Goal: Communication & Community: Answer question/provide support

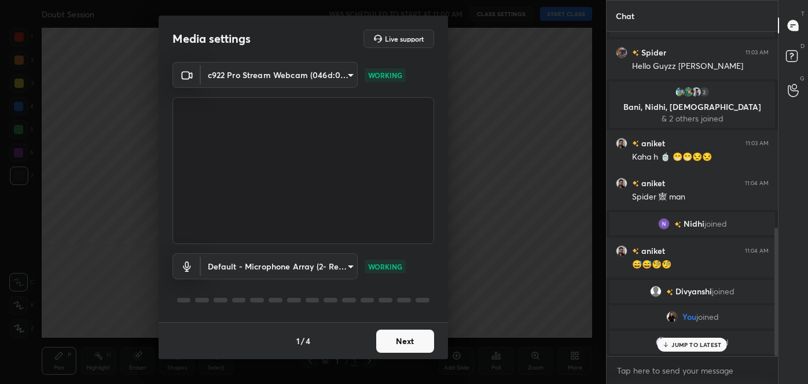
scroll to position [495, 0]
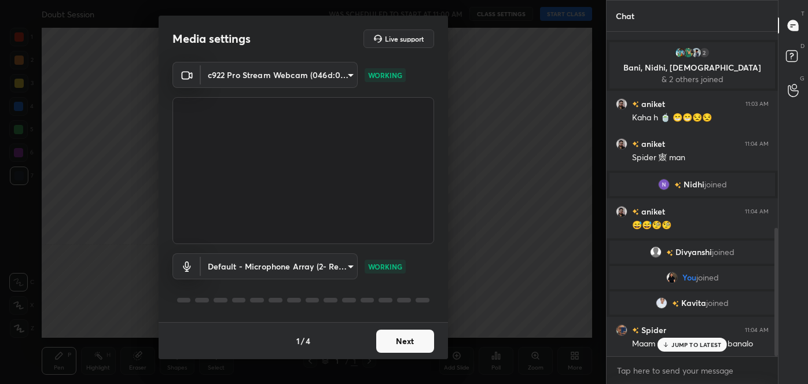
click at [404, 350] on button "Next" at bounding box center [405, 341] width 58 height 23
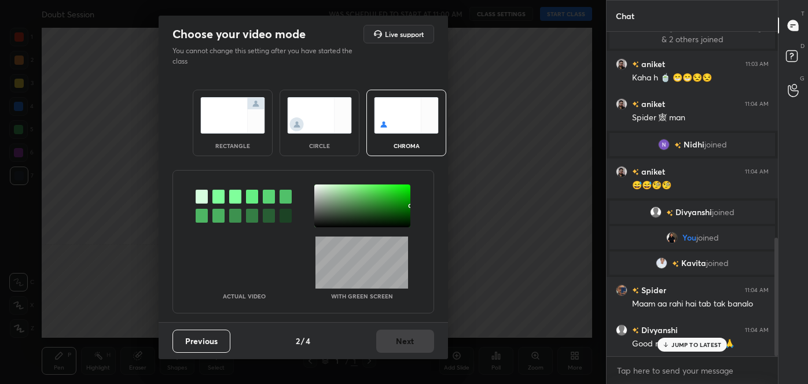
scroll to position [563, 0]
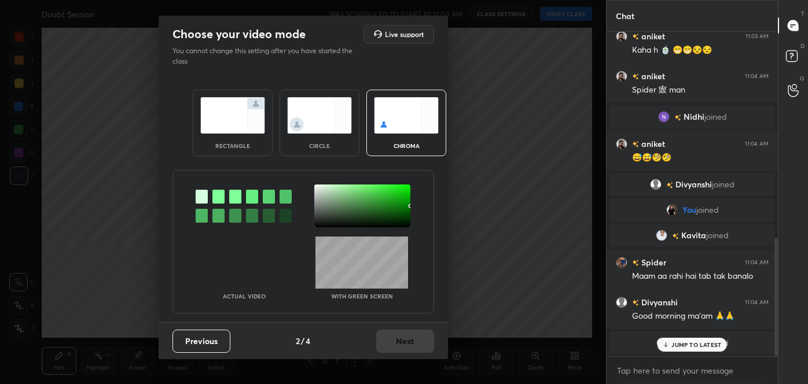
click at [196, 210] on div at bounding box center [202, 216] width 12 height 14
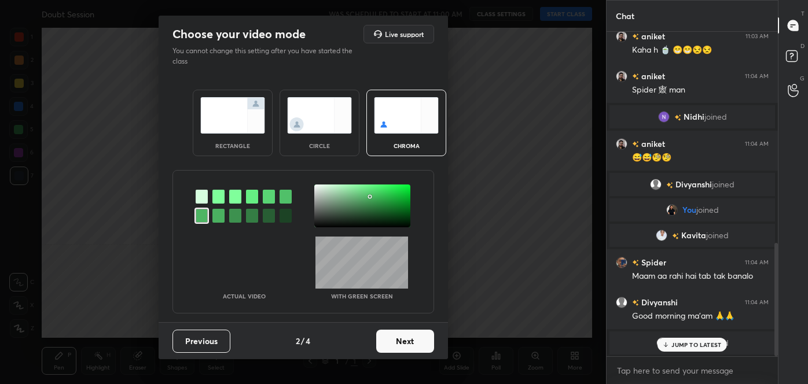
scroll to position [603, 0]
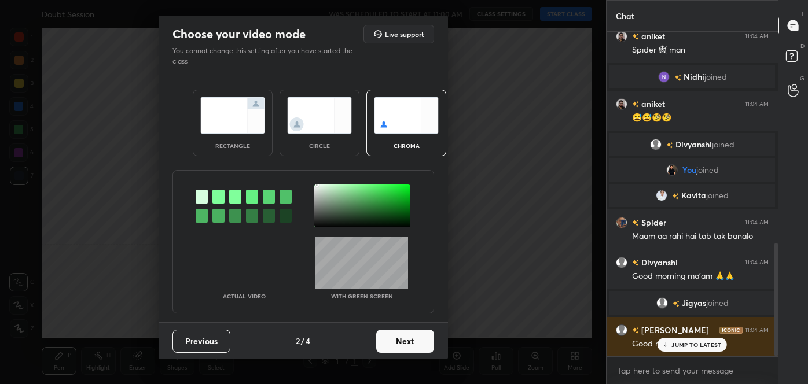
click at [318, 185] on div at bounding box center [362, 206] width 96 height 43
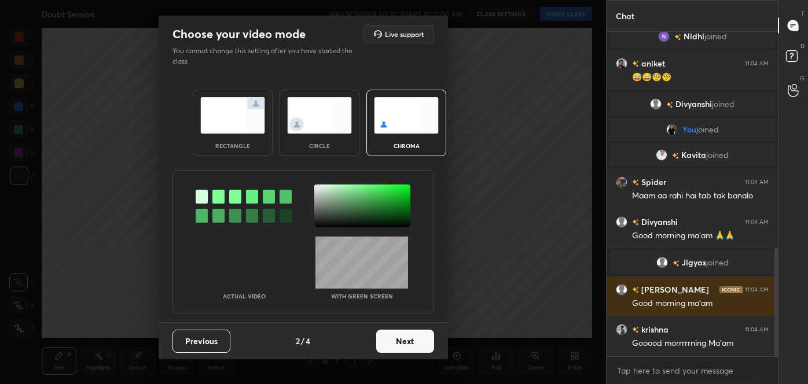
click at [418, 333] on button "Next" at bounding box center [405, 341] width 58 height 23
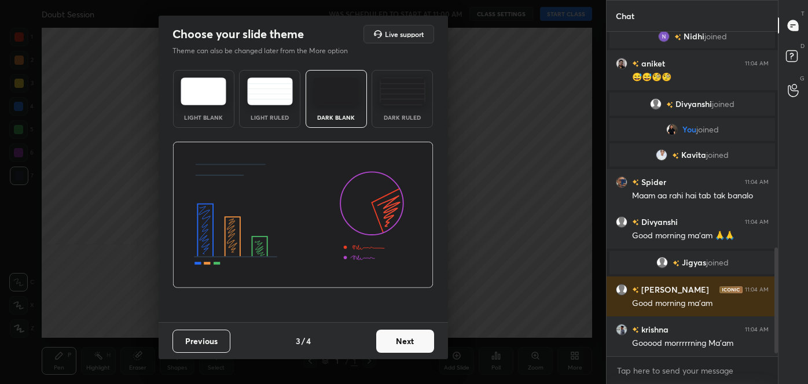
scroll to position [684, 0]
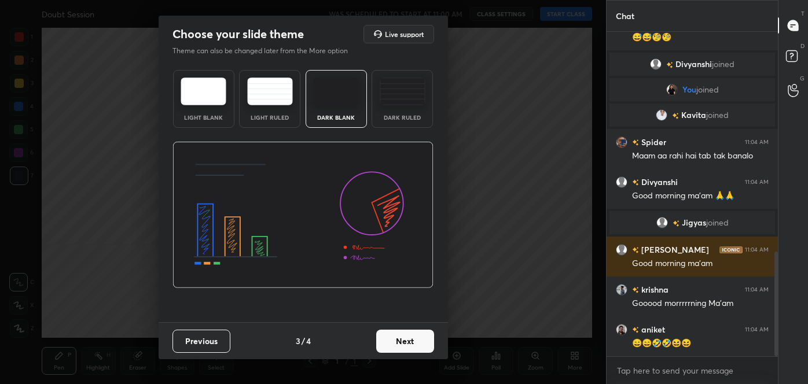
click at [420, 340] on button "Next" at bounding box center [405, 341] width 58 height 23
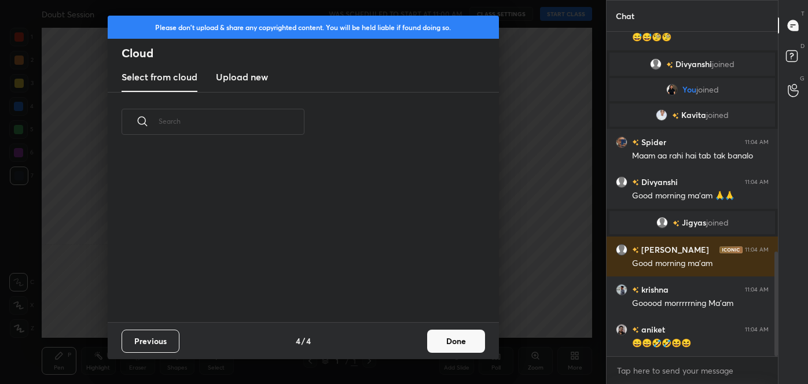
scroll to position [171, 372]
click at [457, 343] on button "Done" at bounding box center [456, 341] width 58 height 23
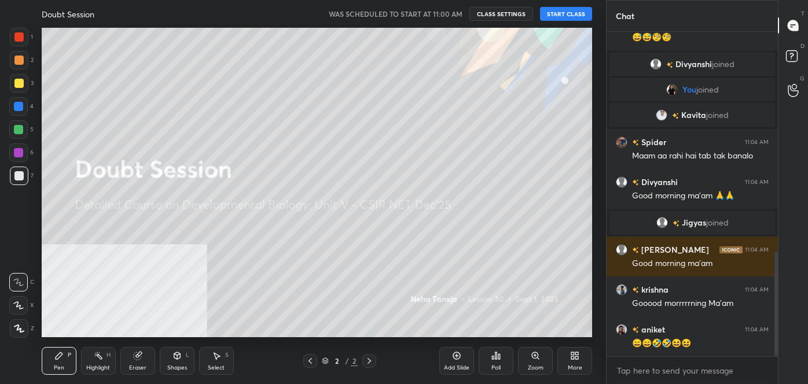
click at [563, 14] on button "START CLASS" at bounding box center [566, 14] width 52 height 14
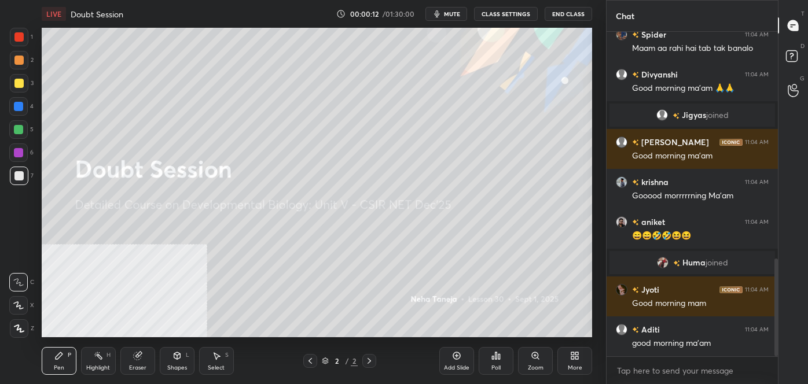
scroll to position [835, 0]
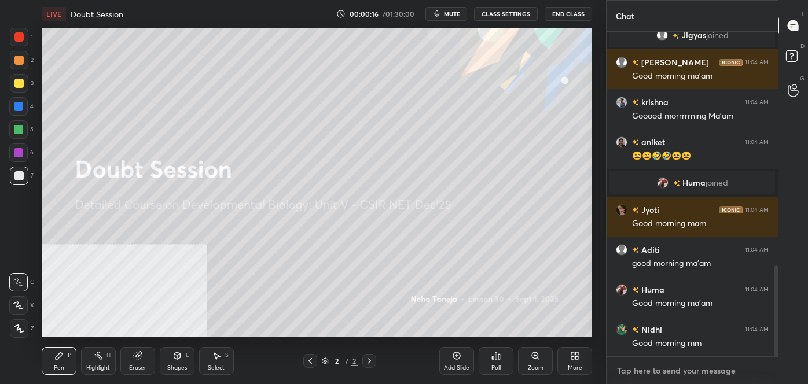
type textarea "x"
click at [649, 372] on textarea at bounding box center [692, 371] width 153 height 19
paste textarea "follow me on unacademy: [URL][DOMAIN_NAME] join me on telegram: [URL][DOMAIN_NA…"
type textarea "follow me on unacademy: [URL][DOMAIN_NAME] join me on telegram: [URL][DOMAIN_NA…"
type textarea "x"
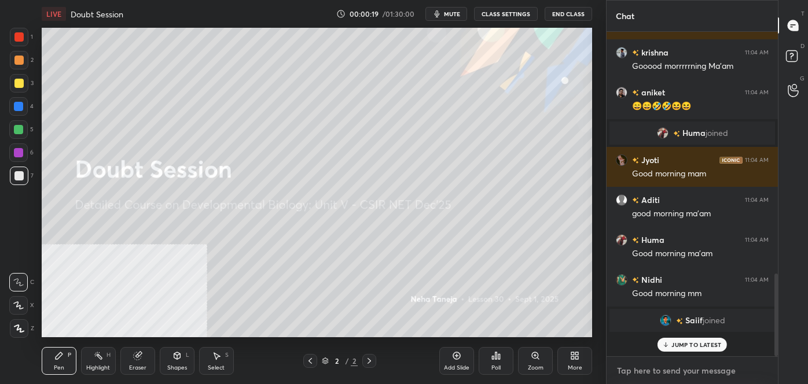
scroll to position [0, 0]
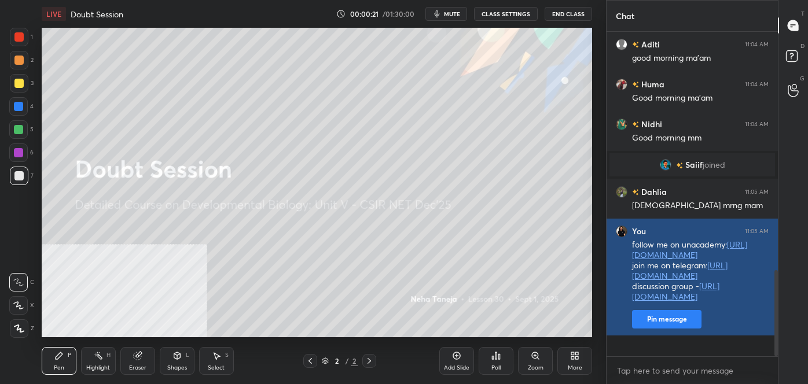
click at [660, 329] on button "Pin message" at bounding box center [666, 319] width 69 height 19
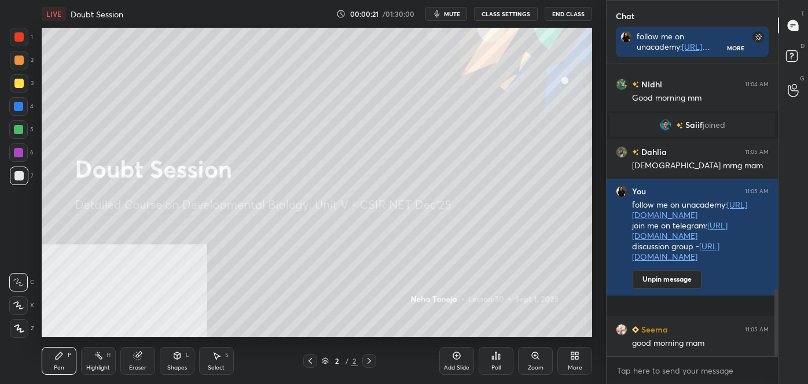
click at [581, 369] on div "More" at bounding box center [574, 361] width 35 height 28
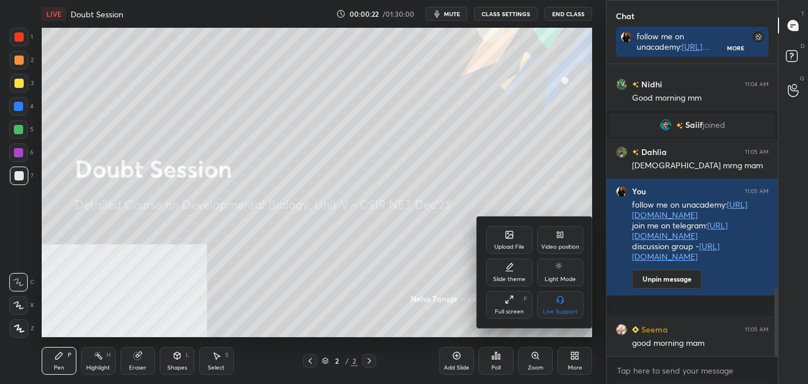
click at [561, 245] on div "Video position" at bounding box center [560, 247] width 38 height 6
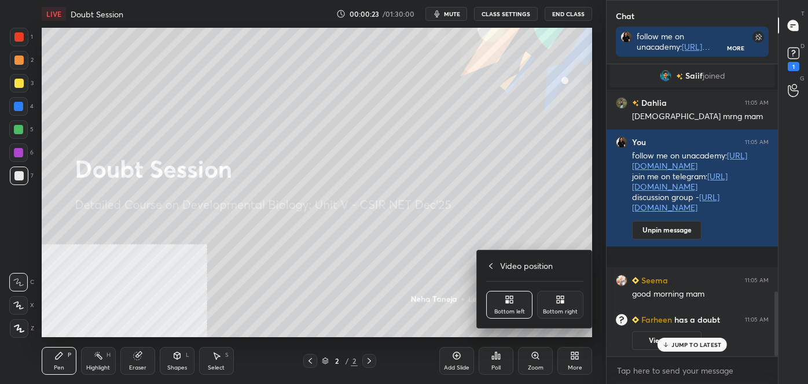
click at [549, 295] on div "Bottom right" at bounding box center [560, 305] width 46 height 28
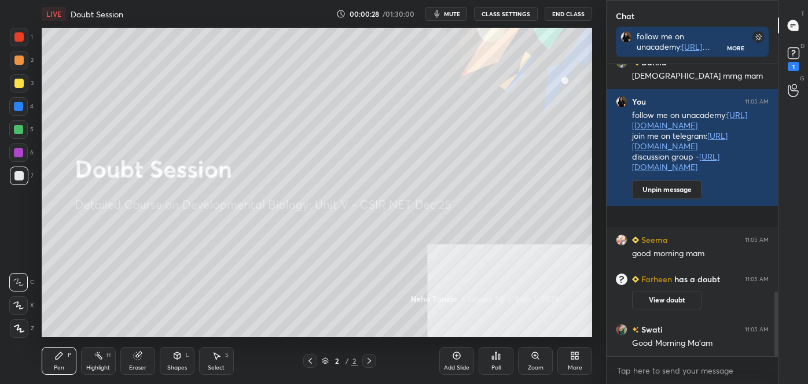
click at [807, 60] on div "D Doubts (D) 1" at bounding box center [793, 58] width 30 height 32
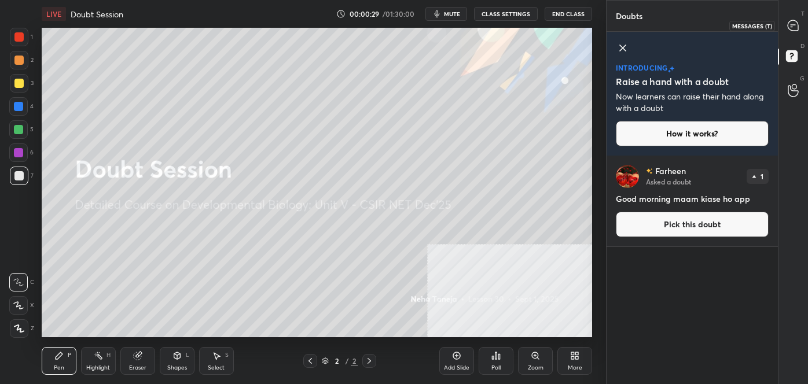
click at [795, 27] on icon at bounding box center [793, 25] width 10 height 10
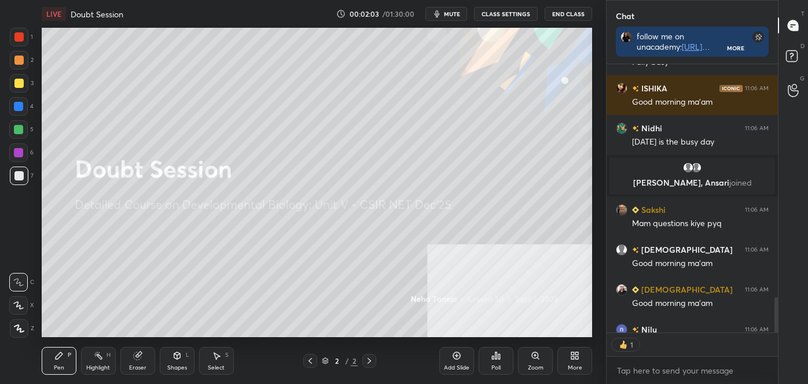
scroll to position [3, 3]
click at [17, 176] on div at bounding box center [18, 175] width 9 height 9
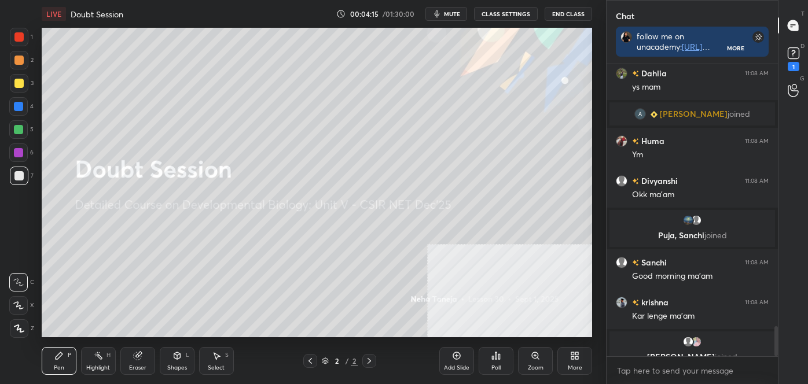
scroll to position [2580, 0]
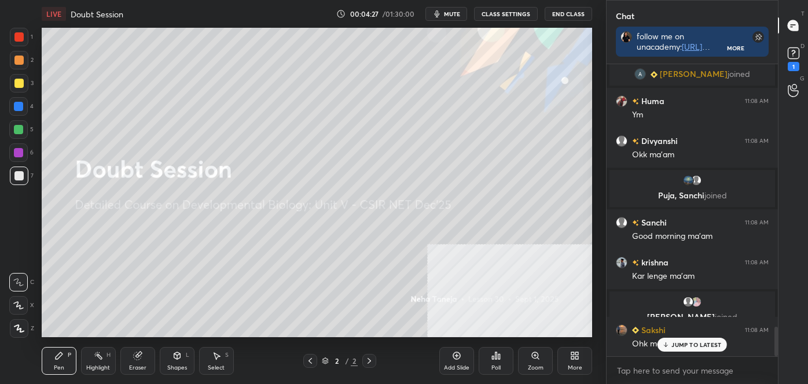
click at [17, 178] on div at bounding box center [18, 175] width 9 height 9
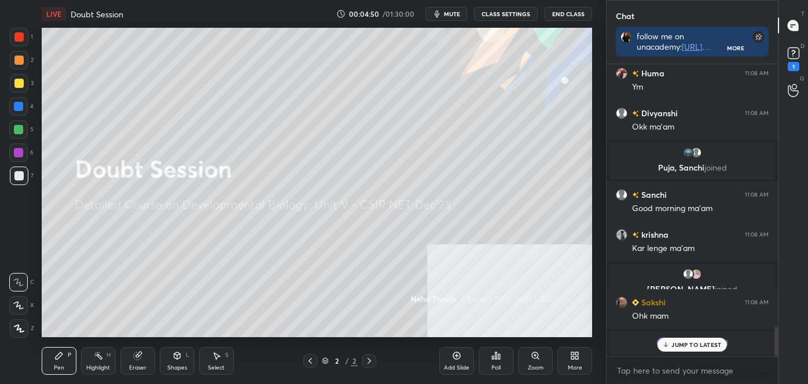
scroll to position [2649, 0]
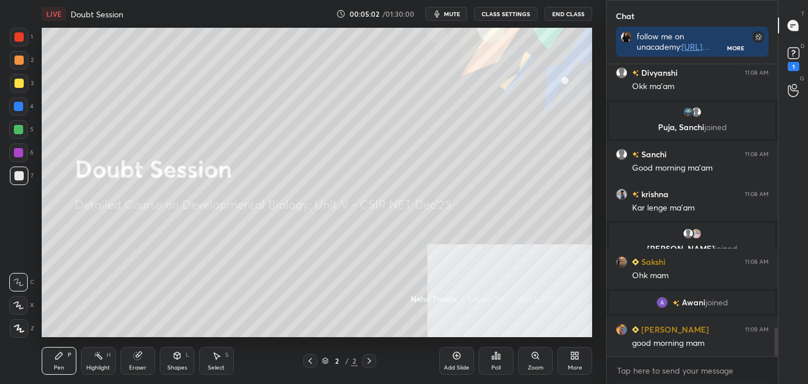
click at [805, 57] on div "D Doubts (D) 1" at bounding box center [793, 58] width 30 height 32
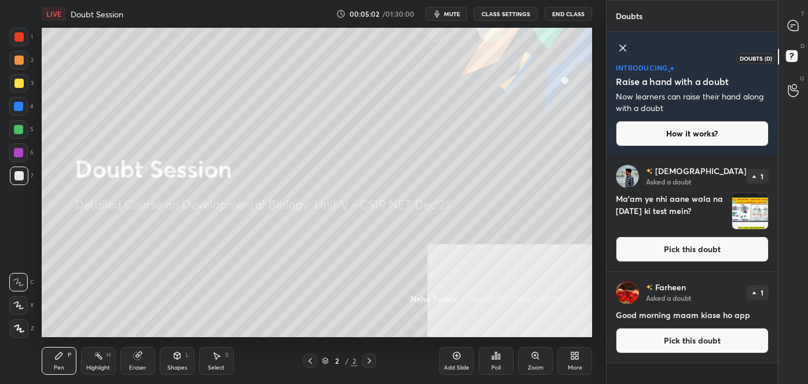
scroll to position [225, 168]
click at [699, 255] on button "Pick this doubt" at bounding box center [692, 249] width 153 height 25
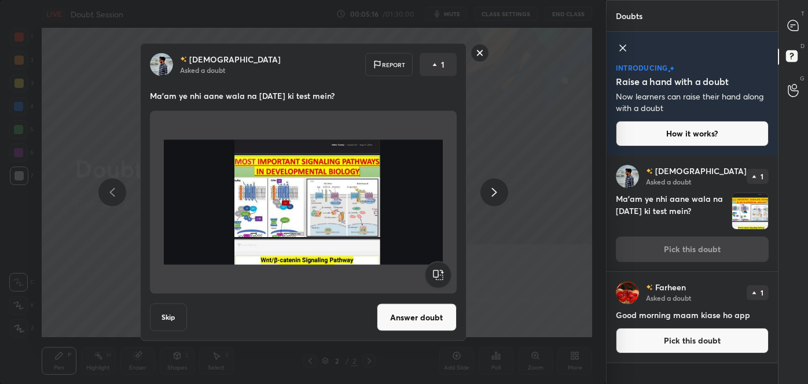
drag, startPoint x: 479, startPoint y: 49, endPoint x: 472, endPoint y: 46, distance: 7.3
click at [479, 50] on rect at bounding box center [480, 53] width 18 height 18
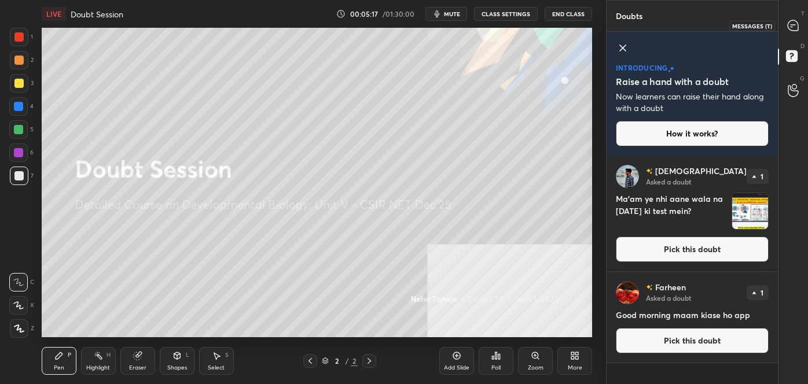
click at [798, 30] on icon at bounding box center [793, 25] width 10 height 10
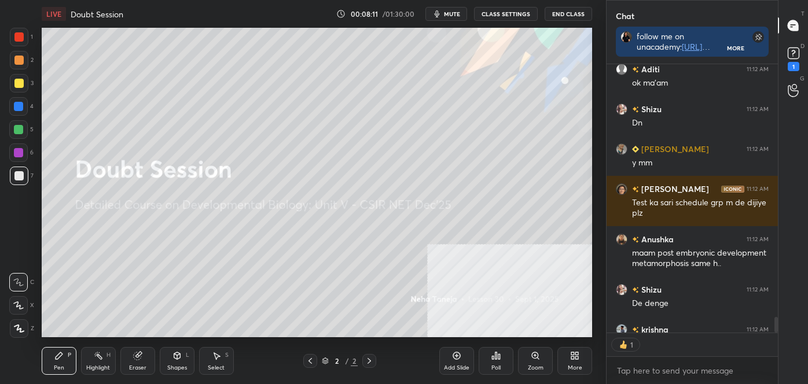
scroll to position [3, 3]
click at [583, 358] on div "More" at bounding box center [574, 361] width 35 height 28
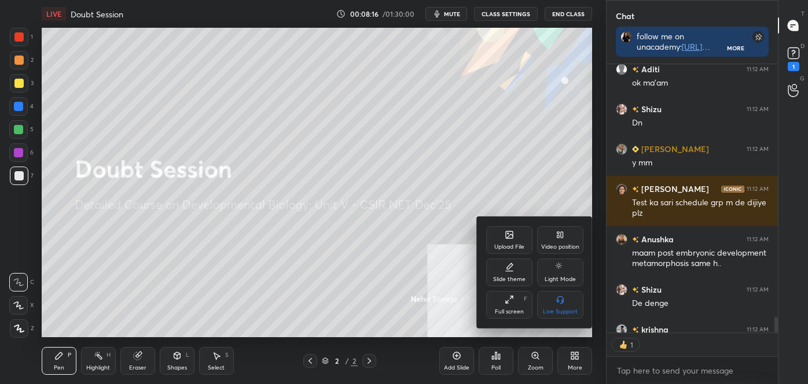
click at [504, 236] on div "Upload File" at bounding box center [509, 240] width 46 height 28
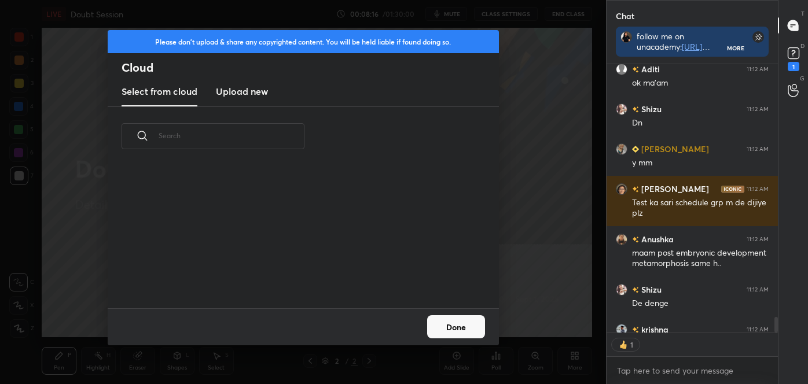
scroll to position [143, 372]
click at [265, 97] on h3 "Upload new" at bounding box center [242, 92] width 52 height 14
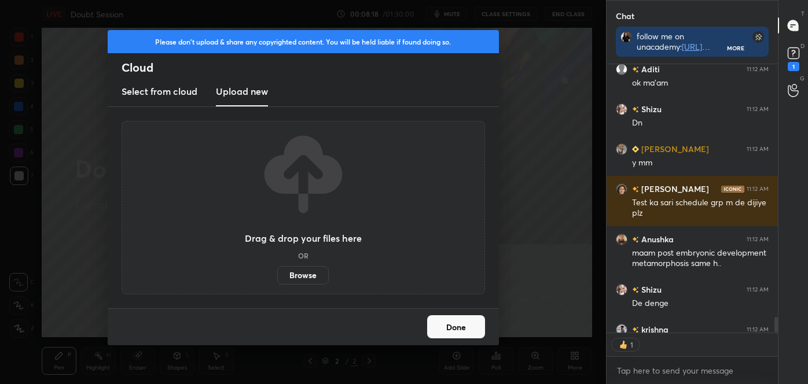
click at [321, 274] on label "Browse" at bounding box center [303, 275] width 52 height 19
click at [277, 274] on input "Browse" at bounding box center [277, 275] width 0 height 19
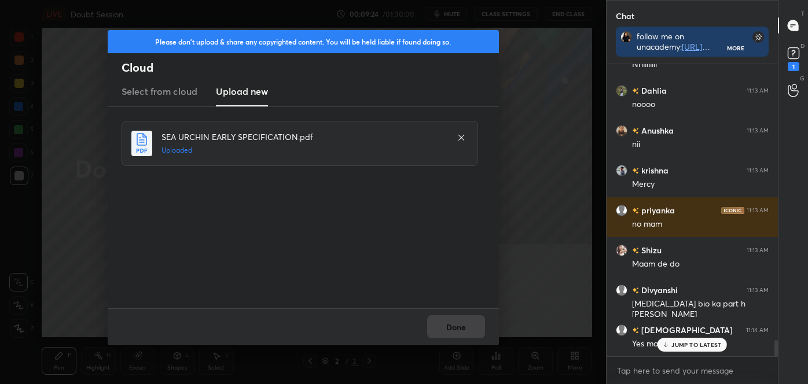
scroll to position [4930, 0]
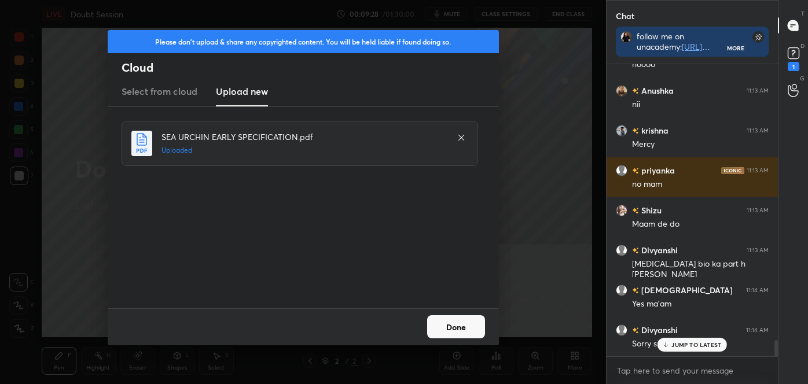
click at [457, 330] on button "Done" at bounding box center [456, 326] width 58 height 23
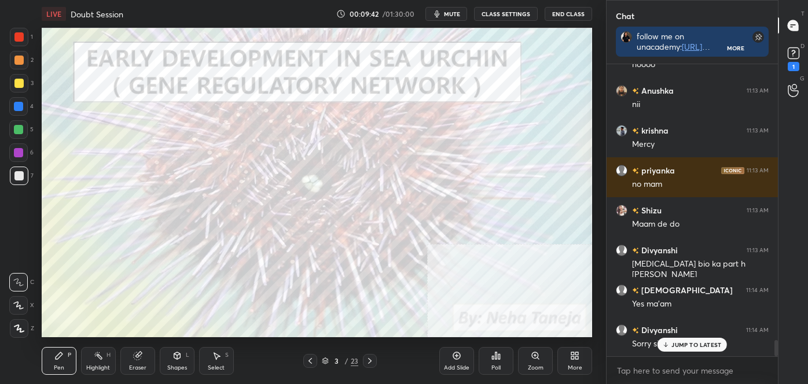
click at [311, 361] on icon at bounding box center [310, 361] width 9 height 9
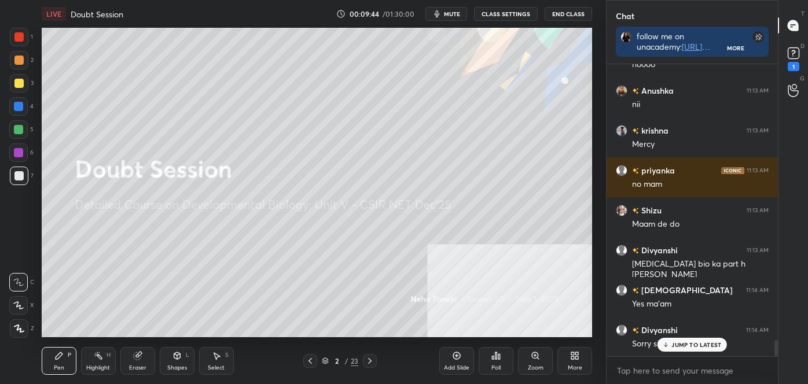
click at [14, 175] on div at bounding box center [18, 175] width 9 height 9
click at [16, 89] on div at bounding box center [19, 83] width 19 height 19
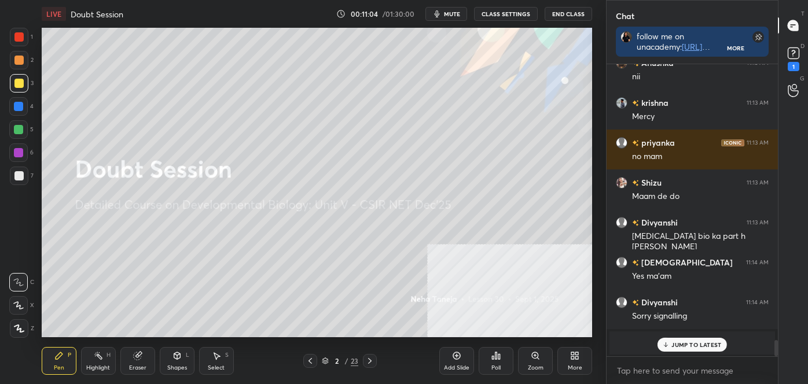
scroll to position [4997, 0]
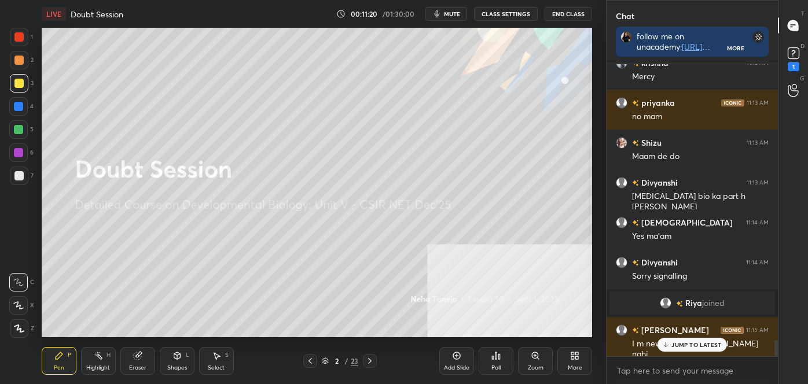
click at [16, 37] on div at bounding box center [18, 36] width 9 height 9
click at [102, 355] on icon at bounding box center [98, 355] width 9 height 9
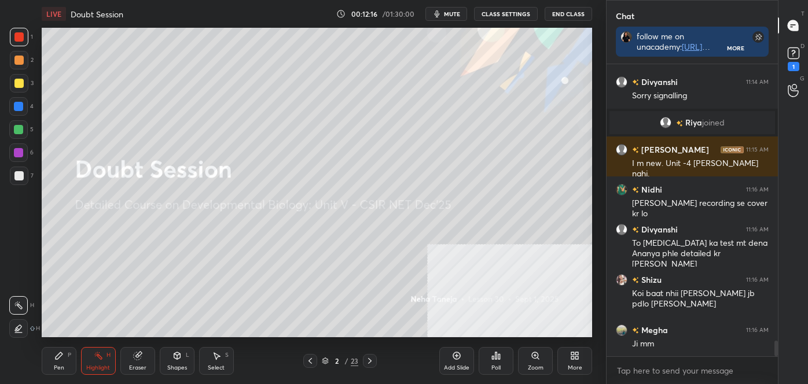
scroll to position [5218, 0]
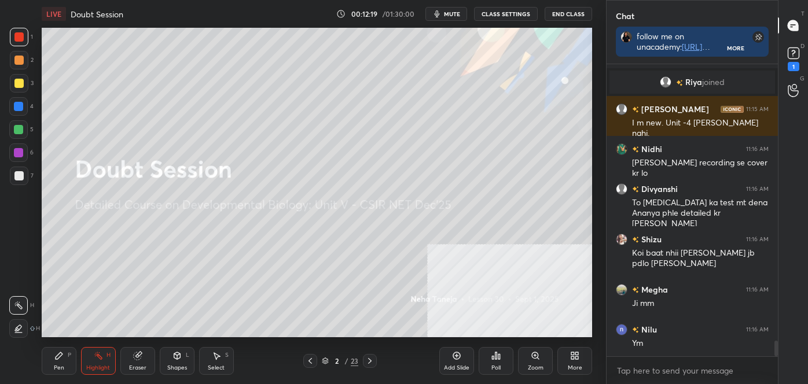
click at [371, 362] on icon at bounding box center [369, 361] width 9 height 9
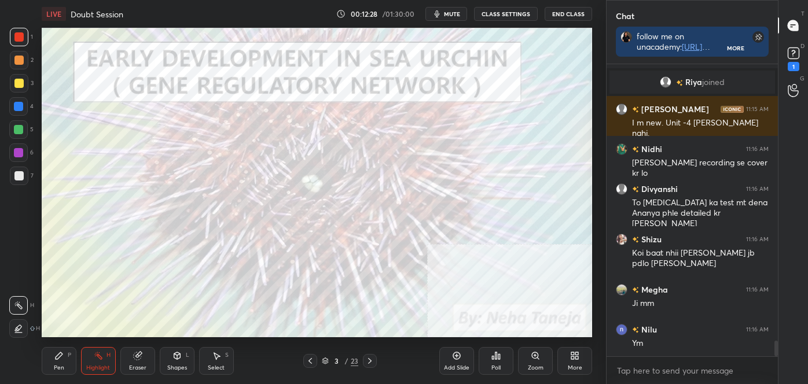
click at [372, 361] on icon at bounding box center [369, 361] width 9 height 9
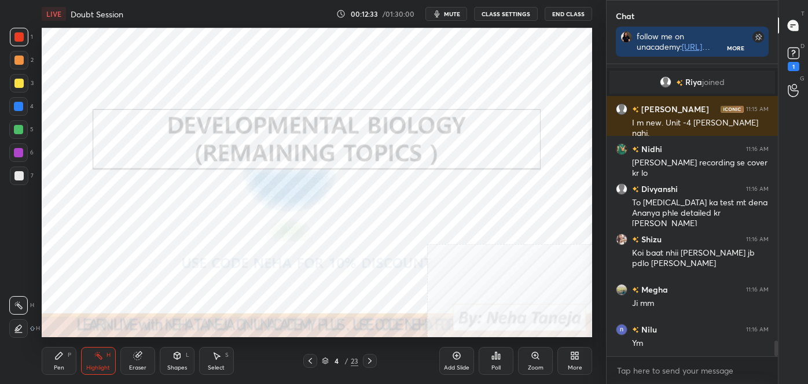
click at [369, 361] on icon at bounding box center [369, 361] width 9 height 9
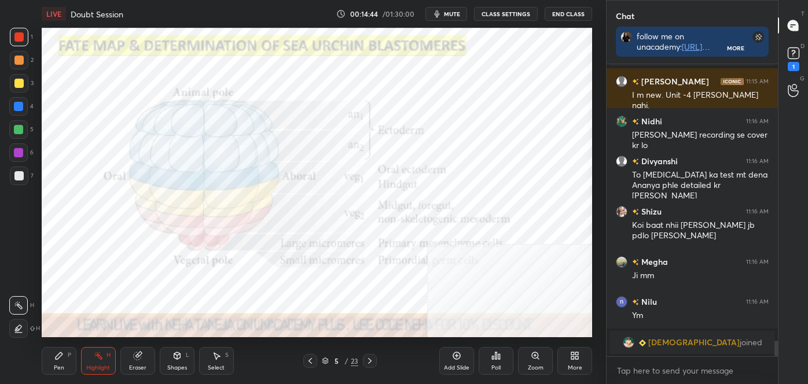
scroll to position [5260, 0]
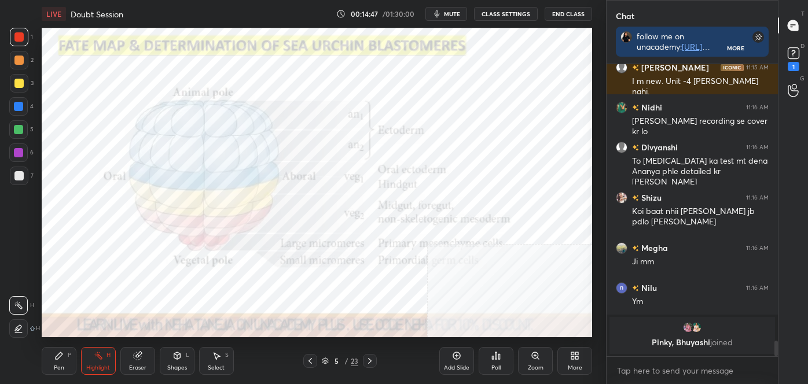
click at [369, 363] on icon at bounding box center [369, 361] width 3 height 6
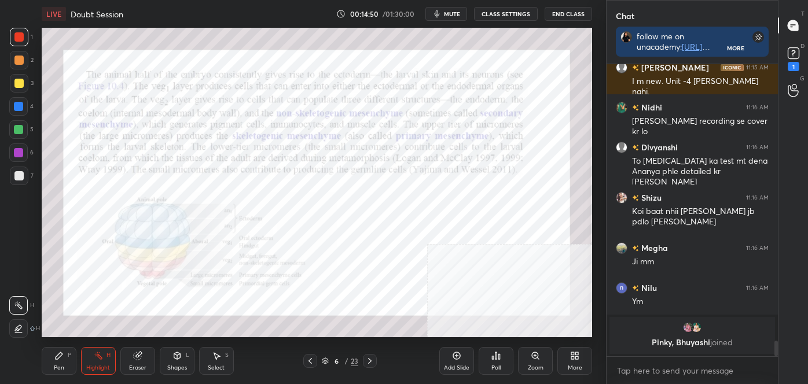
click at [307, 361] on icon at bounding box center [310, 361] width 9 height 9
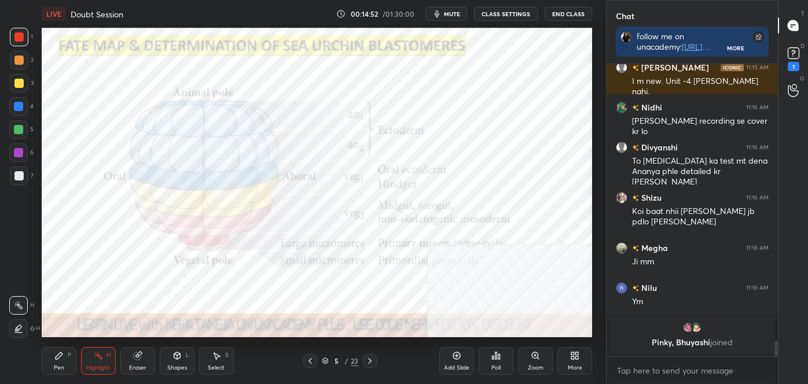
click at [371, 361] on icon at bounding box center [369, 361] width 3 height 6
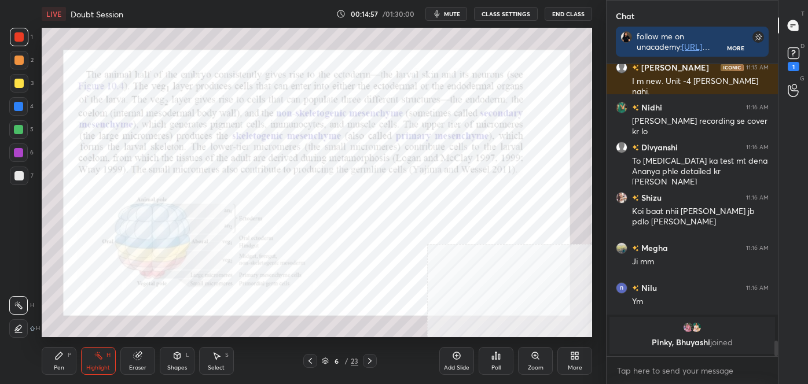
click at [310, 361] on icon at bounding box center [310, 361] width 9 height 9
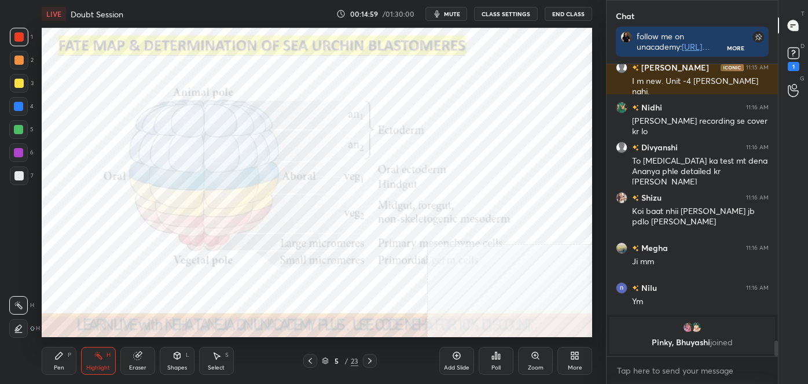
click at [368, 362] on icon at bounding box center [369, 361] width 9 height 9
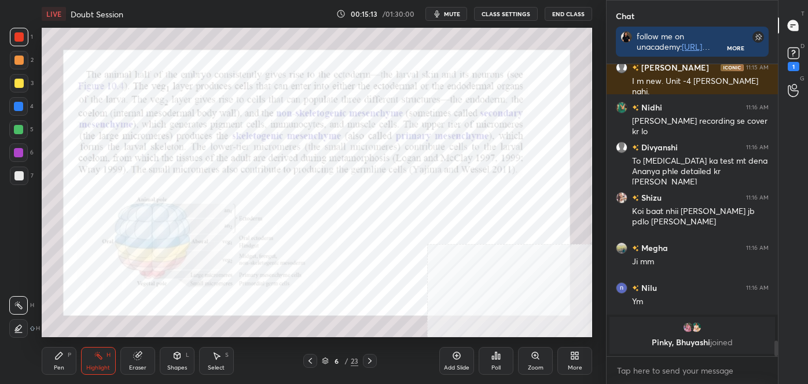
click at [14, 80] on div at bounding box center [18, 83] width 9 height 9
click at [313, 359] on icon at bounding box center [310, 361] width 9 height 9
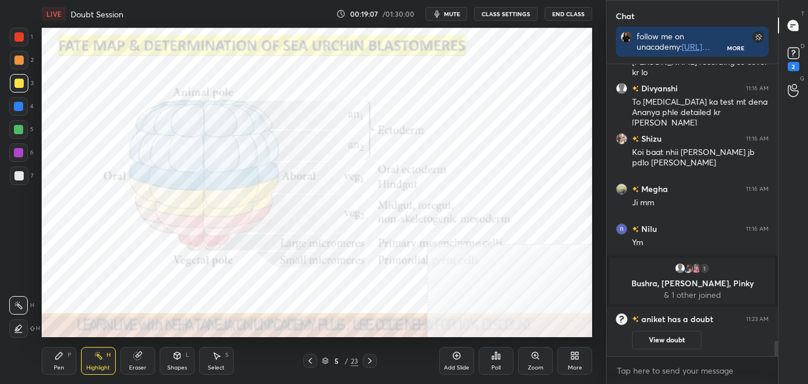
scroll to position [5080, 0]
click at [374, 360] on icon at bounding box center [369, 361] width 9 height 9
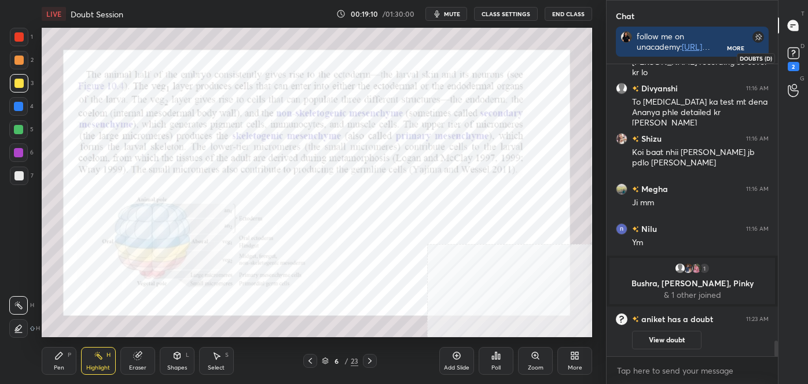
click at [804, 55] on div "2" at bounding box center [793, 57] width 23 height 21
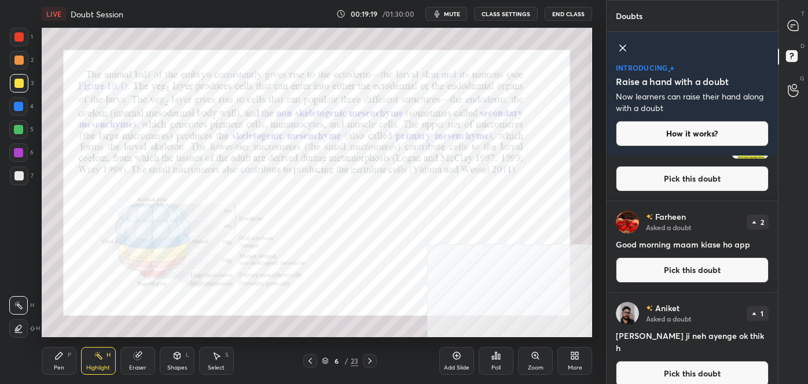
scroll to position [9, 0]
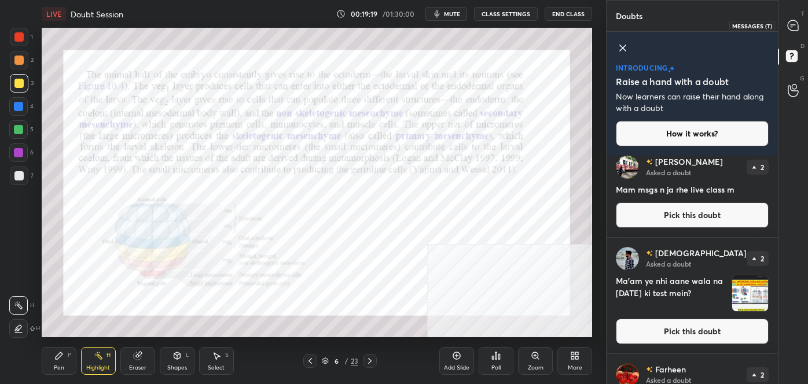
click at [794, 25] on icon at bounding box center [793, 25] width 10 height 10
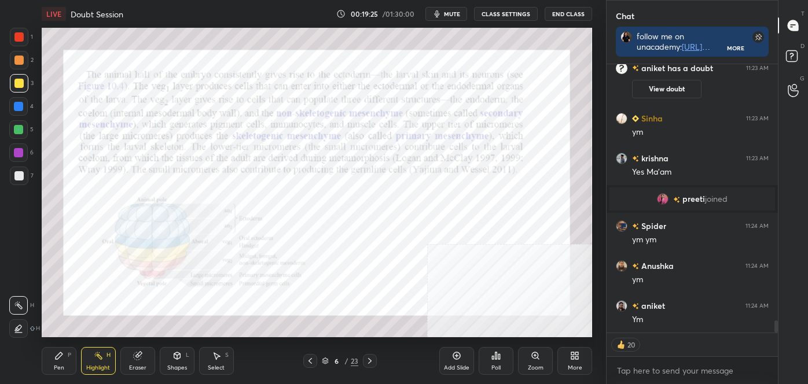
scroll to position [5573, 0]
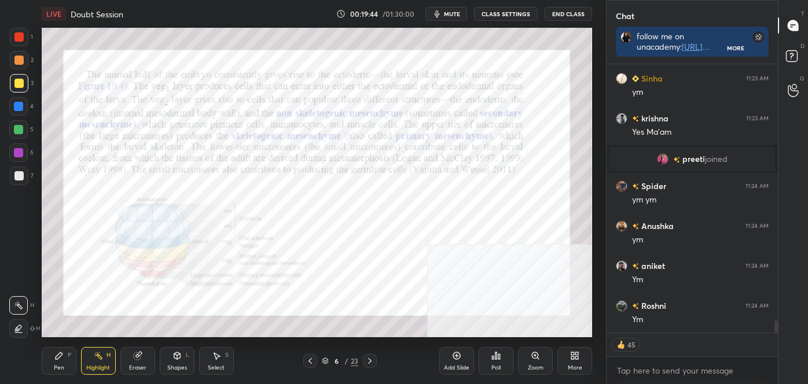
click at [373, 360] on icon at bounding box center [369, 361] width 9 height 9
click at [307, 357] on icon at bounding box center [310, 361] width 9 height 9
click at [307, 358] on icon at bounding box center [310, 361] width 9 height 9
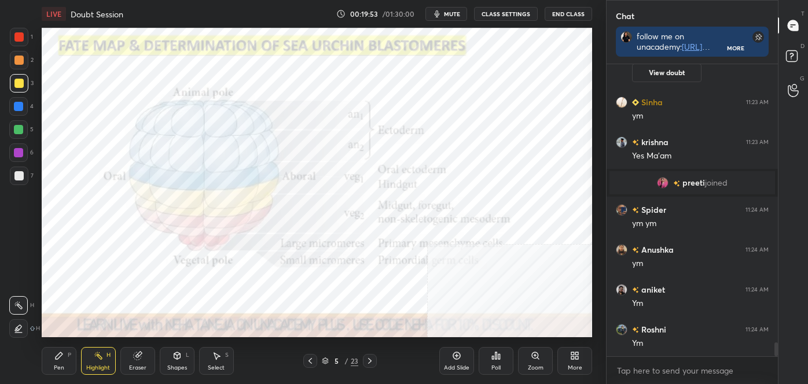
scroll to position [5548, 0]
click at [365, 363] on icon at bounding box center [369, 361] width 9 height 9
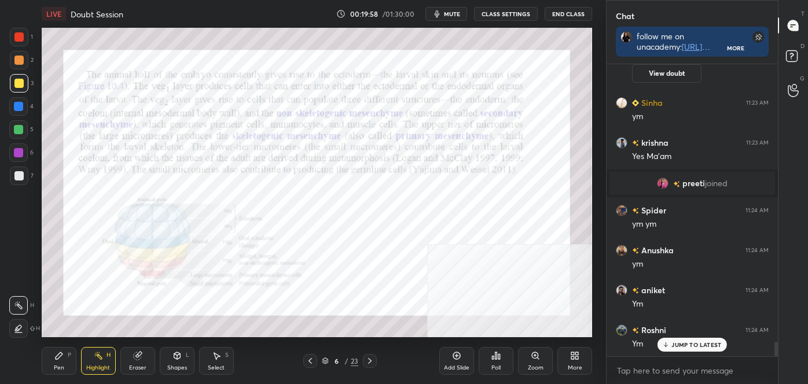
click at [365, 364] on icon at bounding box center [369, 361] width 9 height 9
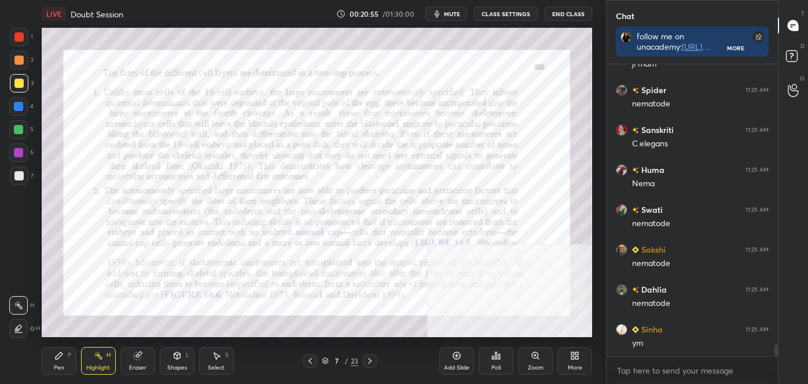
scroll to position [6587, 0]
click at [305, 365] on div at bounding box center [310, 361] width 14 height 14
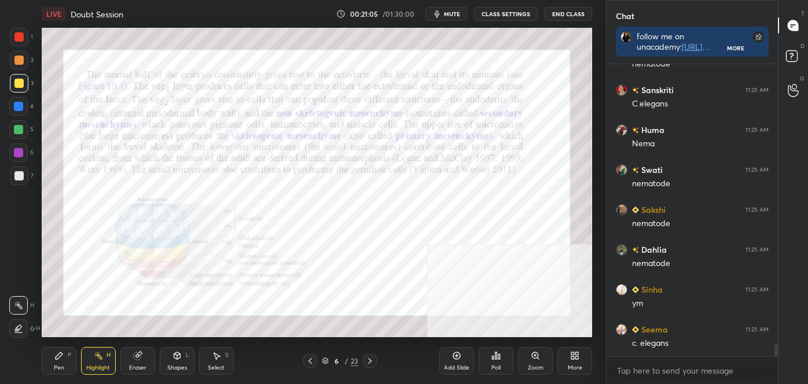
scroll to position [6627, 0]
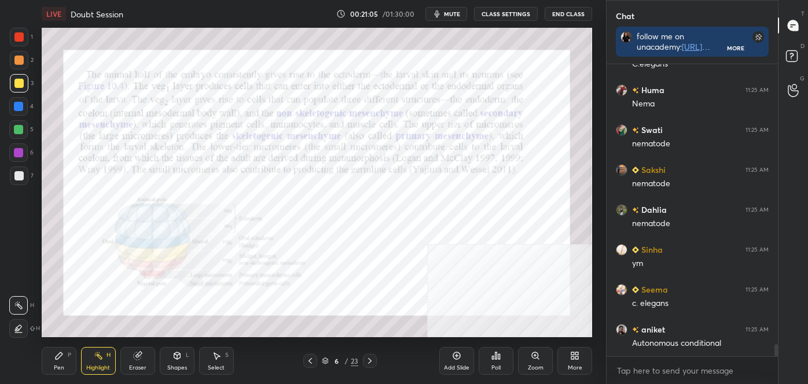
click at [20, 35] on div at bounding box center [18, 36] width 9 height 9
click at [370, 358] on icon at bounding box center [369, 361] width 9 height 9
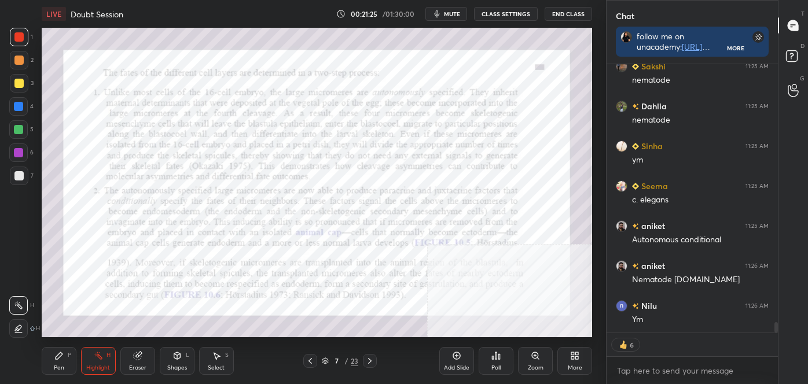
scroll to position [6771, 0]
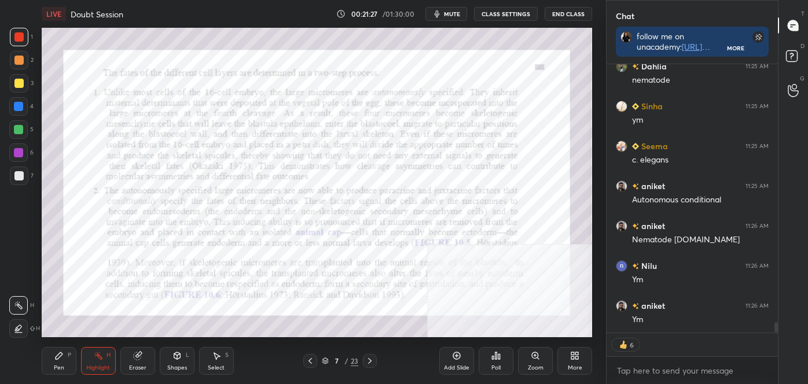
click at [311, 363] on icon at bounding box center [310, 361] width 3 height 6
click at [369, 361] on icon at bounding box center [369, 361] width 9 height 9
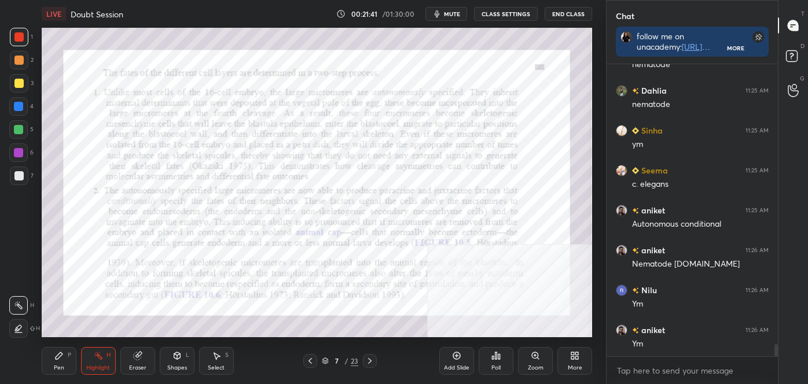
drag, startPoint x: 313, startPoint y: 361, endPoint x: 306, endPoint y: 340, distance: 22.2
click at [313, 361] on icon at bounding box center [310, 361] width 9 height 9
click at [368, 360] on icon at bounding box center [369, 361] width 9 height 9
click at [311, 359] on icon at bounding box center [310, 361] width 9 height 9
click at [372, 358] on icon at bounding box center [369, 361] width 9 height 9
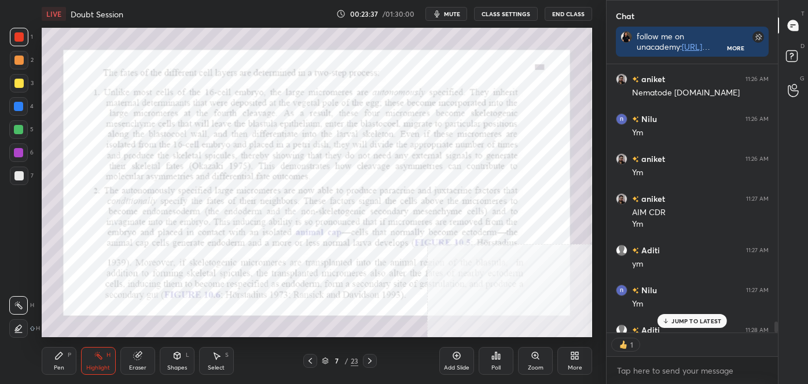
scroll to position [265, 168]
click at [307, 358] on icon at bounding box center [310, 361] width 9 height 9
click at [375, 363] on div at bounding box center [370, 361] width 14 height 14
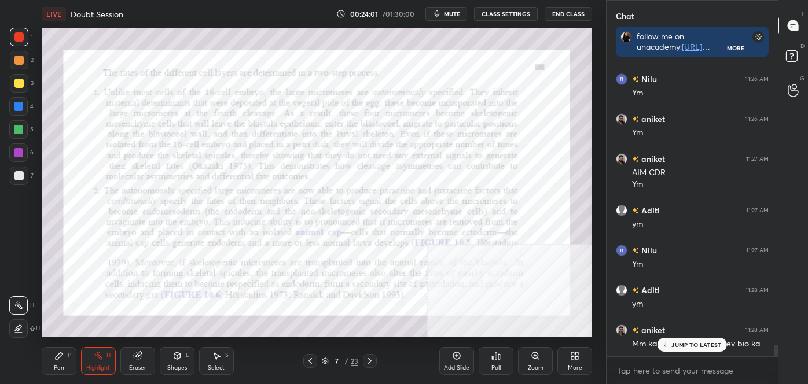
click at [679, 343] on p "JUMP TO LATEST" at bounding box center [696, 344] width 50 height 7
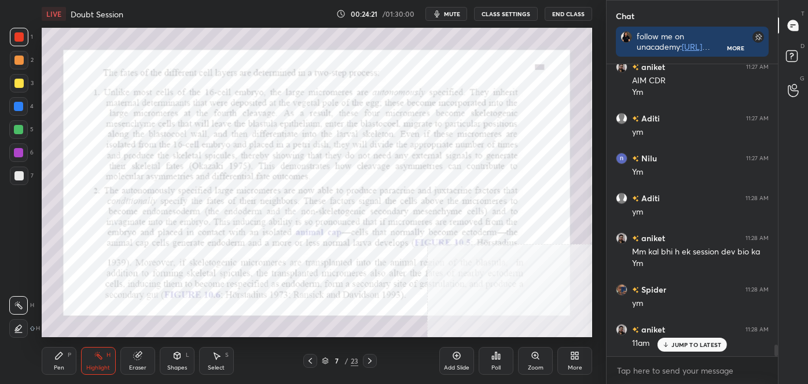
scroll to position [7089, 0]
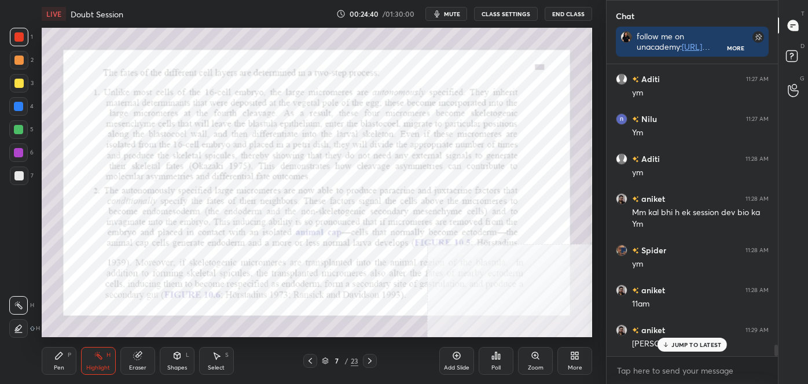
click at [313, 358] on icon at bounding box center [310, 361] width 9 height 9
click at [373, 357] on icon at bounding box center [369, 361] width 9 height 9
click at [304, 360] on div at bounding box center [310, 361] width 14 height 14
click at [375, 360] on div at bounding box center [370, 361] width 14 height 14
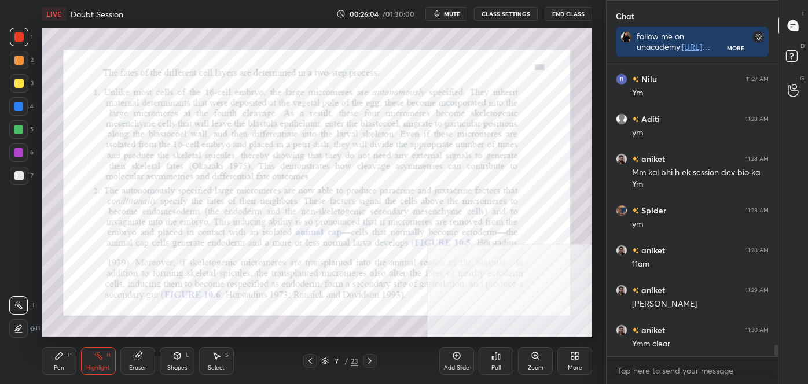
click at [310, 364] on icon at bounding box center [310, 361] width 9 height 9
click at [372, 361] on icon at bounding box center [369, 361] width 9 height 9
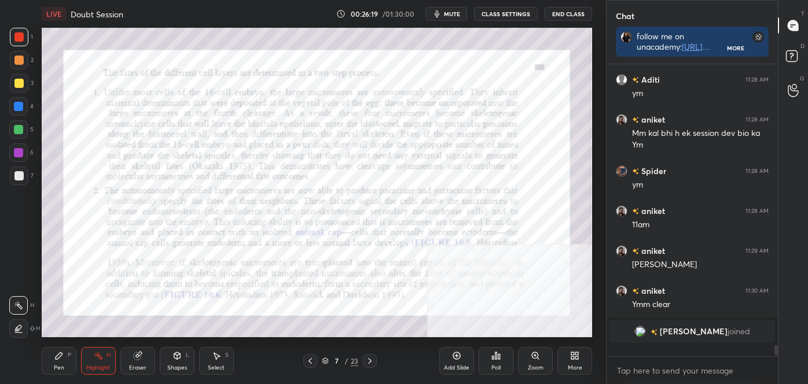
scroll to position [3, 3]
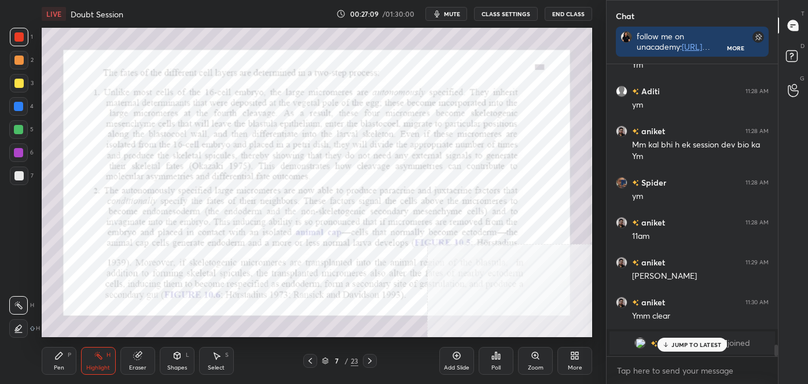
click at [16, 329] on icon at bounding box center [16, 330] width 2 height 2
drag, startPoint x: 16, startPoint y: 84, endPoint x: 26, endPoint y: 83, distance: 10.4
click at [15, 84] on div at bounding box center [18, 83] width 9 height 9
click at [376, 358] on div at bounding box center [370, 361] width 14 height 14
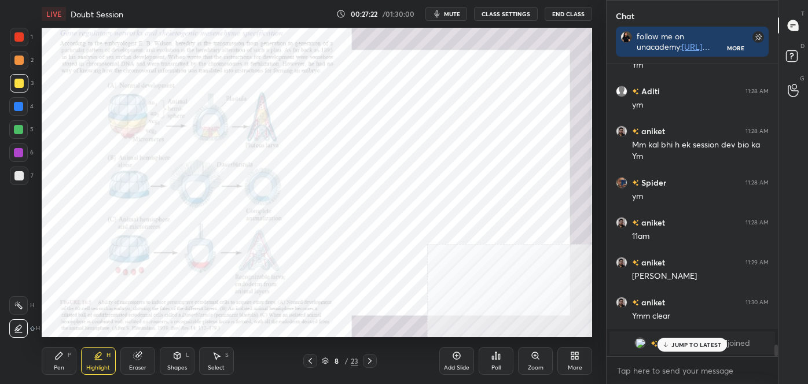
click at [309, 364] on icon at bounding box center [310, 361] width 9 height 9
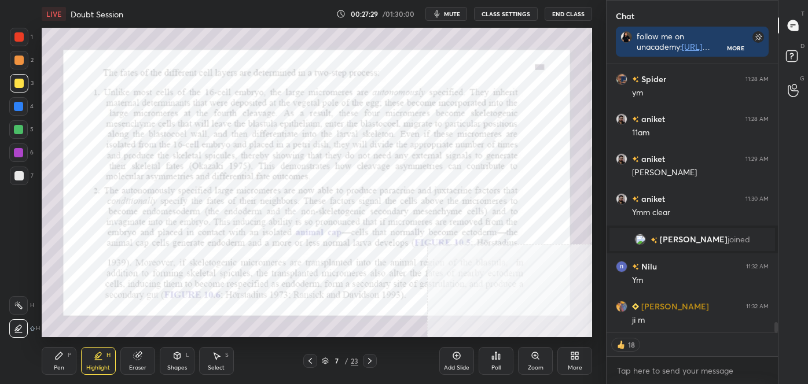
scroll to position [6543, 0]
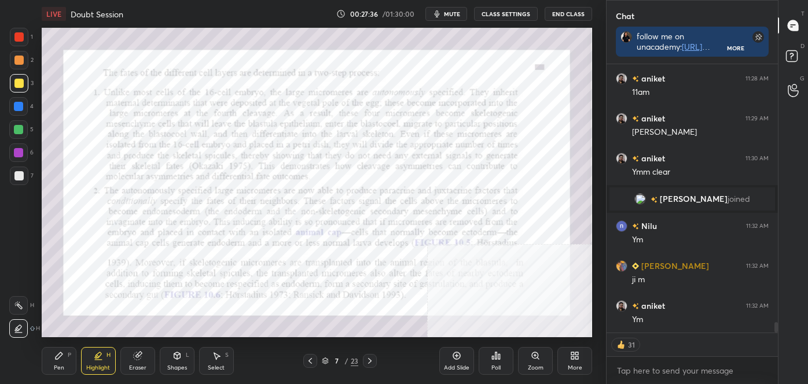
click at [370, 358] on icon at bounding box center [369, 361] width 9 height 9
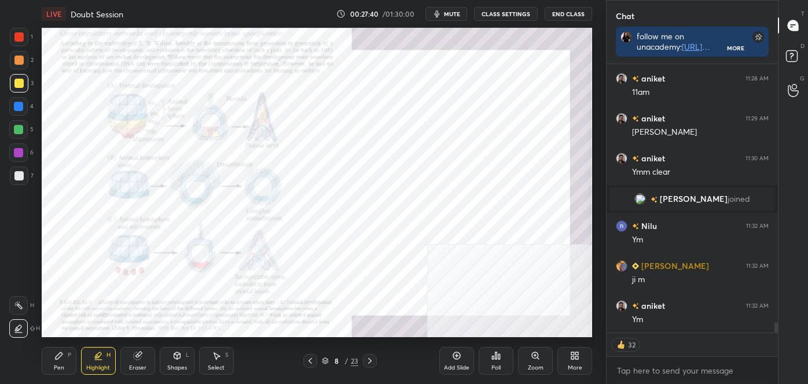
click at [535, 366] on div "Zoom" at bounding box center [536, 368] width 16 height 6
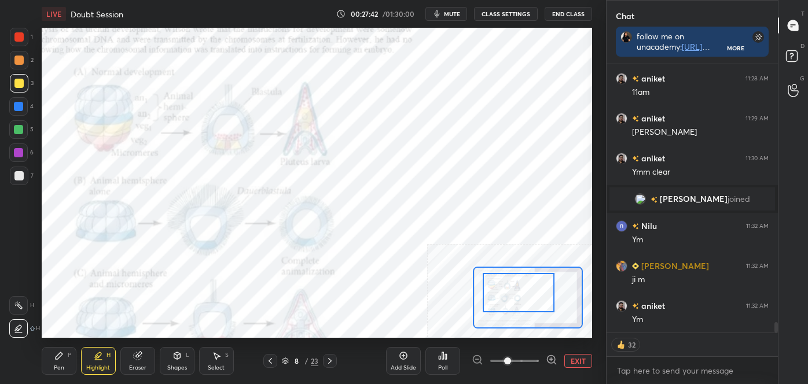
drag, startPoint x: 515, startPoint y: 302, endPoint x: 504, endPoint y: 281, distance: 23.1
click at [504, 281] on div at bounding box center [519, 293] width 72 height 40
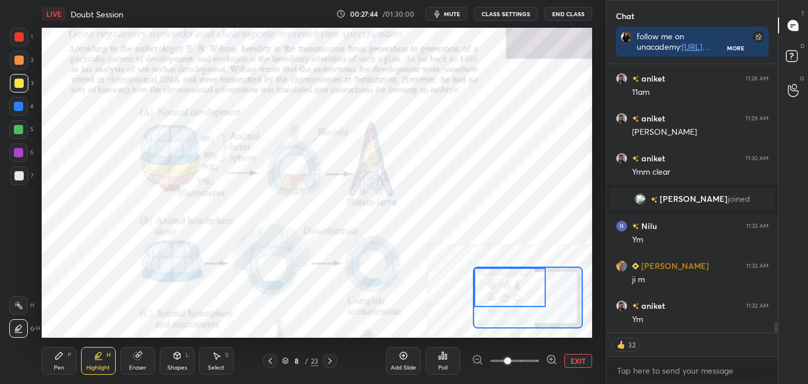
click at [552, 357] on icon at bounding box center [552, 360] width 12 height 12
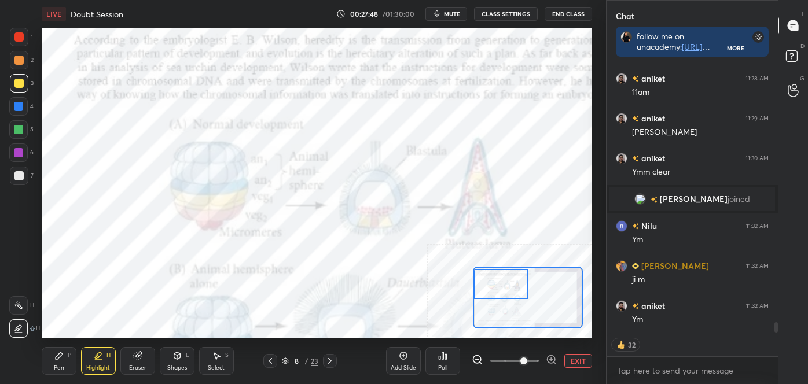
drag, startPoint x: 521, startPoint y: 291, endPoint x: 513, endPoint y: 290, distance: 7.6
click at [513, 290] on div at bounding box center [501, 284] width 54 height 30
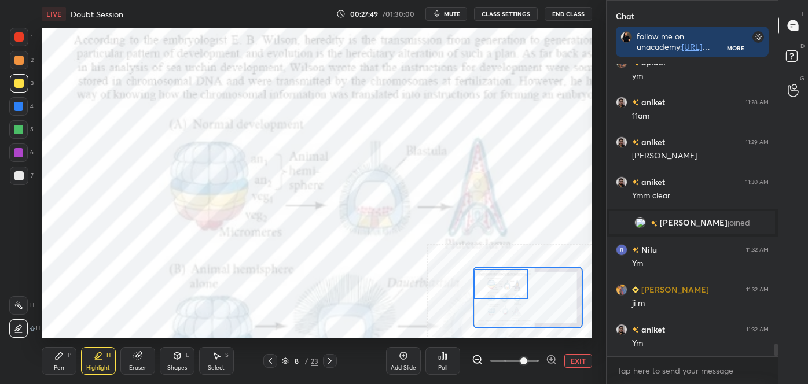
scroll to position [6519, 0]
click at [520, 361] on span at bounding box center [523, 361] width 7 height 7
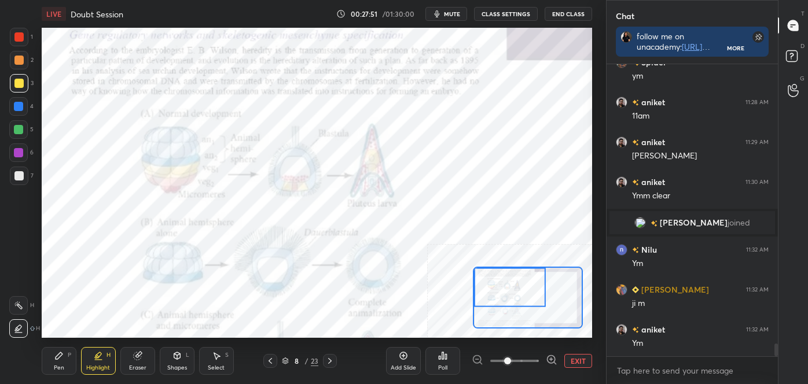
click at [17, 303] on icon at bounding box center [18, 305] width 9 height 9
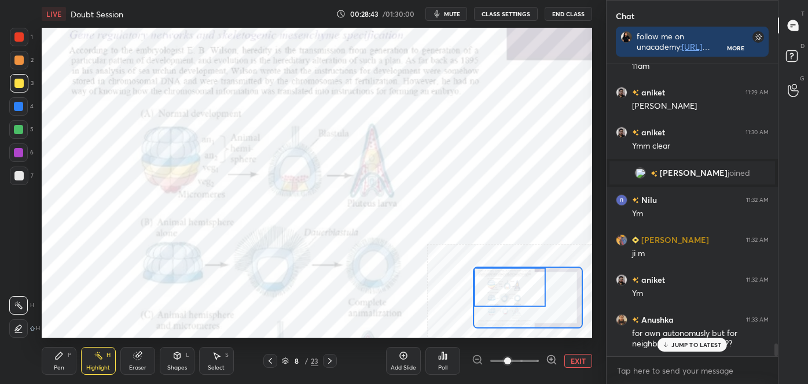
click at [677, 340] on div "JUMP TO LATEST" at bounding box center [692, 345] width 69 height 14
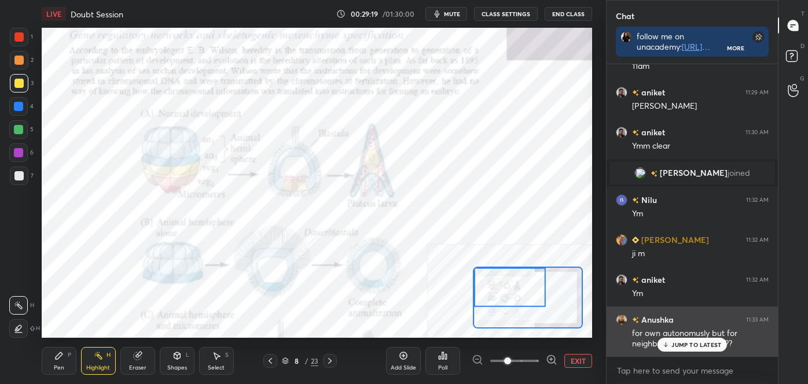
scroll to position [6609, 0]
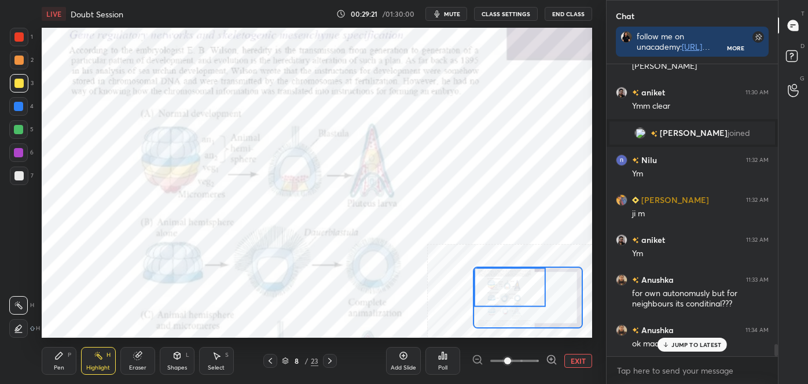
click at [17, 41] on div at bounding box center [18, 36] width 9 height 9
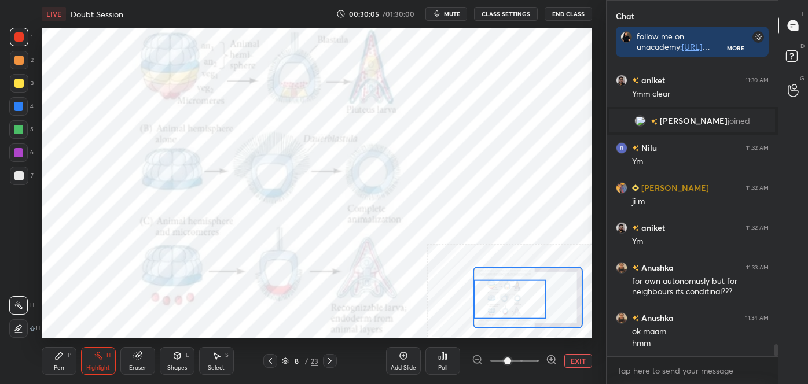
drag, startPoint x: 516, startPoint y: 302, endPoint x: 515, endPoint y: 314, distance: 12.2
click at [516, 317] on div at bounding box center [510, 300] width 72 height 40
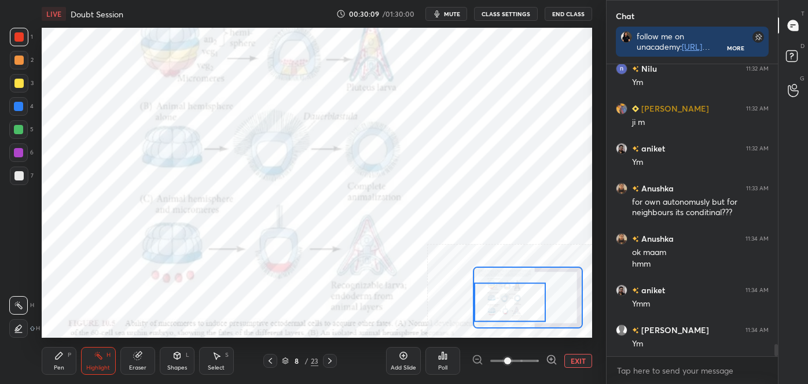
scroll to position [6751, 0]
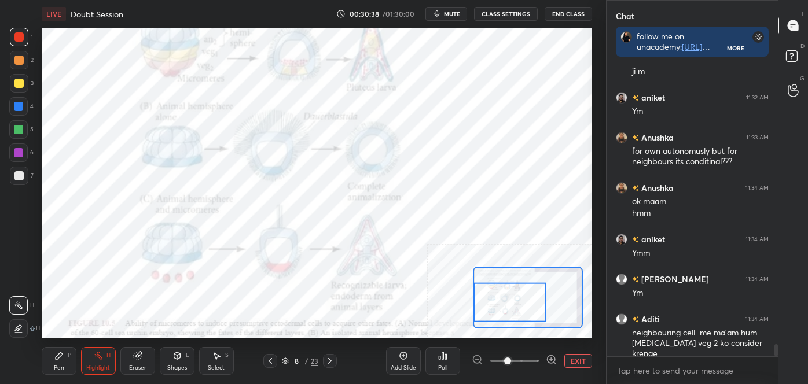
click at [269, 359] on icon at bounding box center [270, 361] width 9 height 9
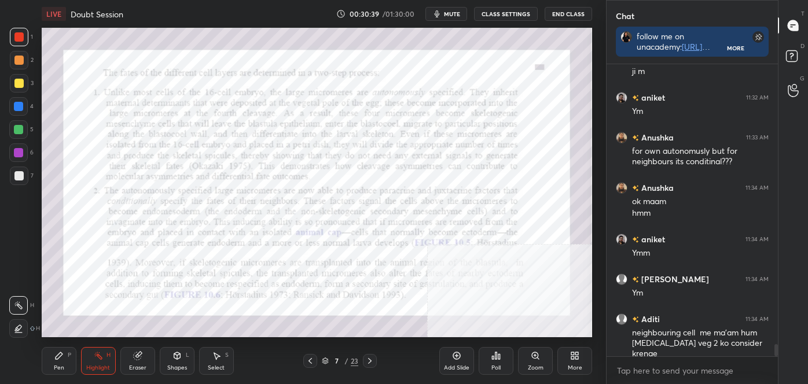
click at [307, 361] on icon at bounding box center [310, 361] width 9 height 9
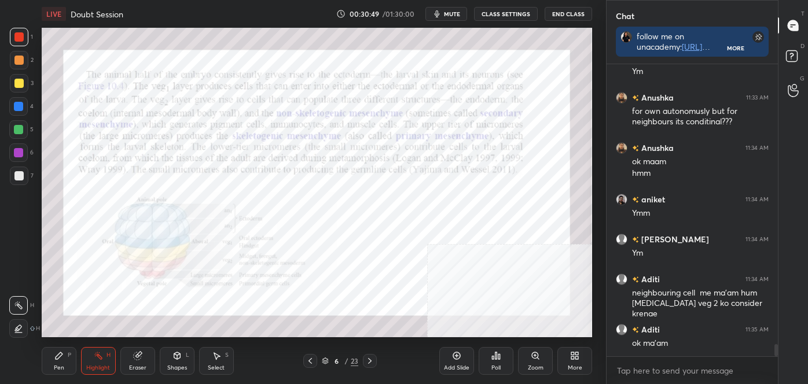
click at [369, 359] on icon at bounding box center [369, 361] width 9 height 9
click at [369, 358] on icon at bounding box center [369, 361] width 9 height 9
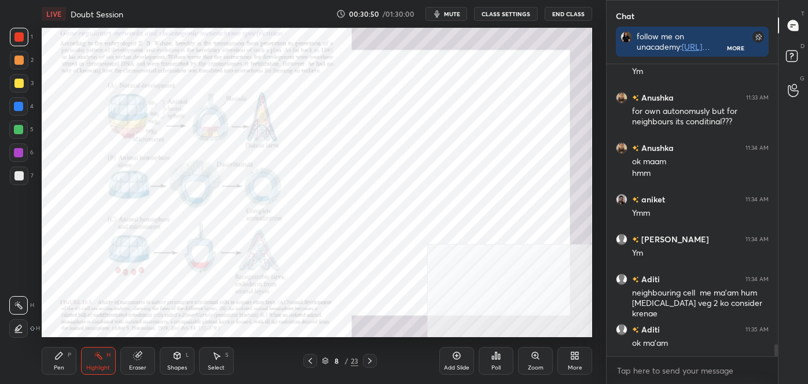
click at [536, 363] on div "Zoom" at bounding box center [535, 361] width 35 height 28
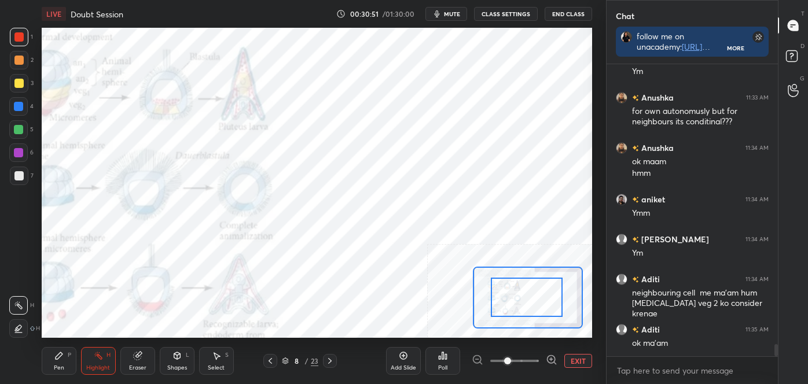
drag, startPoint x: 524, startPoint y: 288, endPoint x: 540, endPoint y: 356, distance: 69.5
click at [554, 361] on icon at bounding box center [552, 360] width 12 height 12
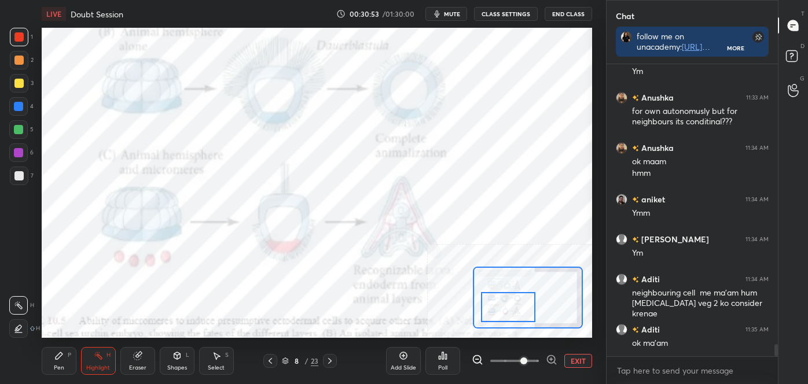
drag, startPoint x: 521, startPoint y: 298, endPoint x: 505, endPoint y: 304, distance: 17.4
click at [505, 304] on div at bounding box center [508, 307] width 54 height 30
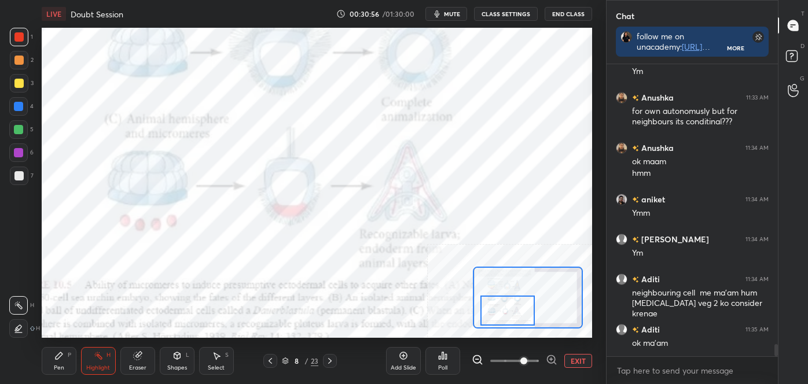
drag, startPoint x: 508, startPoint y: 311, endPoint x: 508, endPoint y: 322, distance: 11.6
click at [509, 318] on div at bounding box center [507, 311] width 54 height 30
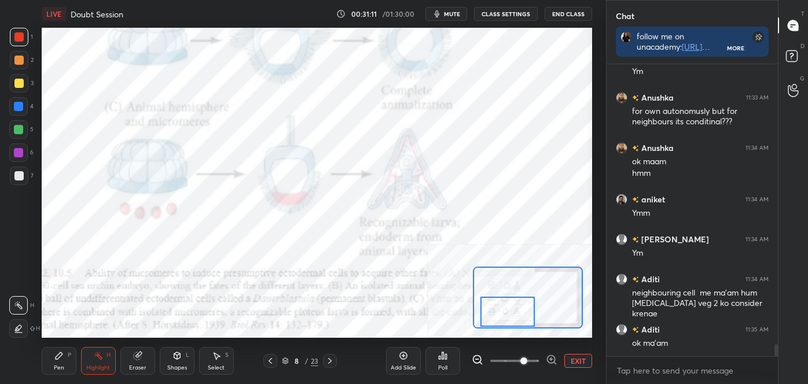
drag, startPoint x: 577, startPoint y: 366, endPoint x: 506, endPoint y: 366, distance: 71.2
click at [525, 366] on div "EXIT" at bounding box center [532, 361] width 120 height 14
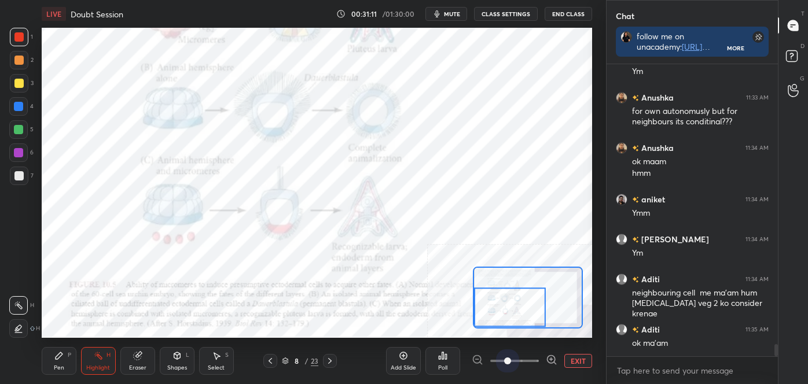
click at [503, 360] on span at bounding box center [514, 360] width 49 height 17
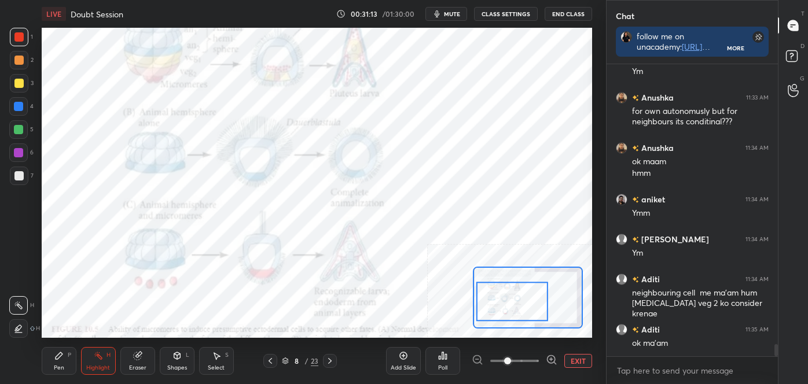
drag, startPoint x: 493, startPoint y: 310, endPoint x: 495, endPoint y: 304, distance: 6.2
click at [495, 304] on div at bounding box center [512, 302] width 72 height 40
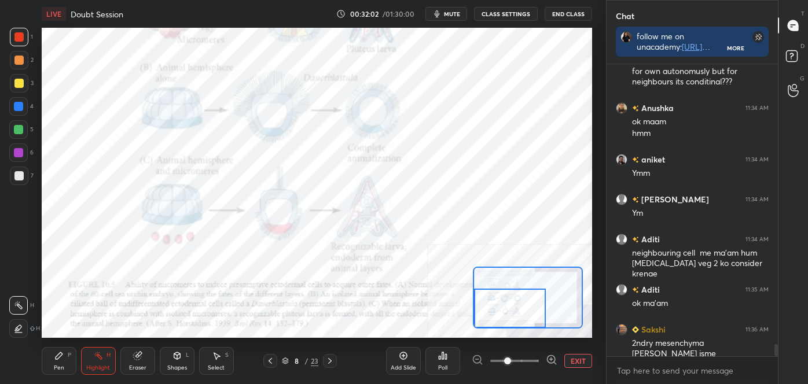
click at [489, 309] on div at bounding box center [510, 309] width 72 height 40
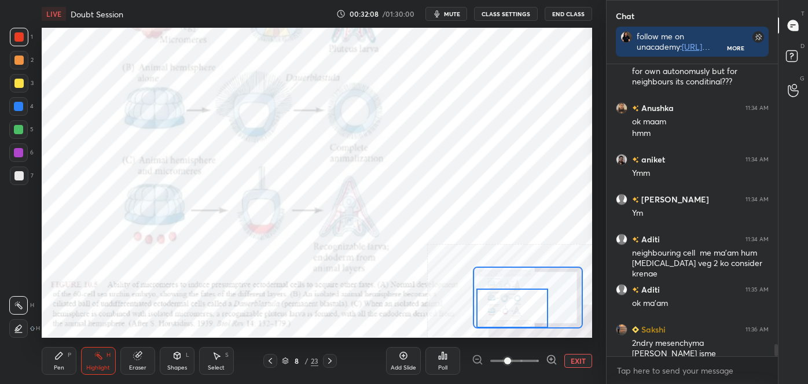
click at [489, 310] on div at bounding box center [512, 309] width 72 height 40
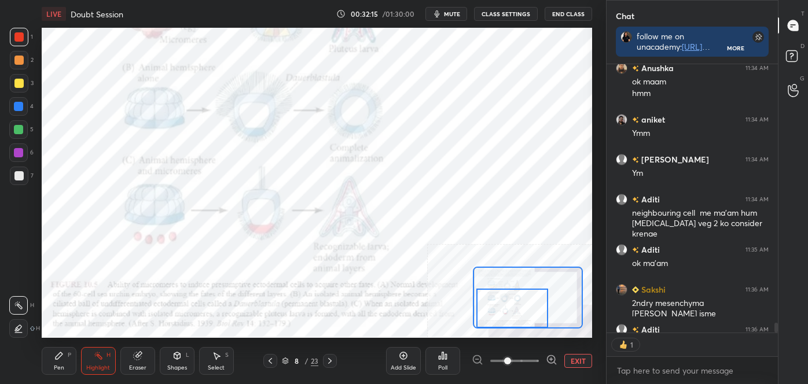
scroll to position [6935, 0]
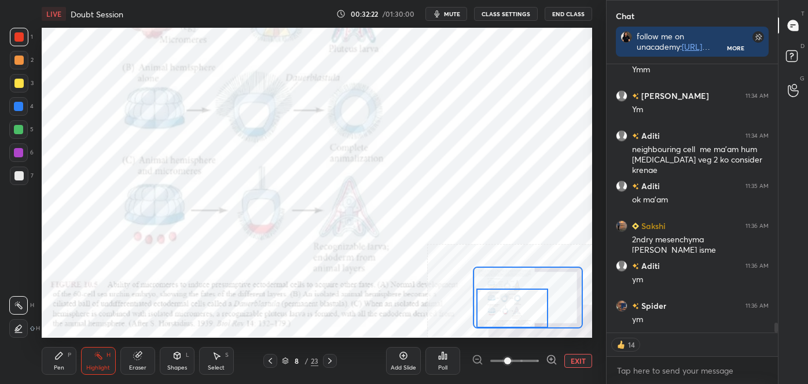
click at [575, 361] on button "EXIT" at bounding box center [578, 361] width 28 height 14
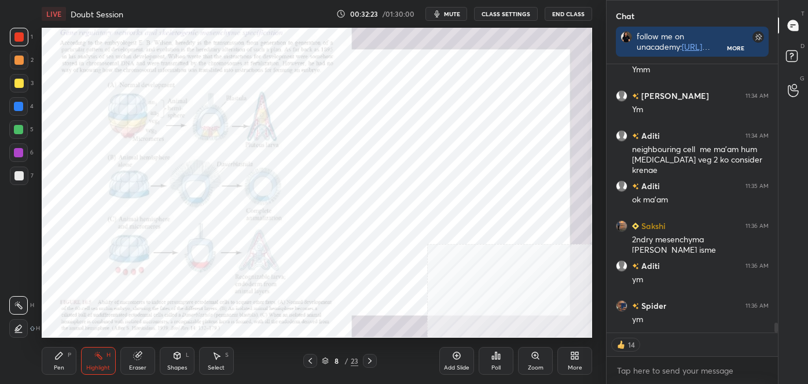
click at [371, 357] on icon at bounding box center [369, 361] width 9 height 9
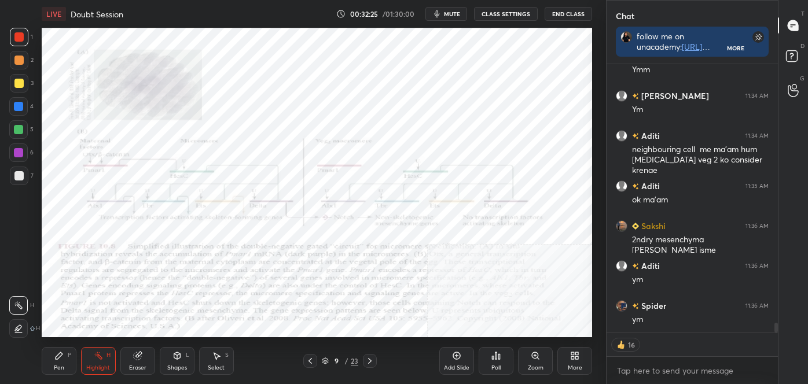
scroll to position [6975, 0]
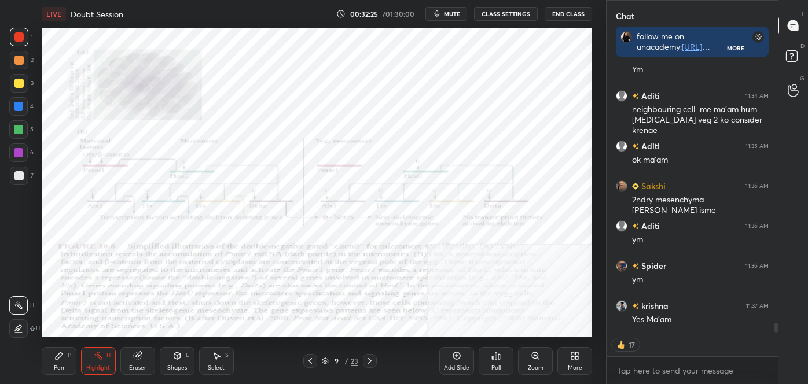
click at [369, 361] on icon at bounding box center [369, 361] width 9 height 9
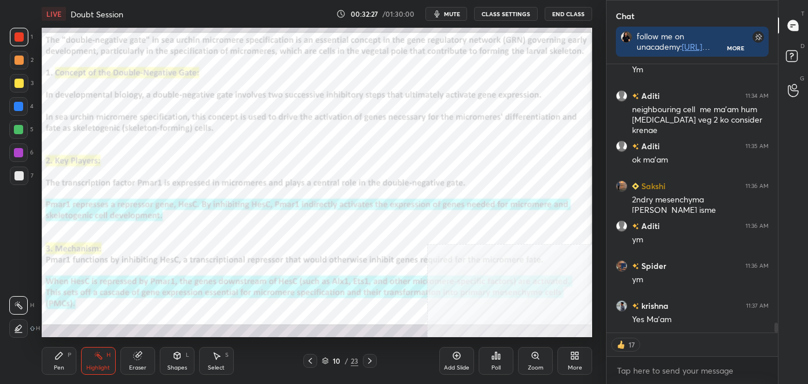
click at [370, 355] on div at bounding box center [370, 361] width 14 height 14
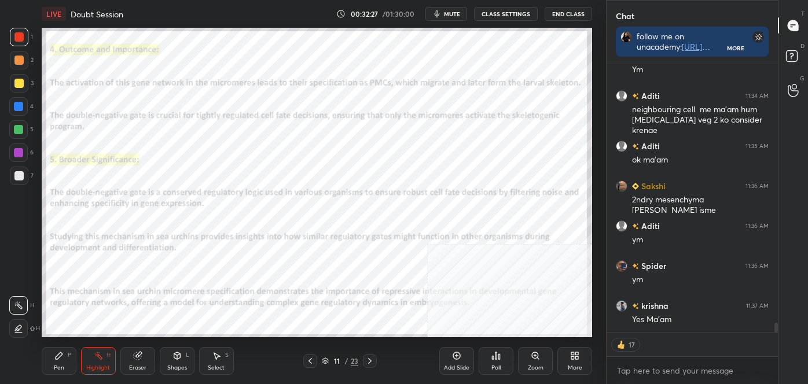
scroll to position [7014, 0]
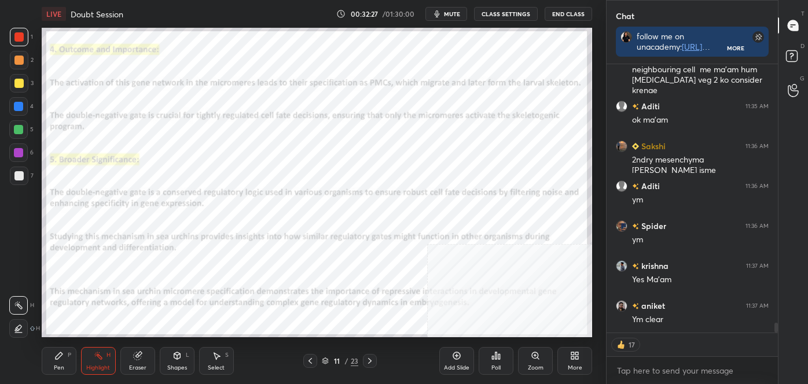
click at [368, 358] on icon at bounding box center [369, 361] width 3 height 6
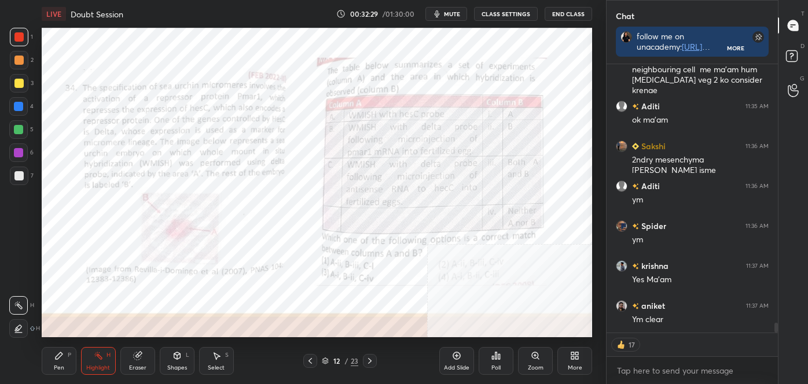
click at [311, 362] on icon at bounding box center [310, 361] width 9 height 9
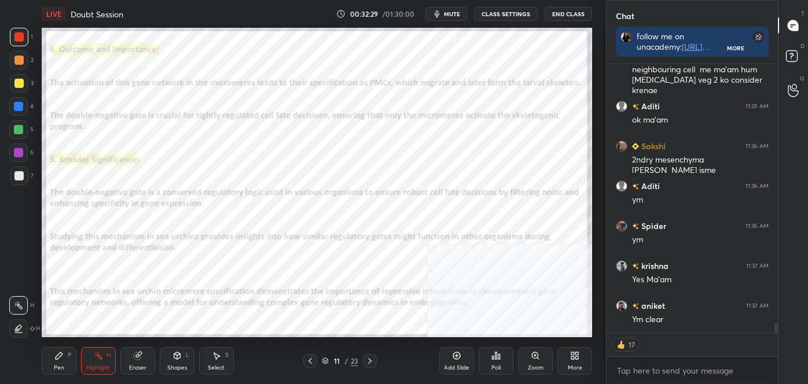
click at [311, 362] on icon at bounding box center [310, 361] width 9 height 9
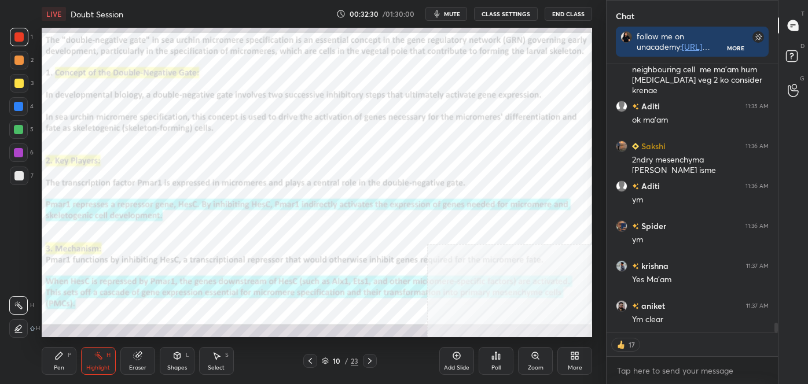
click at [311, 362] on icon at bounding box center [310, 361] width 9 height 9
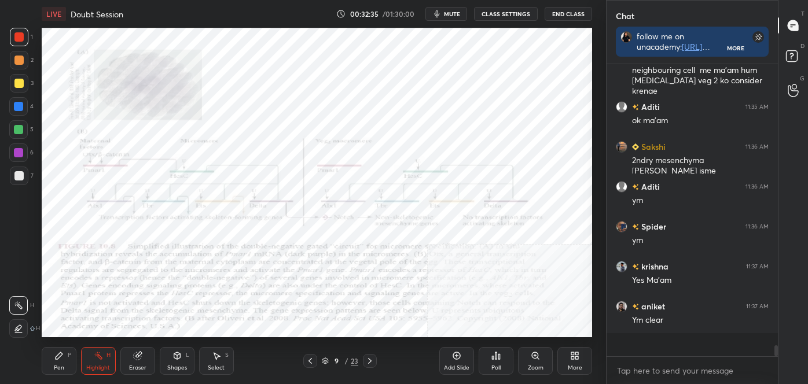
scroll to position [6990, 0]
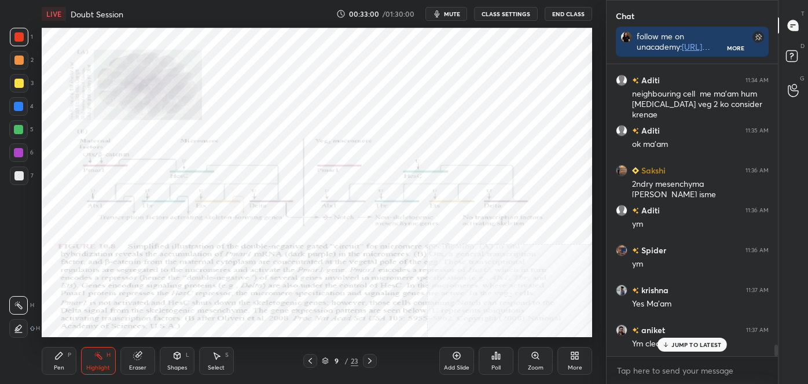
click at [56, 366] on div "Pen" at bounding box center [59, 368] width 10 height 6
click at [23, 285] on icon at bounding box center [18, 282] width 10 height 8
click at [96, 375] on div "Pen P Highlight H Eraser Shapes L Select S 9 / 23 Add Slide Poll Zoom More" at bounding box center [317, 361] width 550 height 46
click at [112, 362] on div "Highlight H" at bounding box center [98, 361] width 35 height 28
click at [17, 148] on div at bounding box center [18, 152] width 9 height 9
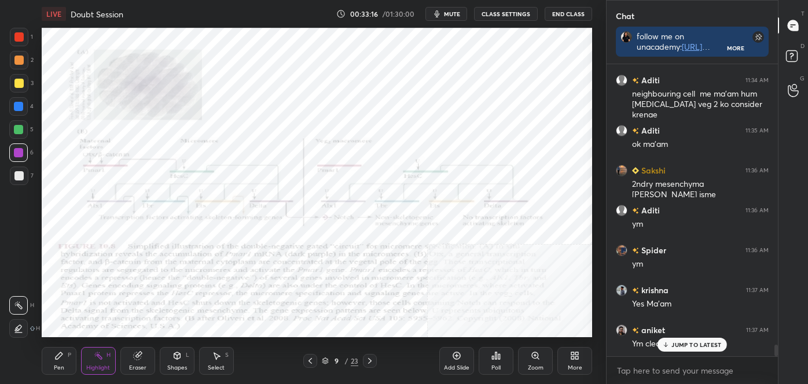
click at [19, 323] on div at bounding box center [18, 328] width 19 height 19
click at [20, 305] on icon at bounding box center [18, 305] width 9 height 9
click at [58, 375] on div "Pen P Highlight H Eraser Shapes L Select S 9 / 23 Add Slide Poll Zoom More" at bounding box center [317, 361] width 550 height 46
click at [71, 363] on div "Pen P" at bounding box center [59, 361] width 35 height 28
click at [19, 289] on div at bounding box center [18, 282] width 19 height 19
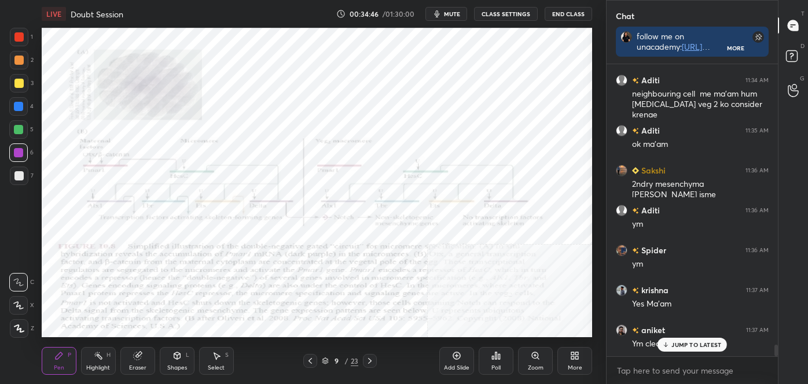
click at [540, 359] on div "Zoom" at bounding box center [535, 361] width 35 height 28
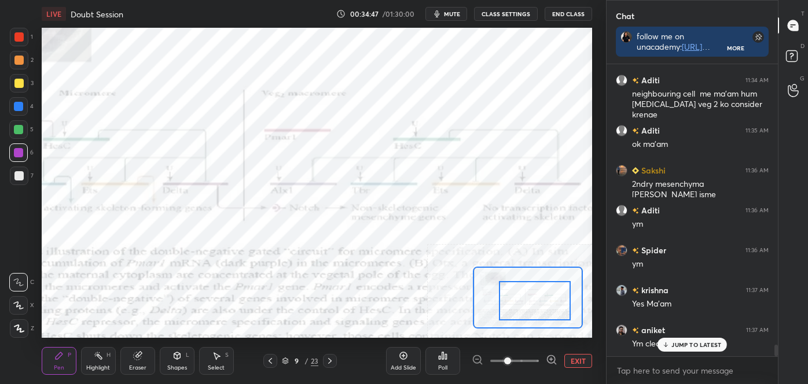
drag, startPoint x: 526, startPoint y: 303, endPoint x: 534, endPoint y: 306, distance: 8.1
click at [532, 306] on div at bounding box center [535, 301] width 72 height 40
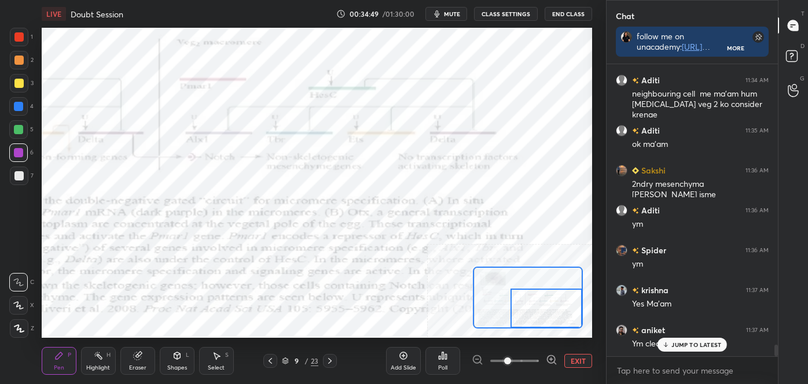
drag, startPoint x: 527, startPoint y: 301, endPoint x: 542, endPoint y: 313, distance: 19.0
click at [542, 314] on div at bounding box center [547, 309] width 72 height 40
click at [576, 362] on button "EXIT" at bounding box center [578, 361] width 28 height 14
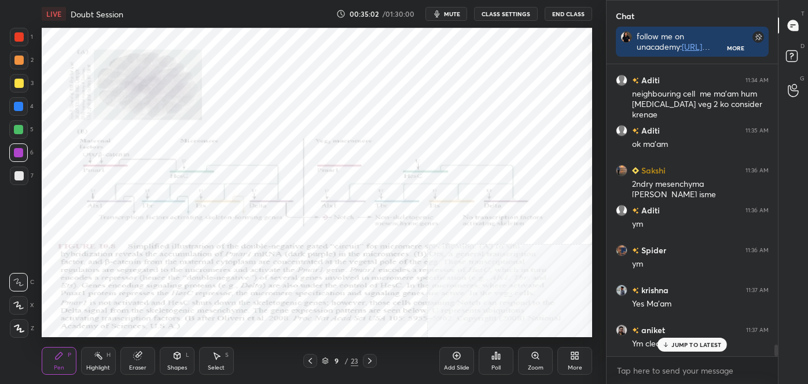
drag, startPoint x: 97, startPoint y: 360, endPoint x: 106, endPoint y: 358, distance: 10.0
click at [97, 359] on icon at bounding box center [98, 355] width 9 height 9
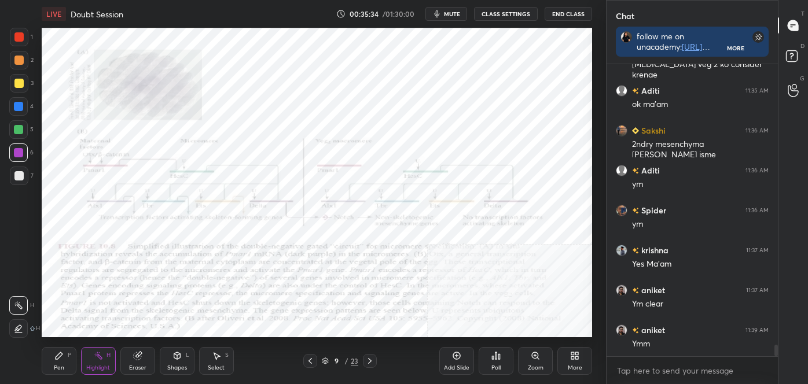
scroll to position [7071, 0]
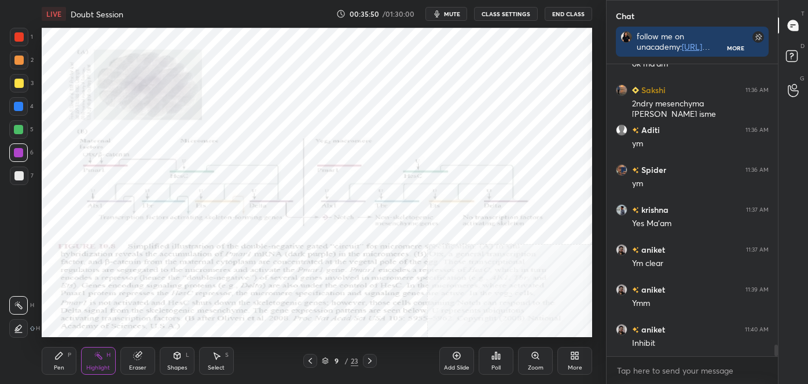
click at [543, 352] on div "Zoom" at bounding box center [535, 361] width 35 height 28
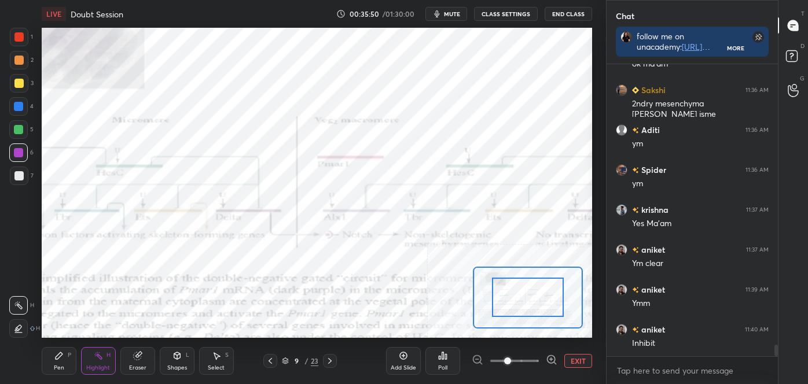
click at [542, 355] on div at bounding box center [515, 361] width 86 height 14
click at [551, 358] on icon at bounding box center [551, 359] width 0 height 3
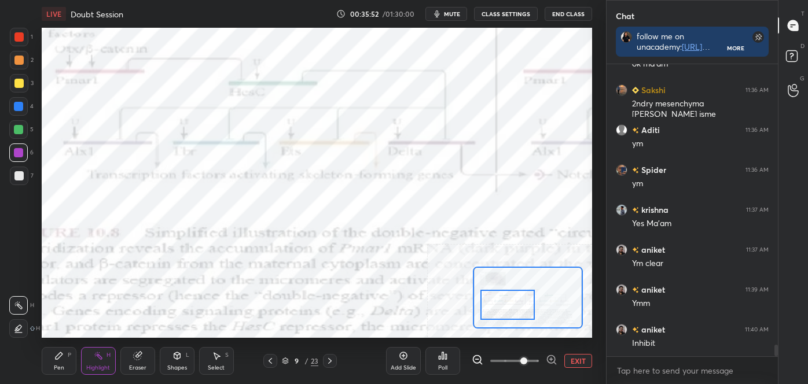
drag, startPoint x: 527, startPoint y: 300, endPoint x: 506, endPoint y: 309, distance: 22.6
click at [506, 309] on div at bounding box center [507, 305] width 54 height 30
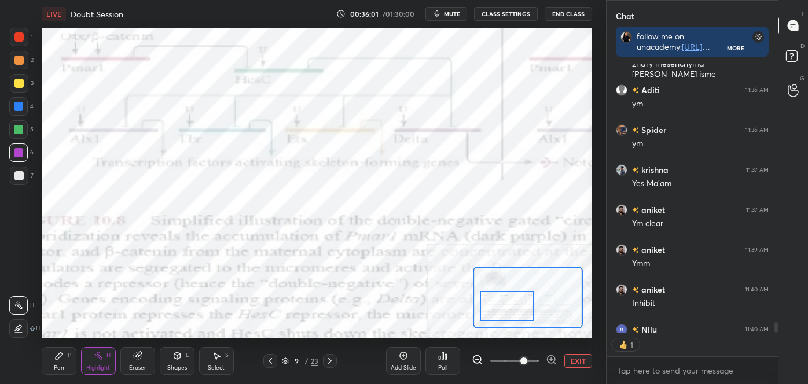
scroll to position [3, 3]
click at [582, 363] on button "EXIT" at bounding box center [578, 361] width 28 height 14
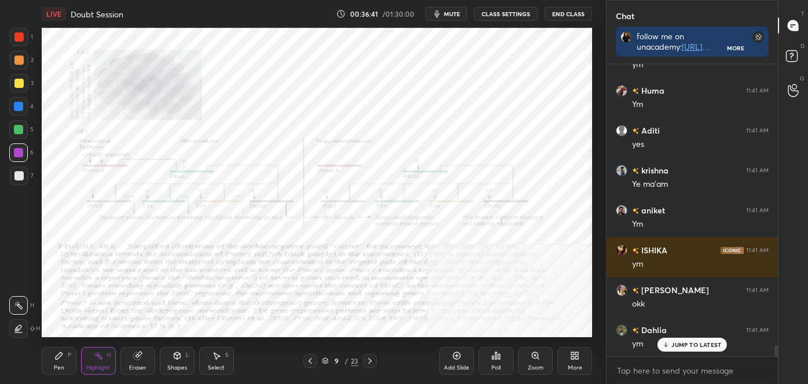
scroll to position [7629, 0]
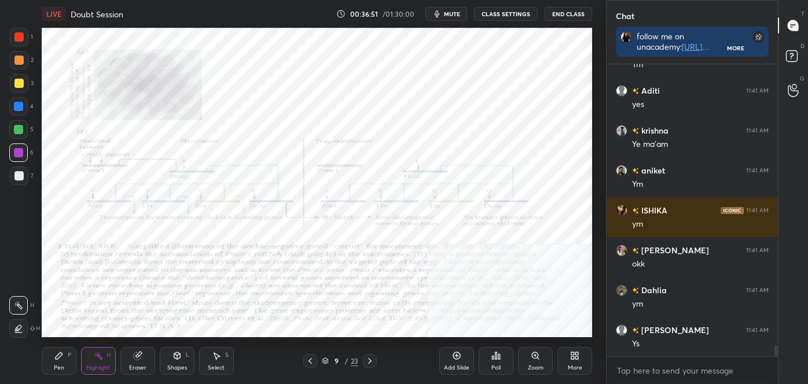
click at [304, 355] on div at bounding box center [310, 361] width 14 height 14
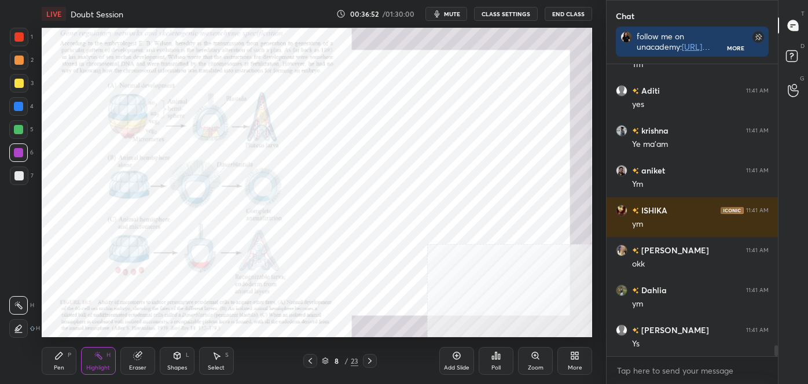
click at [309, 360] on icon at bounding box center [310, 361] width 9 height 9
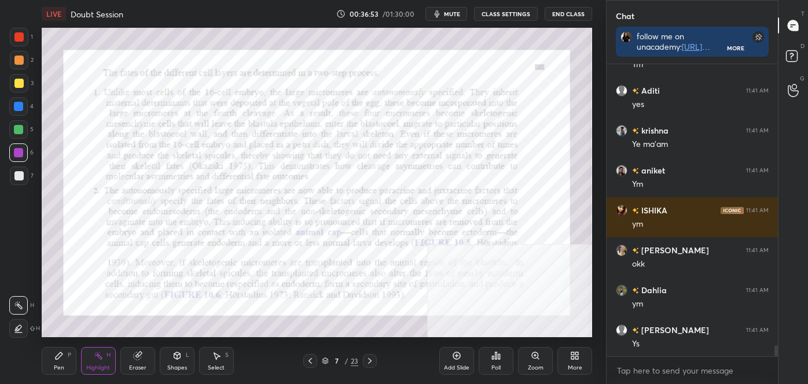
click at [308, 360] on icon at bounding box center [310, 361] width 9 height 9
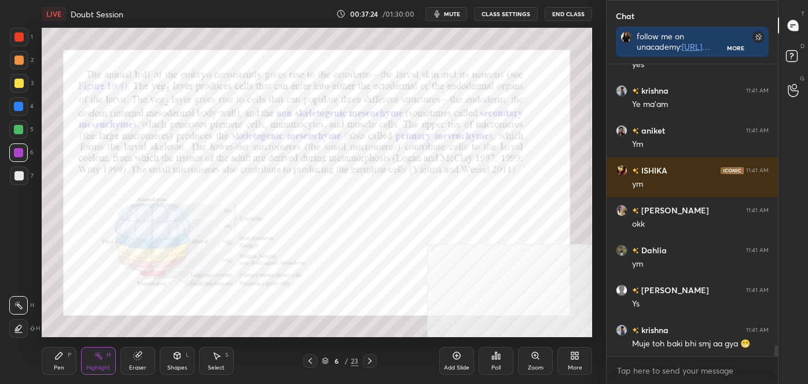
click at [369, 363] on icon at bounding box center [369, 361] width 9 height 9
click at [369, 362] on icon at bounding box center [369, 361] width 9 height 9
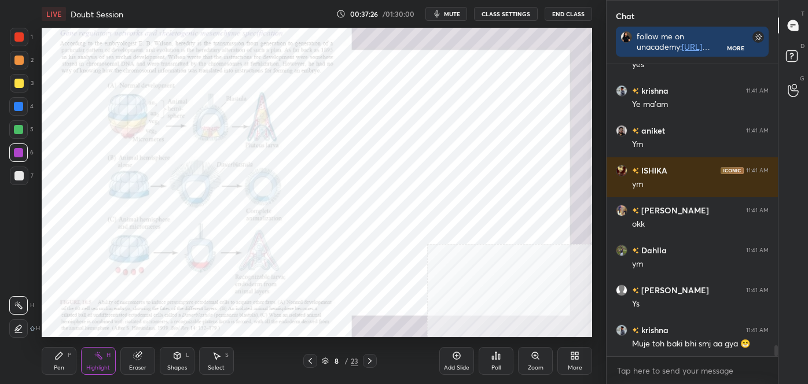
click at [367, 364] on icon at bounding box center [369, 361] width 9 height 9
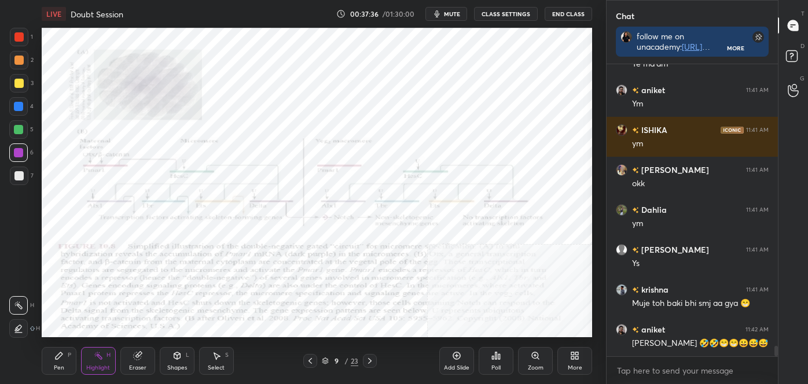
scroll to position [7750, 0]
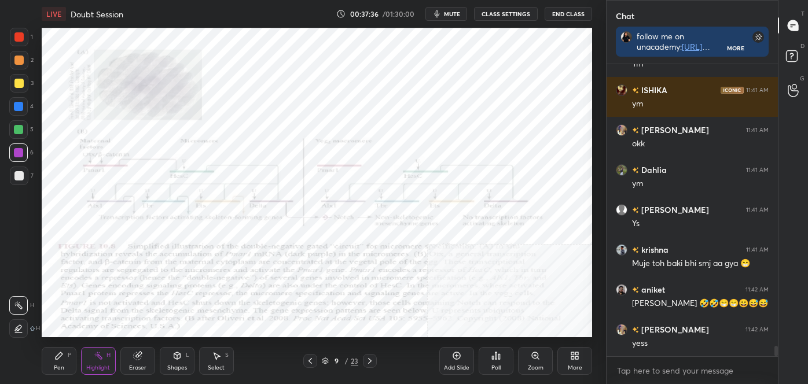
click at [105, 365] on div "Highlight" at bounding box center [98, 368] width 24 height 6
click at [530, 370] on div "Zoom" at bounding box center [536, 368] width 16 height 6
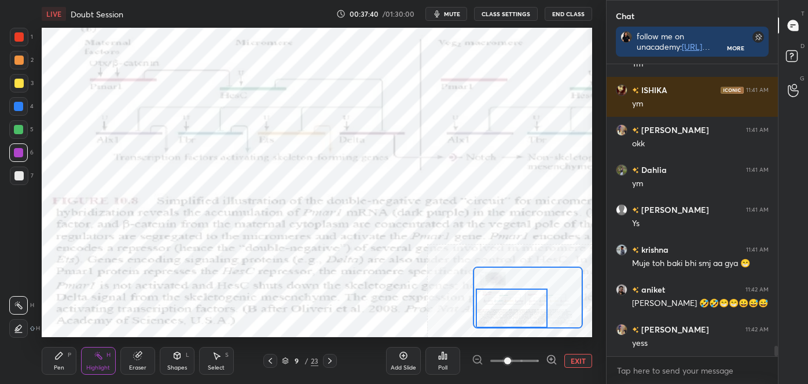
drag, startPoint x: 519, startPoint y: 304, endPoint x: 511, endPoint y: 321, distance: 18.9
click at [511, 321] on div at bounding box center [512, 309] width 72 height 40
click at [585, 359] on button "EXIT" at bounding box center [578, 361] width 28 height 14
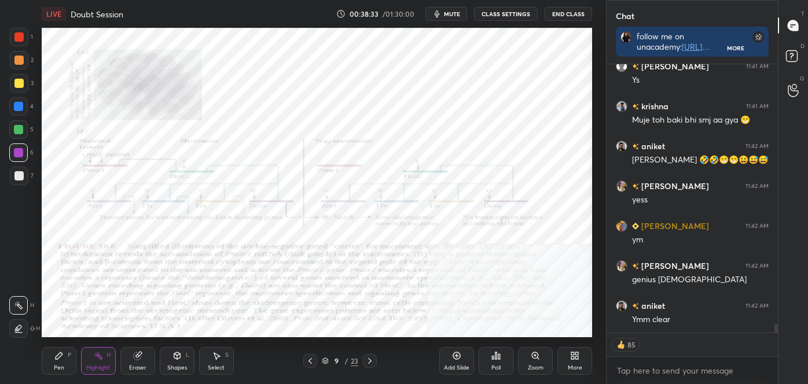
scroll to position [7933, 0]
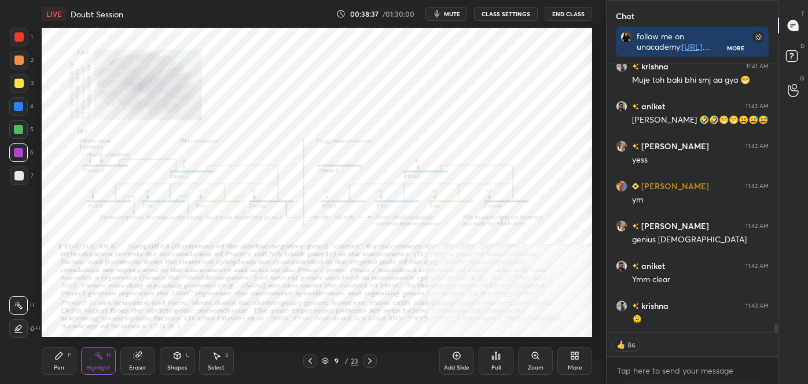
click at [540, 360] on icon at bounding box center [535, 355] width 9 height 9
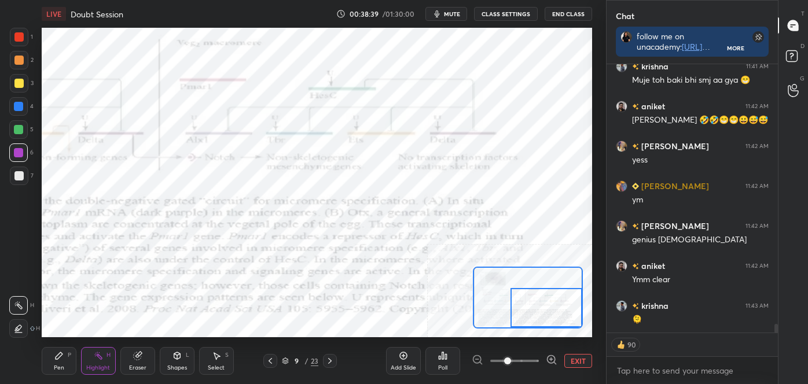
drag, startPoint x: 527, startPoint y: 294, endPoint x: 551, endPoint y: 301, distance: 25.3
click at [551, 301] on div at bounding box center [547, 308] width 72 height 40
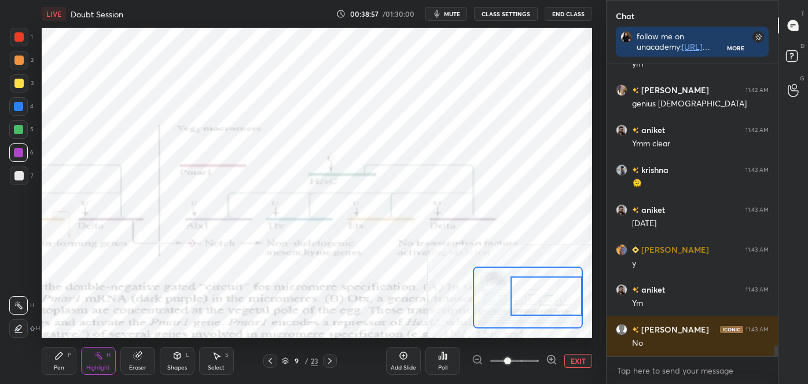
scroll to position [8109, 0]
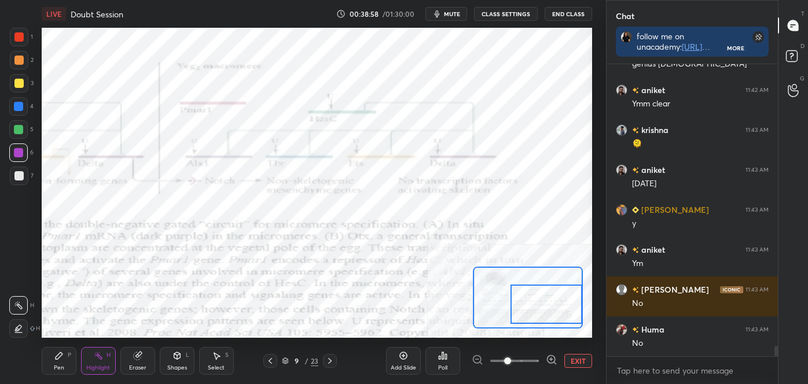
drag, startPoint x: 521, startPoint y: 315, endPoint x: 542, endPoint y: 313, distance: 21.0
click at [542, 313] on div at bounding box center [547, 305] width 72 height 40
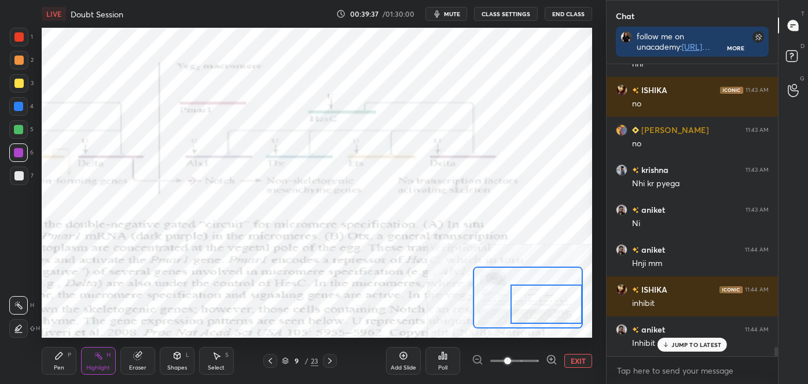
scroll to position [9187, 0]
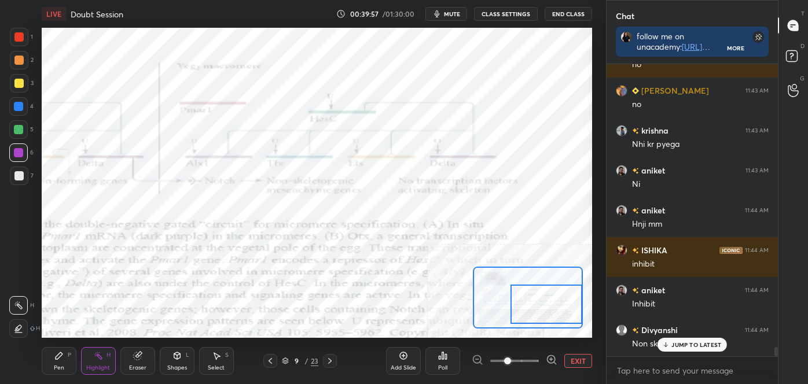
click at [568, 355] on button "EXIT" at bounding box center [578, 361] width 28 height 14
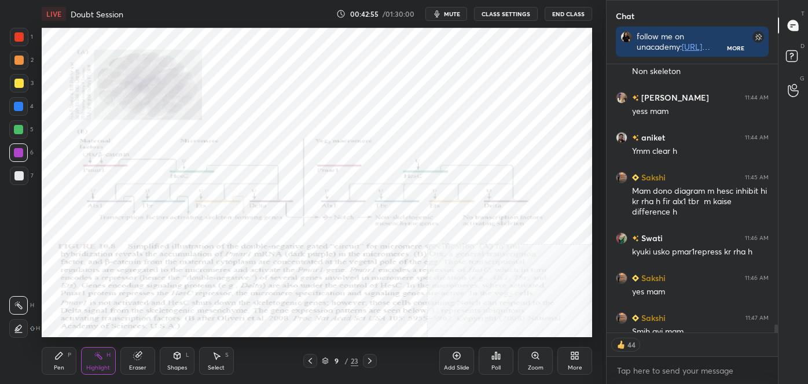
scroll to position [9523, 0]
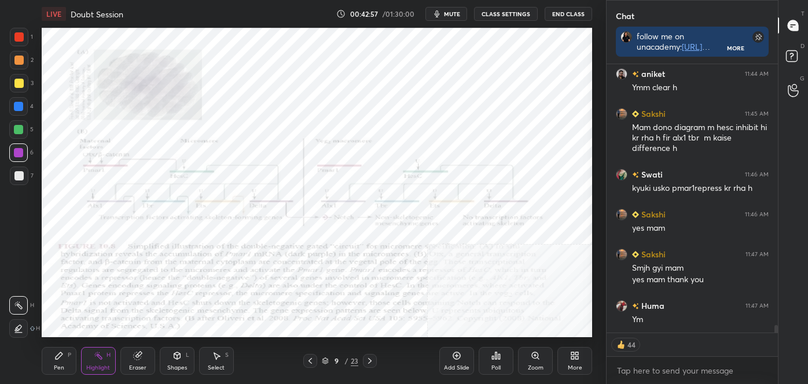
click at [365, 366] on div at bounding box center [370, 361] width 14 height 14
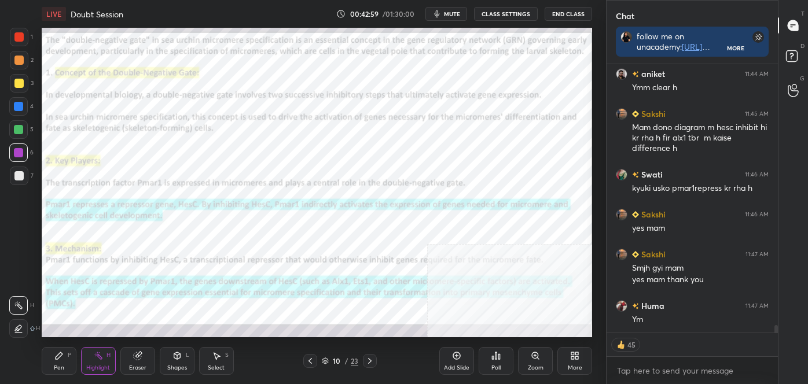
scroll to position [9563, 0]
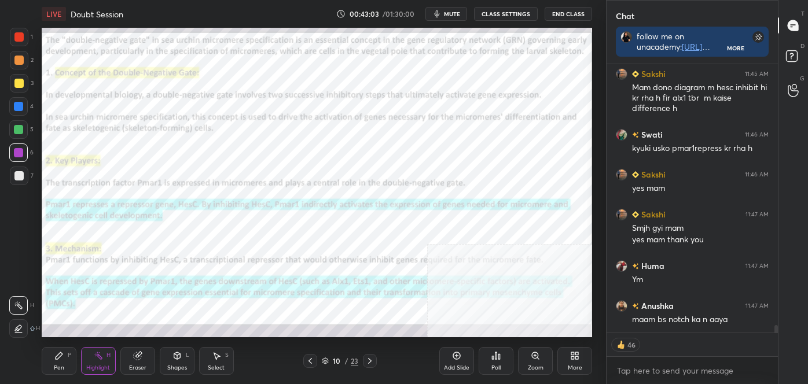
click at [307, 357] on icon at bounding box center [310, 361] width 9 height 9
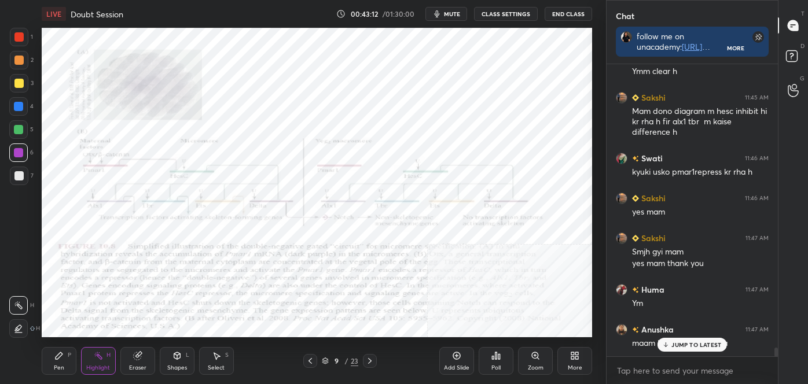
scroll to position [9539, 0]
click at [331, 338] on div "Pen P Highlight H Eraser Shapes L Select S 9 / 23 Add Slide Poll Zoom More" at bounding box center [317, 361] width 550 height 46
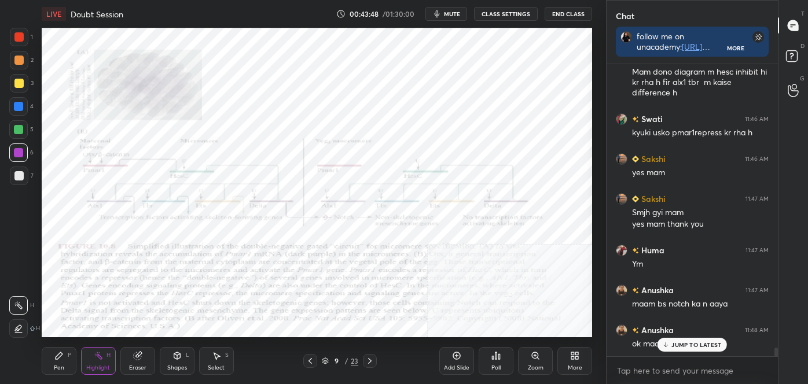
click at [369, 357] on icon at bounding box center [369, 361] width 9 height 9
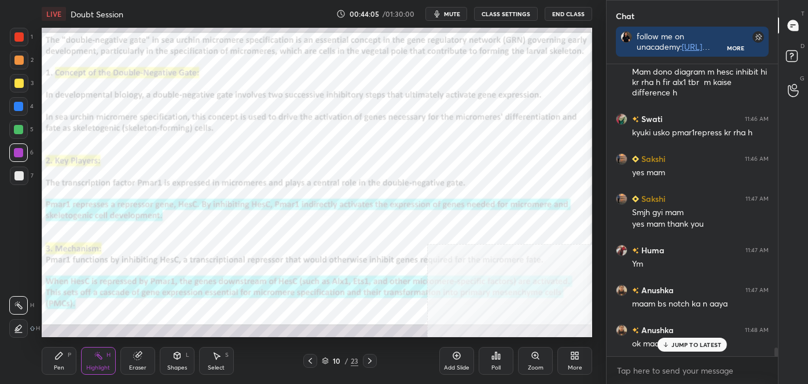
click at [369, 360] on icon at bounding box center [369, 361] width 9 height 9
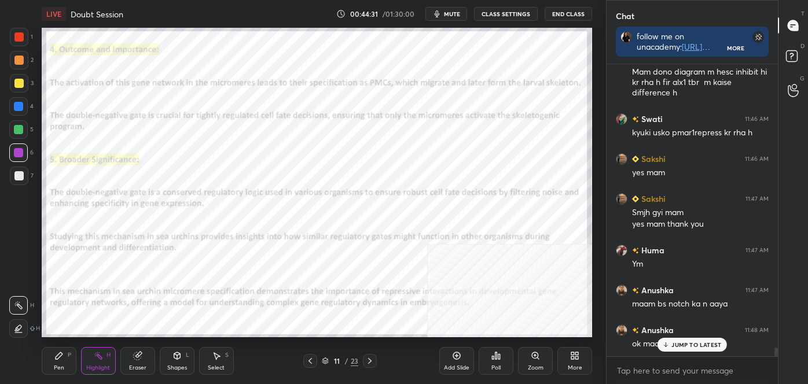
click at [372, 359] on icon at bounding box center [369, 361] width 9 height 9
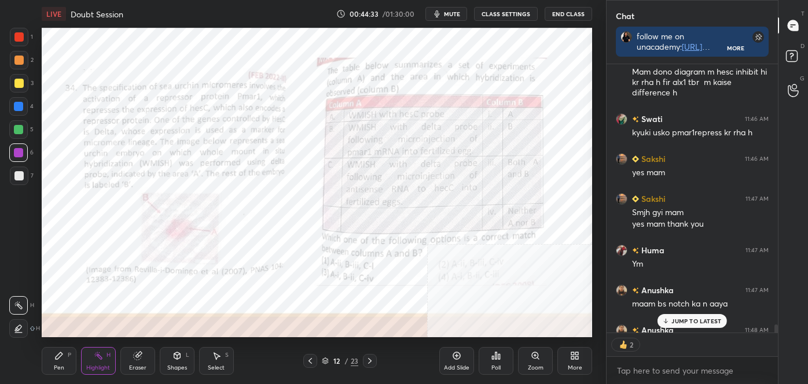
scroll to position [265, 168]
click at [58, 352] on icon at bounding box center [58, 355] width 9 height 9
click at [16, 325] on icon at bounding box center [19, 329] width 10 height 8
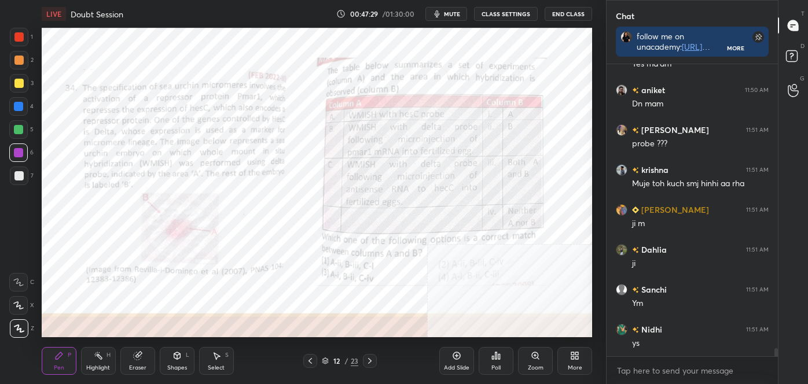
scroll to position [10098, 0]
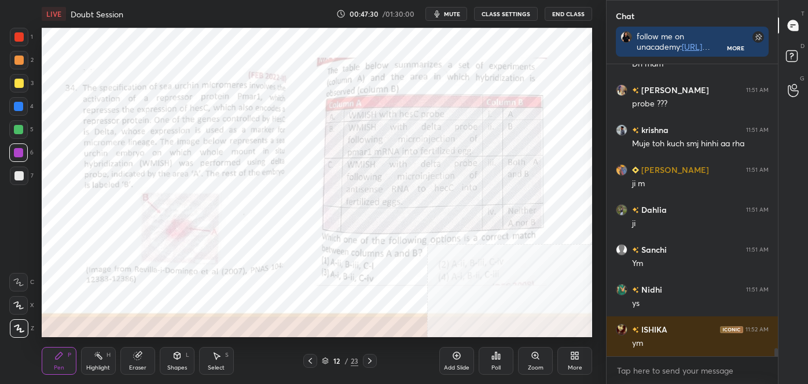
drag, startPoint x: 102, startPoint y: 365, endPoint x: 108, endPoint y: 354, distance: 12.4
click at [102, 366] on div "Highlight" at bounding box center [98, 368] width 24 height 6
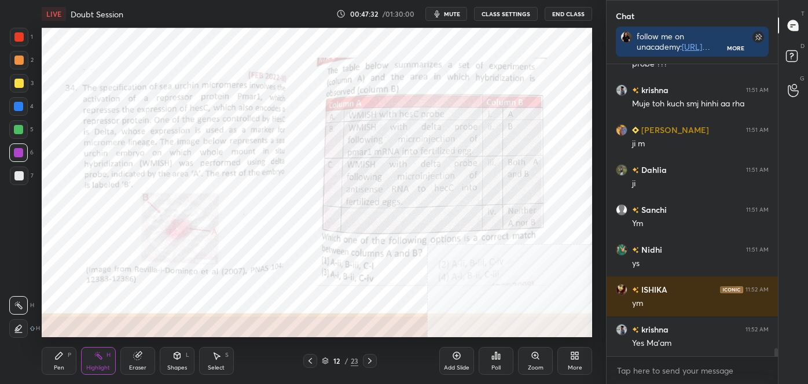
click at [309, 359] on icon at bounding box center [310, 361] width 9 height 9
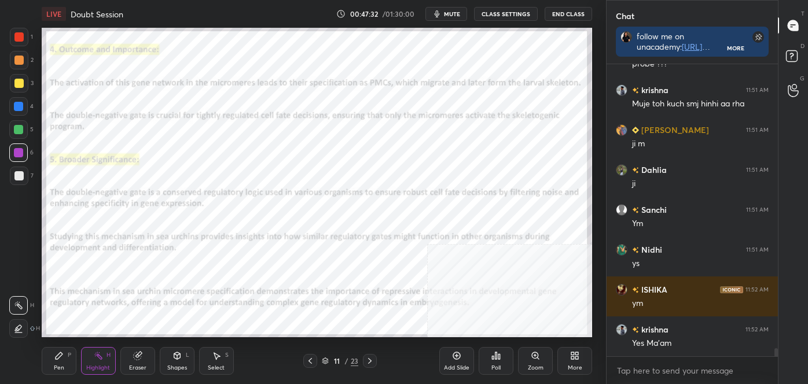
click at [309, 359] on icon at bounding box center [310, 361] width 9 height 9
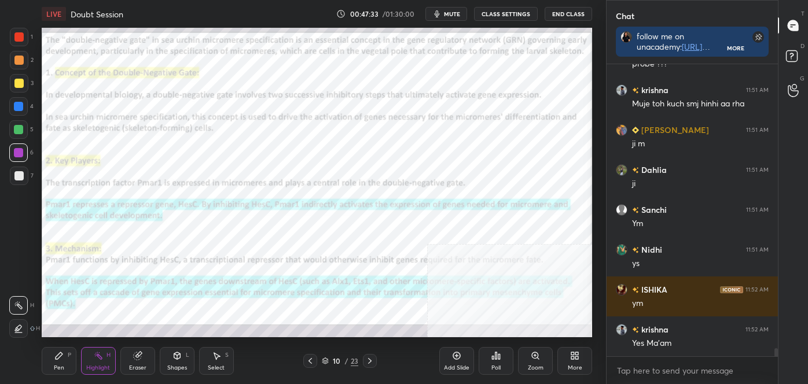
click at [309, 359] on icon at bounding box center [310, 361] width 9 height 9
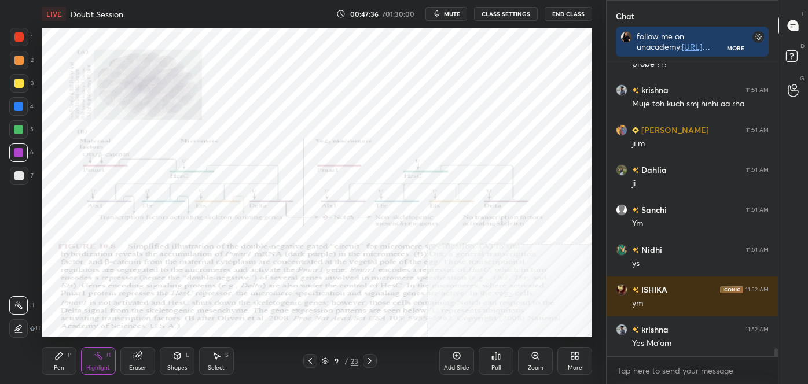
click at [368, 361] on icon at bounding box center [369, 361] width 9 height 9
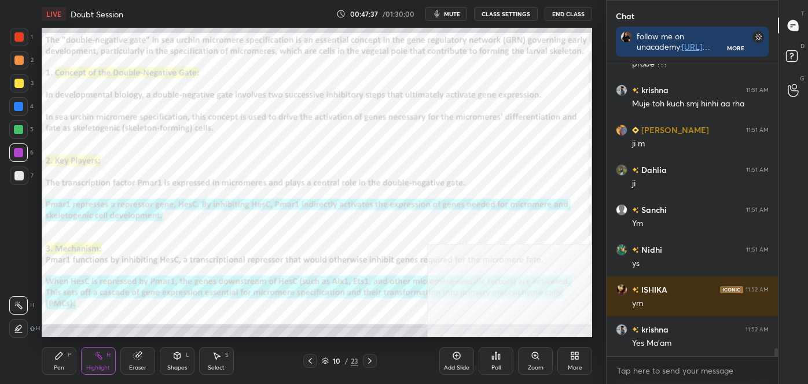
click at [368, 362] on icon at bounding box center [369, 361] width 9 height 9
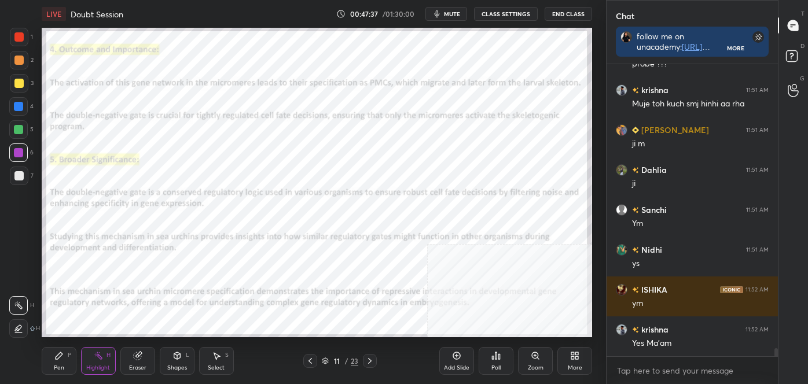
click at [368, 361] on icon at bounding box center [369, 361] width 9 height 9
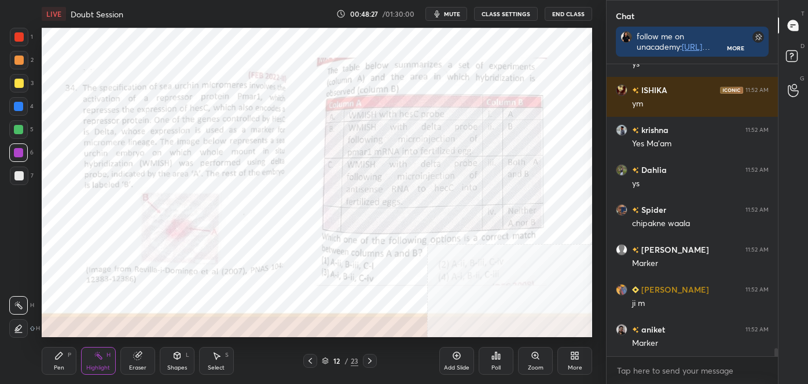
scroll to position [10378, 0]
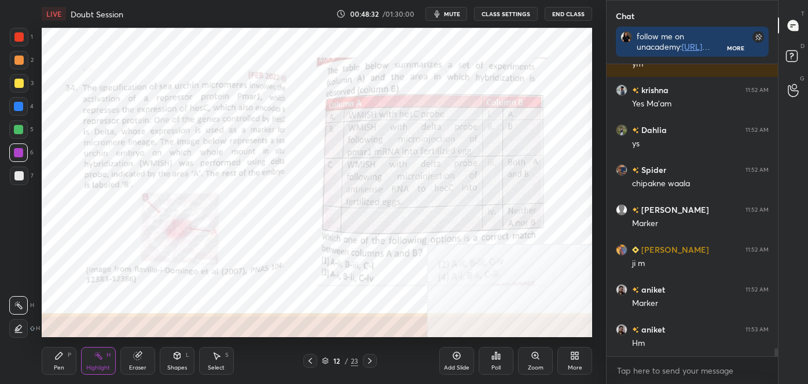
click at [311, 361] on icon at bounding box center [310, 361] width 9 height 9
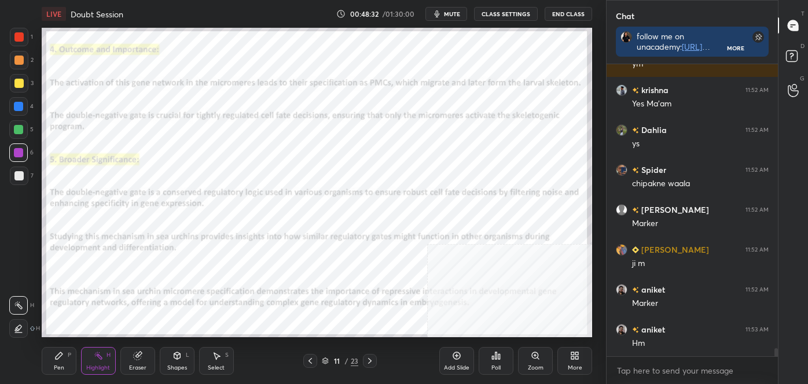
click at [311, 361] on icon at bounding box center [310, 361] width 9 height 9
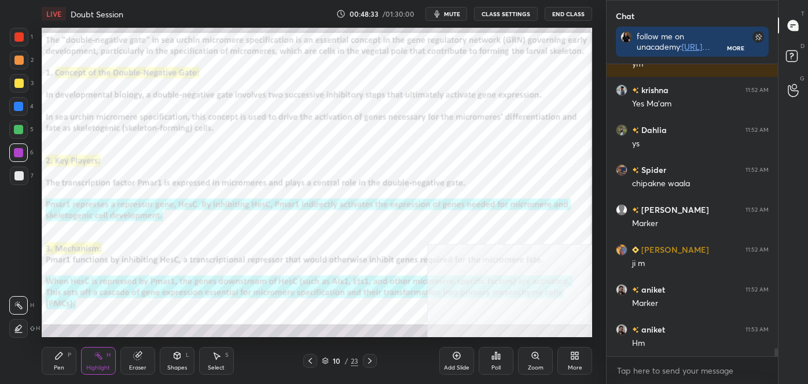
click at [311, 361] on icon at bounding box center [310, 361] width 9 height 9
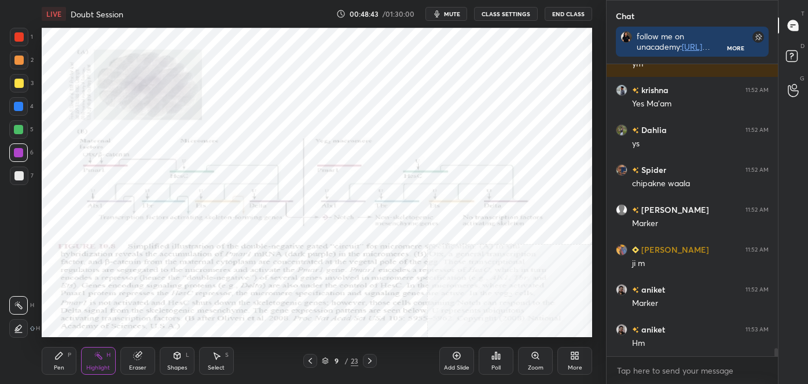
click at [366, 361] on icon at bounding box center [369, 361] width 9 height 9
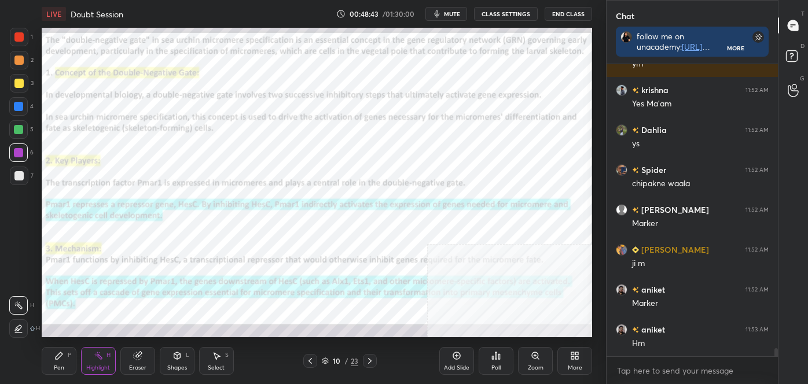
click at [366, 361] on icon at bounding box center [369, 361] width 9 height 9
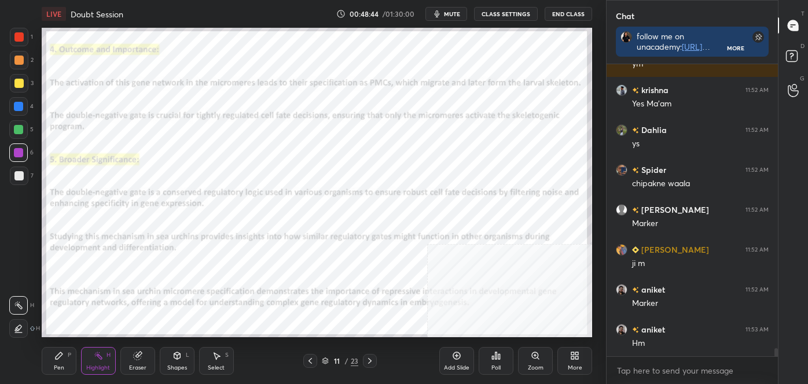
click at [364, 361] on div at bounding box center [370, 361] width 14 height 14
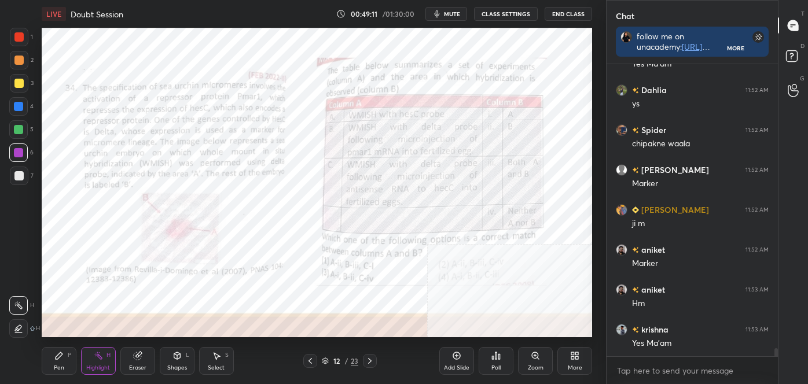
scroll to position [10458, 0]
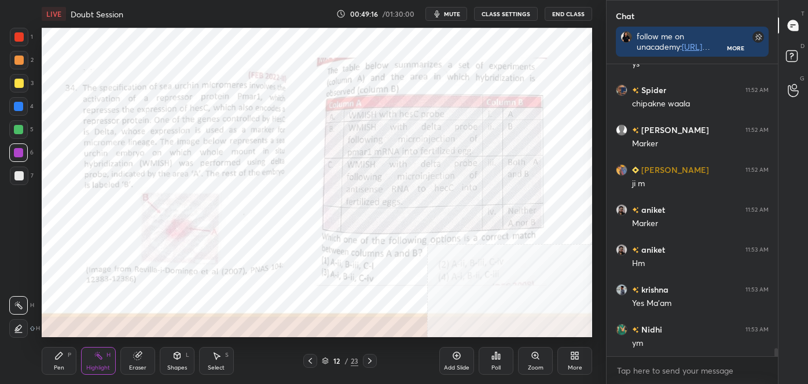
click at [583, 355] on div "More" at bounding box center [574, 361] width 35 height 28
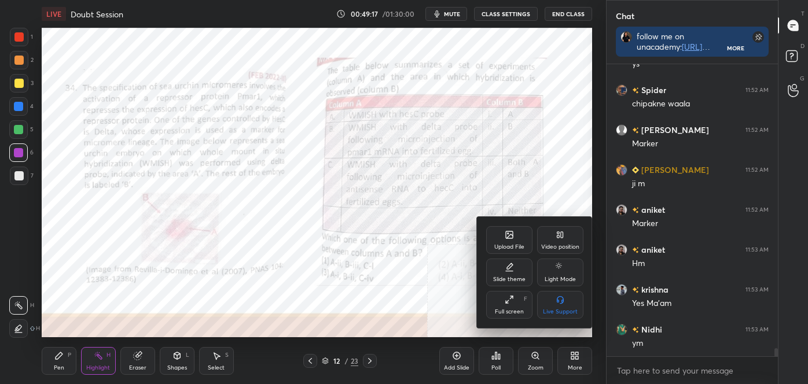
click at [570, 244] on div "Video position" at bounding box center [560, 247] width 38 height 6
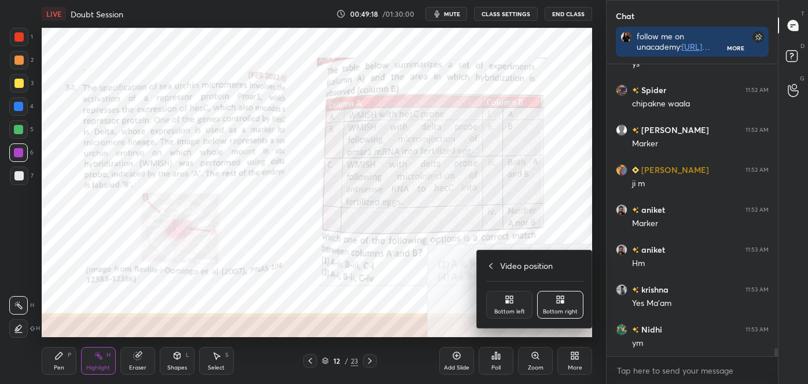
click at [505, 310] on div "Bottom left" at bounding box center [509, 312] width 31 height 6
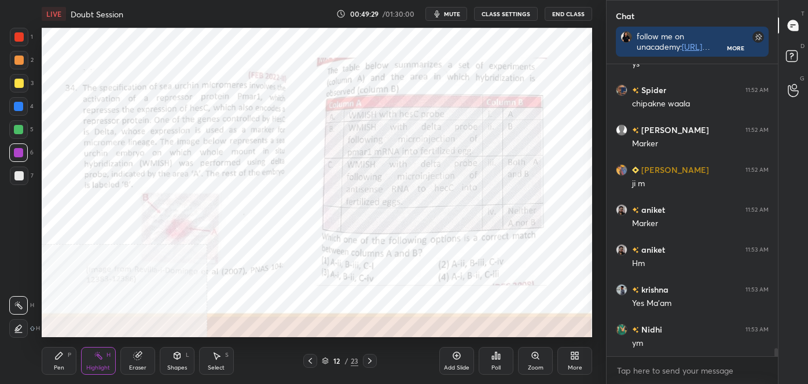
scroll to position [10497, 0]
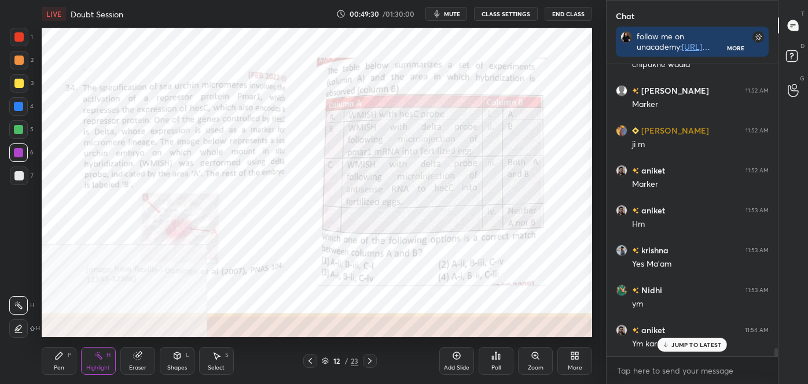
click at [65, 364] on div "Pen P" at bounding box center [59, 361] width 35 height 28
click at [13, 333] on div at bounding box center [19, 328] width 19 height 19
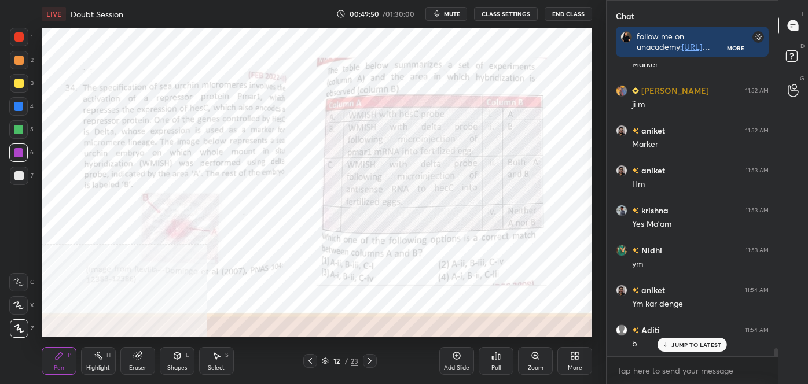
click at [23, 106] on div at bounding box center [18, 106] width 9 height 9
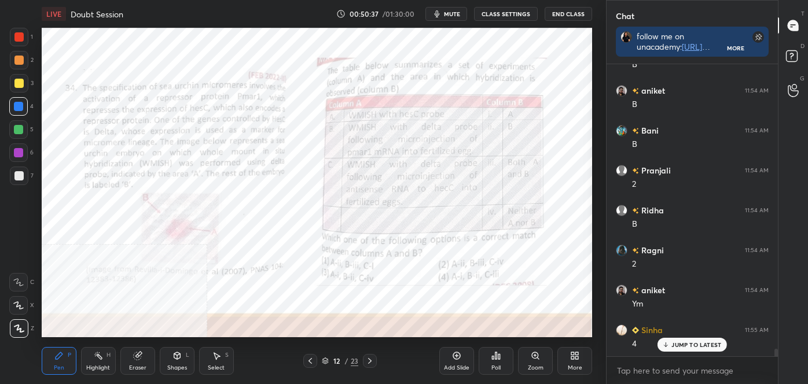
scroll to position [11535, 0]
click at [97, 364] on div "Highlight H" at bounding box center [98, 361] width 35 height 28
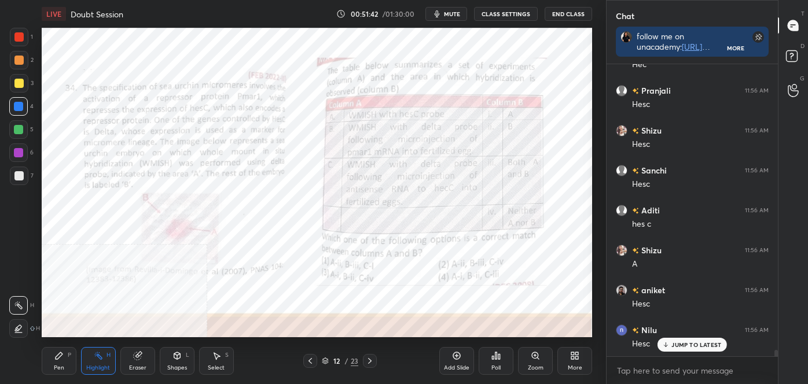
scroll to position [13452, 0]
click at [57, 369] on div "Pen" at bounding box center [59, 368] width 10 height 6
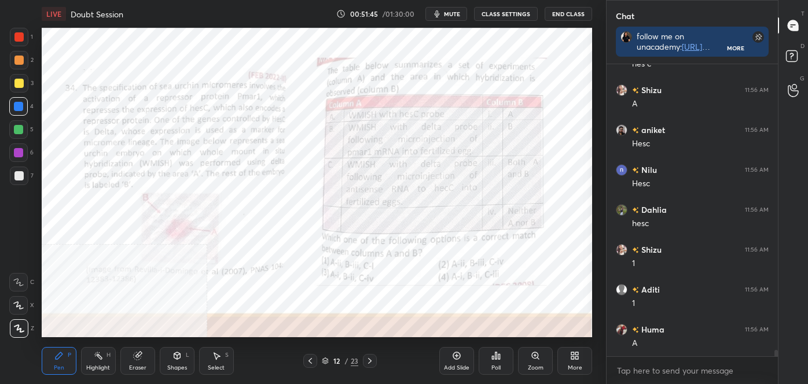
drag, startPoint x: 12, startPoint y: 291, endPoint x: 6, endPoint y: 298, distance: 9.4
click at [13, 292] on div "X" at bounding box center [21, 303] width 25 height 23
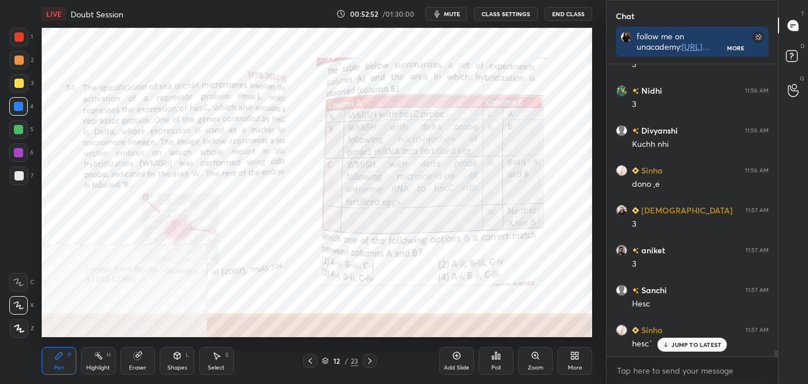
scroll to position [14451, 0]
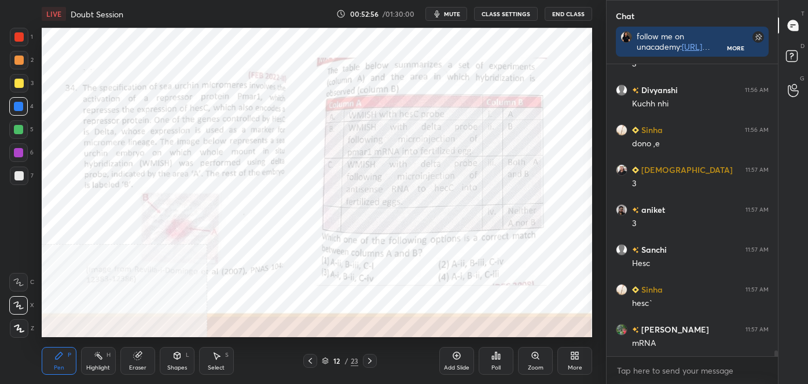
click at [373, 361] on icon at bounding box center [369, 361] width 9 height 9
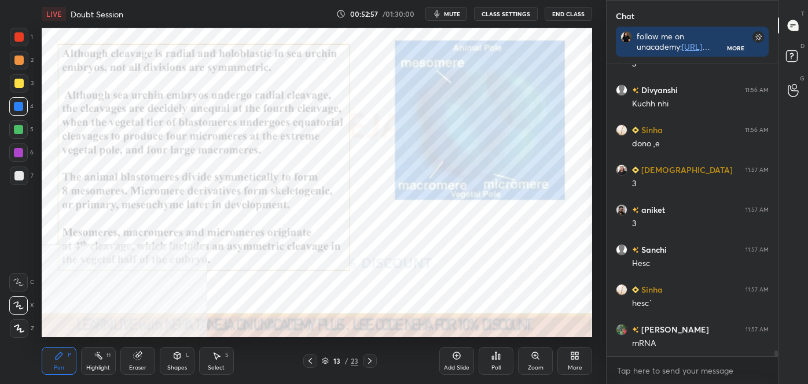
click at [568, 355] on div "More" at bounding box center [574, 361] width 35 height 28
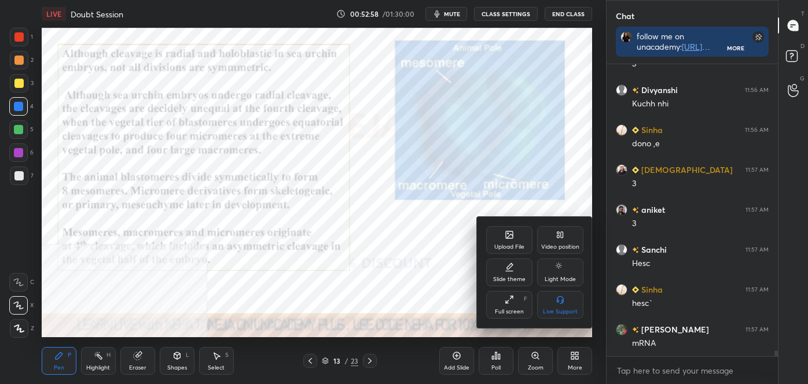
scroll to position [14491, 0]
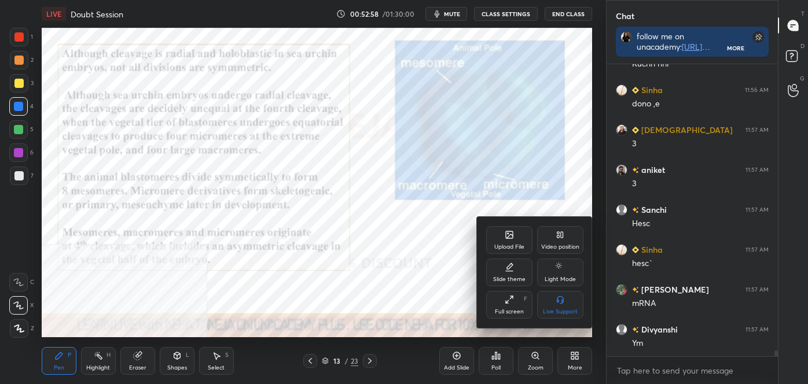
click at [565, 258] on div "Upload File Video position Slide theme Light Mode Full screen F Live Support" at bounding box center [534, 272] width 97 height 93
drag, startPoint x: 565, startPoint y: 244, endPoint x: 567, endPoint y: 254, distance: 10.1
click at [564, 244] on div "Video position" at bounding box center [560, 247] width 38 height 6
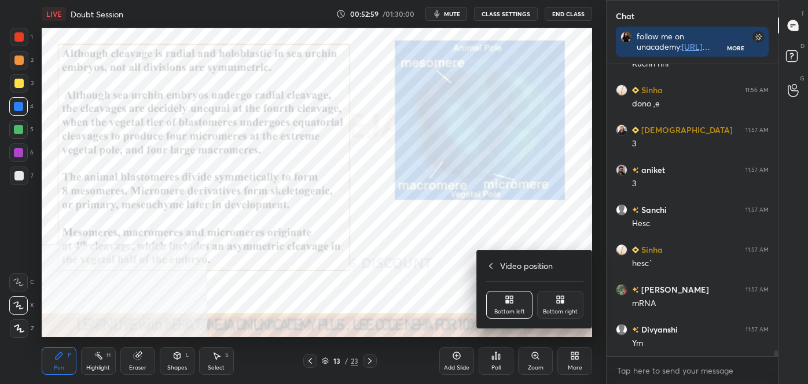
scroll to position [14531, 0]
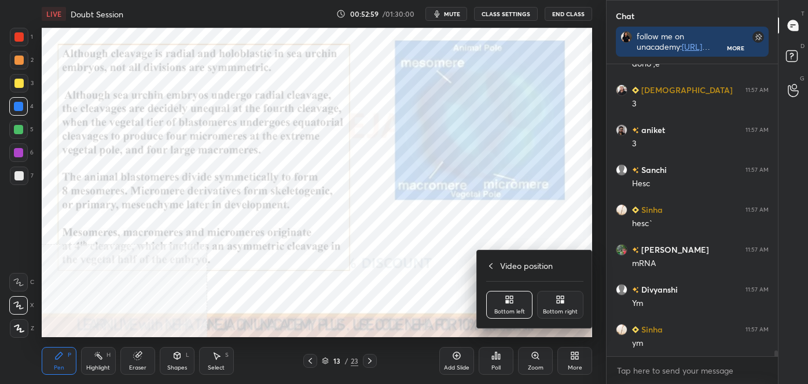
click at [561, 296] on icon at bounding box center [562, 297] width 3 height 3
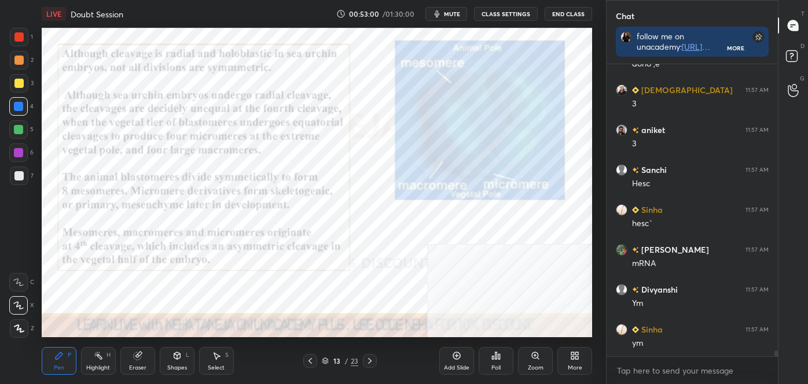
click at [307, 361] on icon at bounding box center [310, 361] width 9 height 9
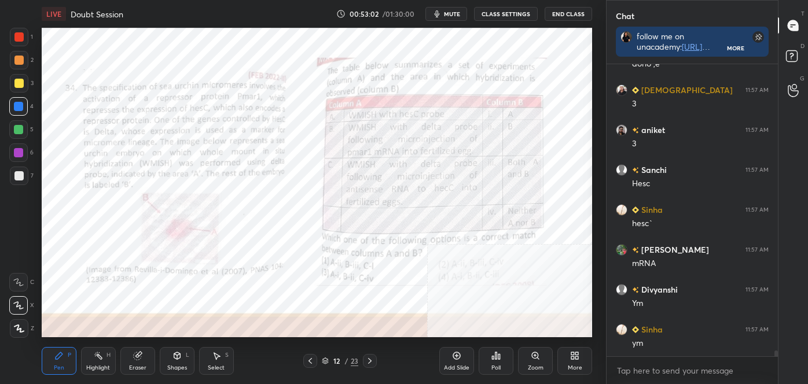
click at [372, 359] on icon at bounding box center [369, 361] width 9 height 9
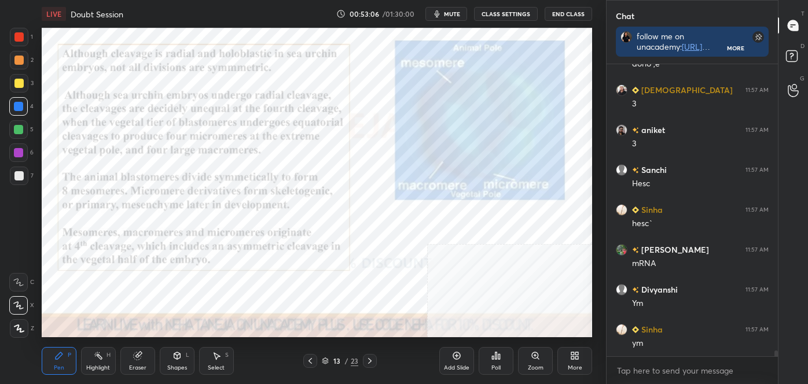
click at [370, 361] on icon at bounding box center [369, 361] width 9 height 9
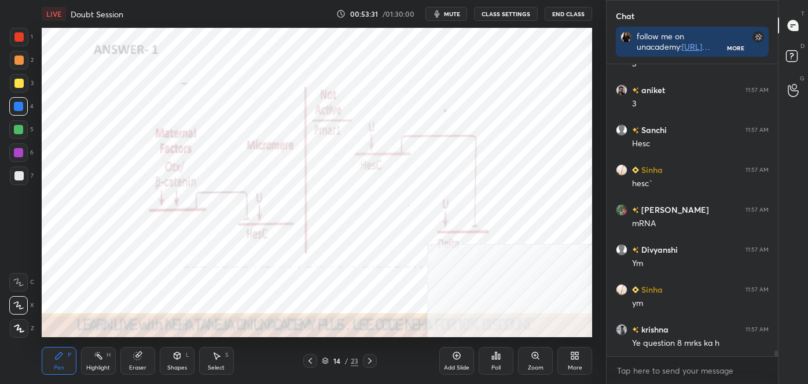
scroll to position [14611, 0]
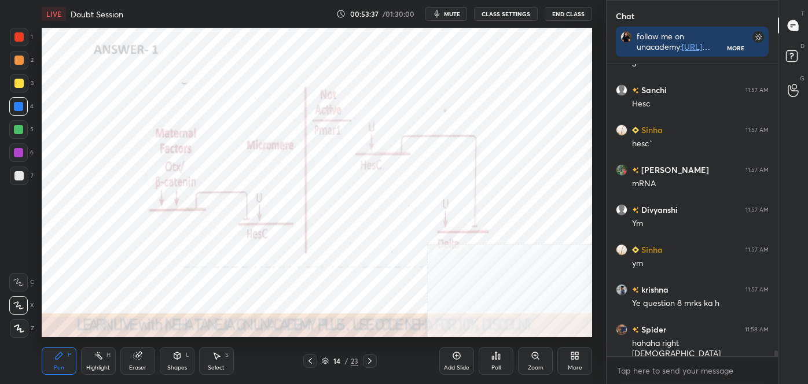
click at [141, 358] on icon at bounding box center [137, 355] width 9 height 9
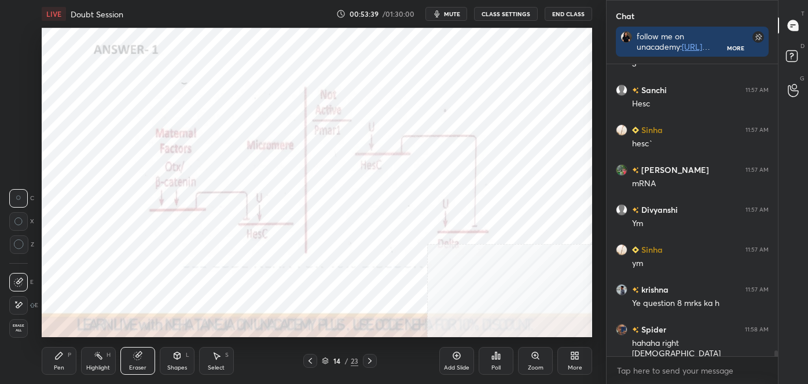
click at [10, 324] on span "Erase all" at bounding box center [18, 328] width 17 height 8
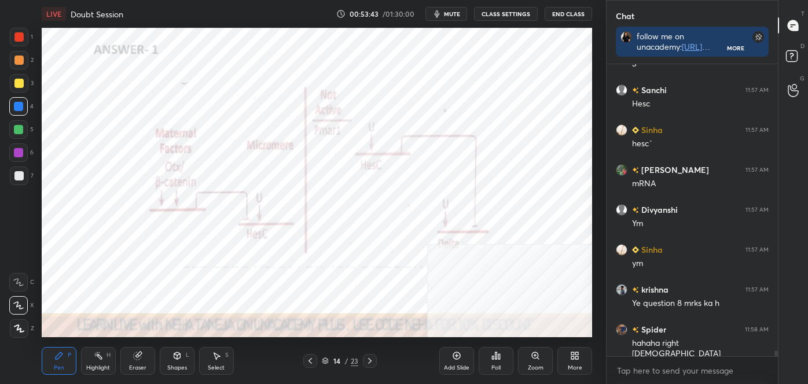
click at [370, 358] on icon at bounding box center [369, 361] width 9 height 9
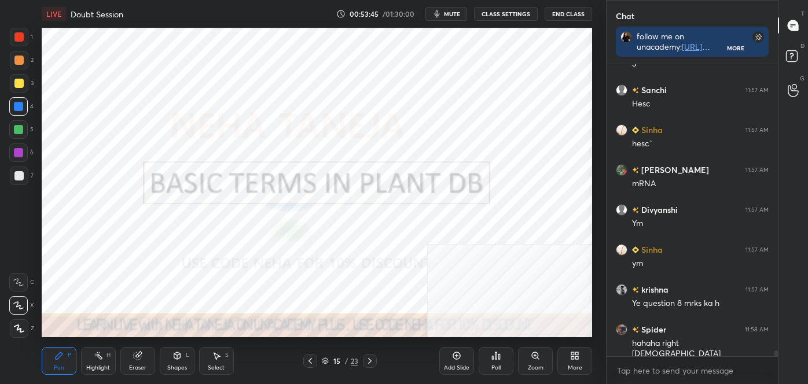
click at [307, 362] on icon at bounding box center [310, 361] width 9 height 9
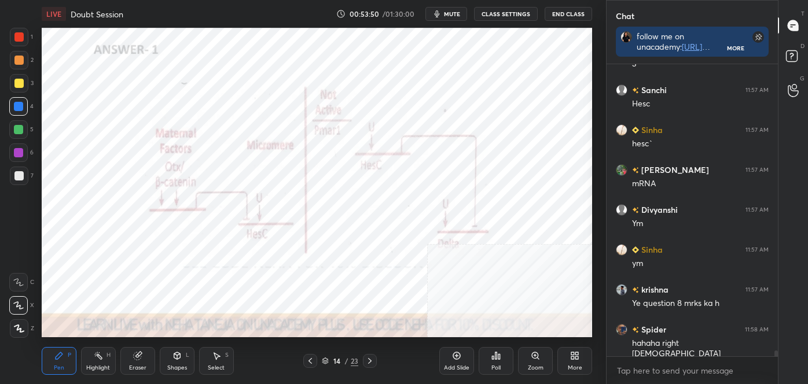
click at [373, 363] on icon at bounding box center [369, 361] width 9 height 9
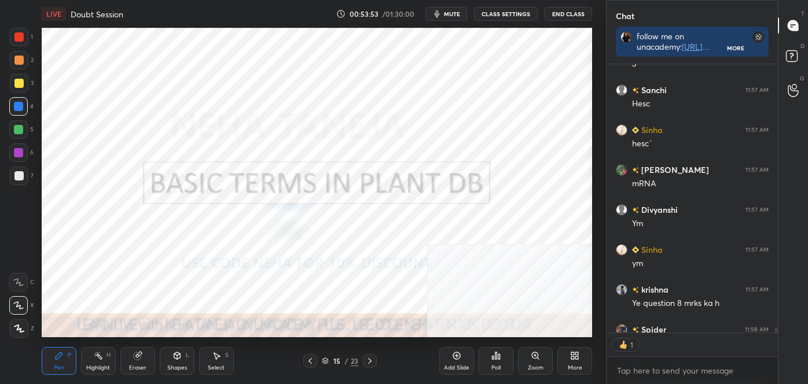
scroll to position [3, 3]
click at [154, 361] on div "Eraser" at bounding box center [137, 361] width 35 height 28
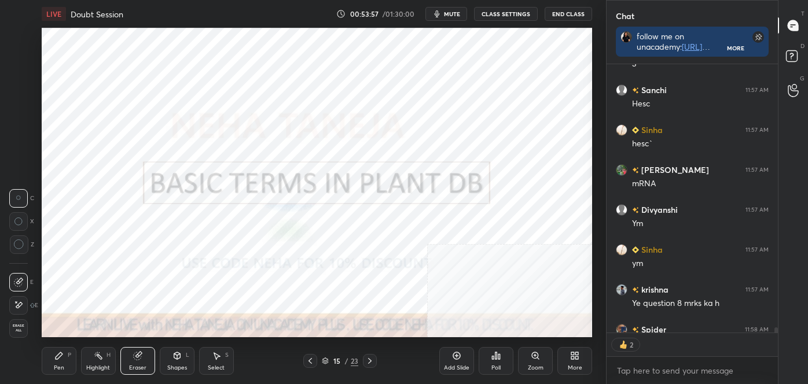
drag, startPoint x: 20, startPoint y: 329, endPoint x: 29, endPoint y: 330, distance: 8.8
click at [20, 330] on span "Erase all" at bounding box center [18, 328] width 17 height 8
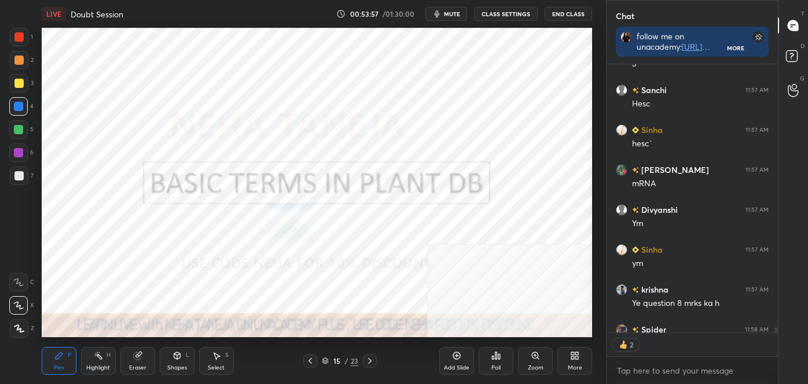
click at [106, 357] on div "Highlight H" at bounding box center [98, 361] width 35 height 28
click at [369, 359] on icon at bounding box center [369, 361] width 3 height 6
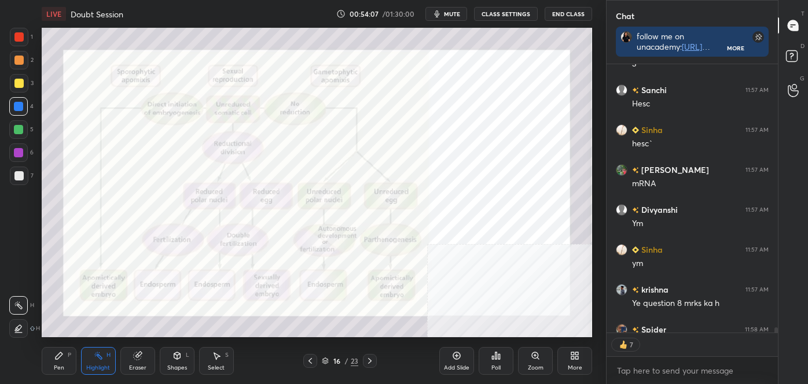
click at [312, 360] on icon at bounding box center [310, 361] width 9 height 9
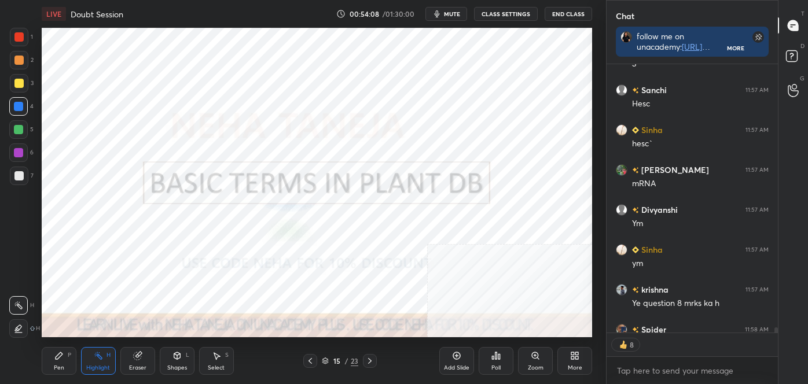
click at [366, 355] on div at bounding box center [370, 361] width 14 height 14
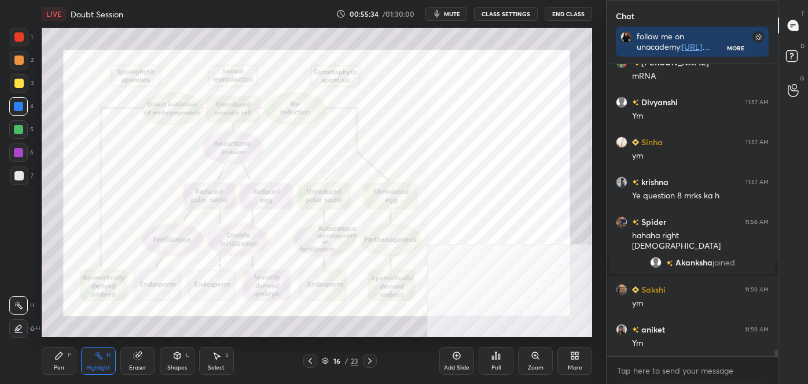
scroll to position [12451, 0]
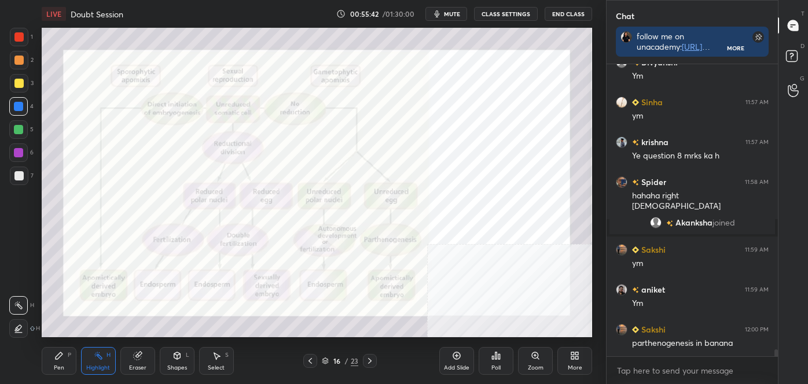
click at [372, 361] on icon at bounding box center [369, 361] width 9 height 9
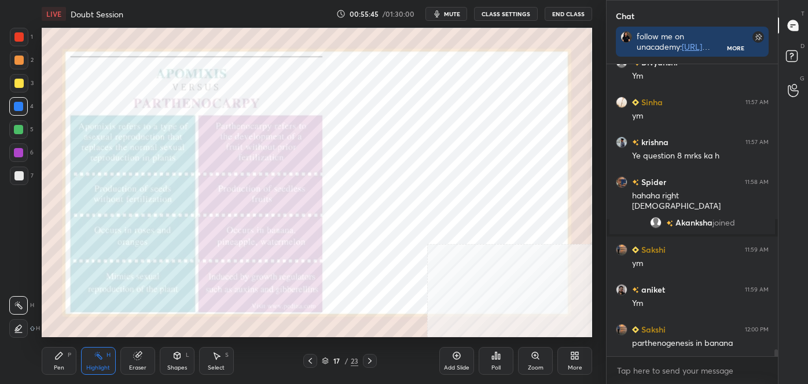
click at [308, 360] on icon at bounding box center [310, 361] width 9 height 9
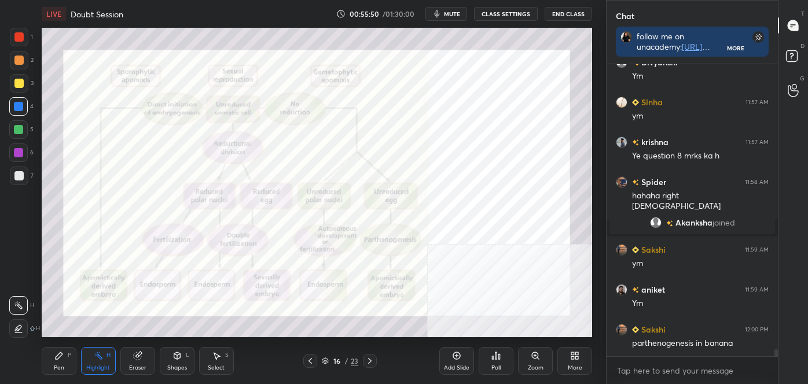
drag, startPoint x: 369, startPoint y: 359, endPoint x: 364, endPoint y: 350, distance: 10.6
click at [369, 357] on icon at bounding box center [369, 361] width 9 height 9
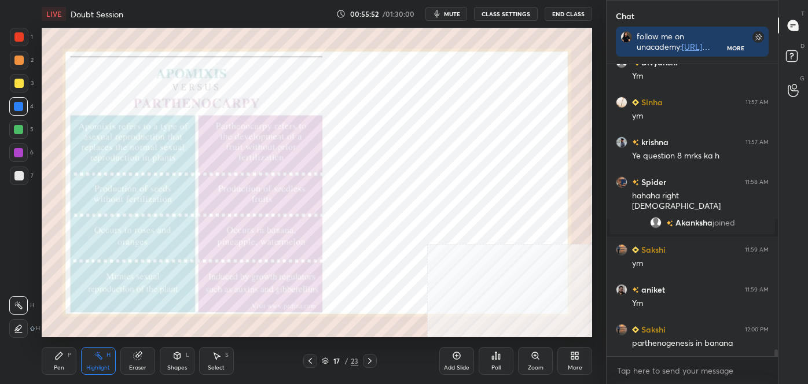
click at [528, 359] on div "Zoom" at bounding box center [535, 361] width 35 height 28
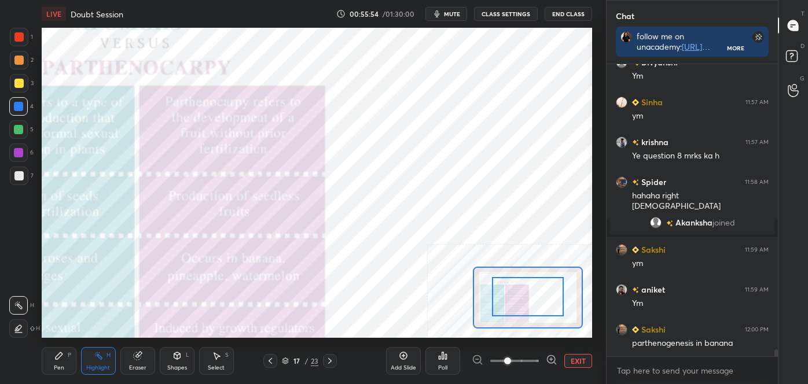
drag, startPoint x: 514, startPoint y: 304, endPoint x: 506, endPoint y: 304, distance: 8.1
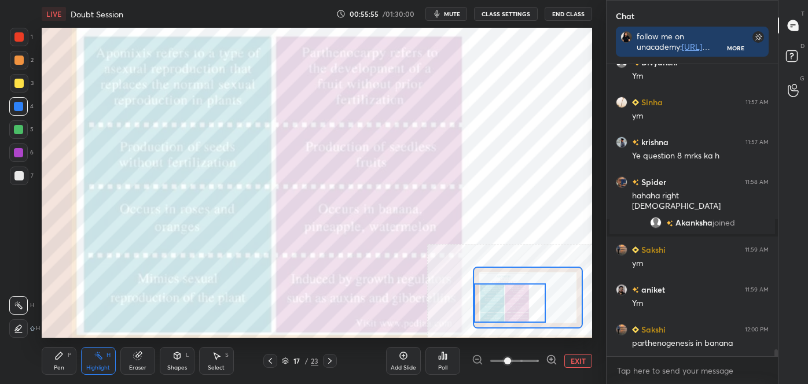
drag, startPoint x: 516, startPoint y: 302, endPoint x: 499, endPoint y: 308, distance: 18.0
click at [499, 308] on div at bounding box center [510, 304] width 72 height 40
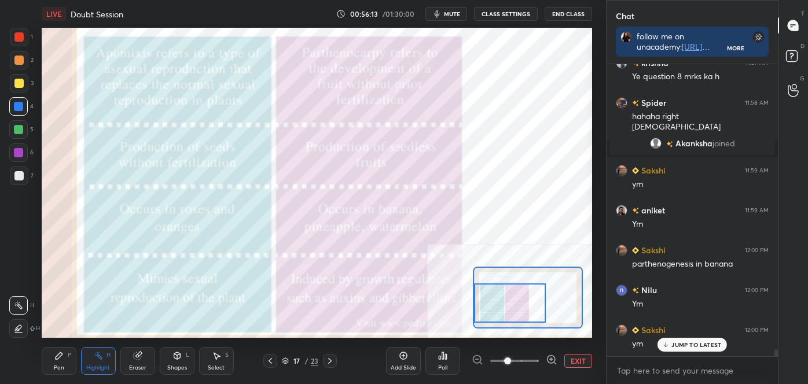
scroll to position [12570, 0]
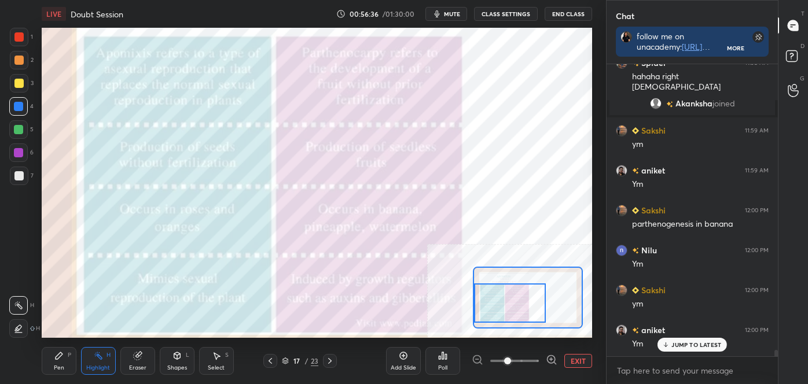
click at [583, 357] on button "EXIT" at bounding box center [578, 361] width 28 height 14
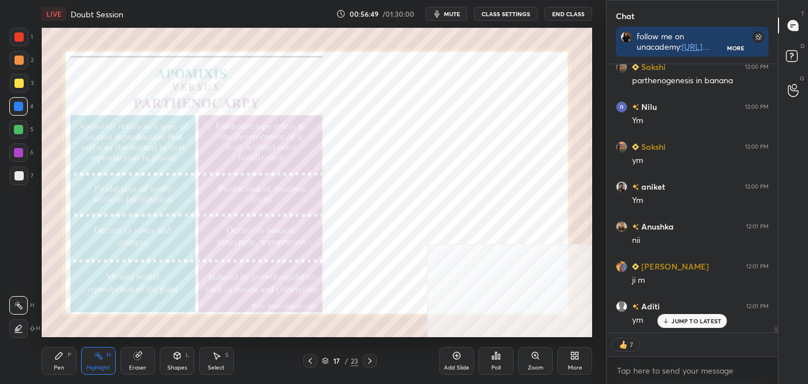
scroll to position [12794, 0]
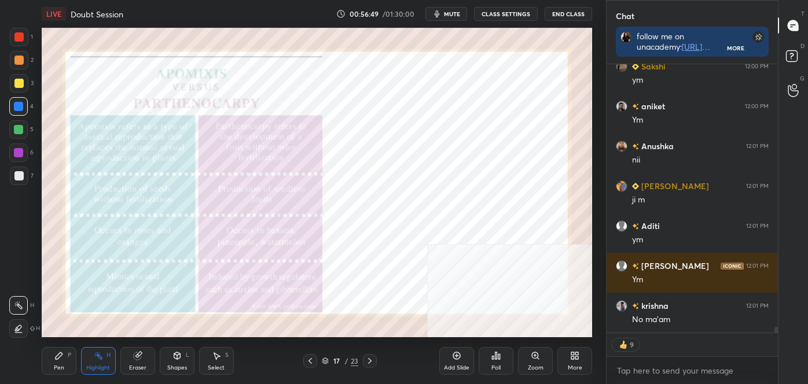
drag, startPoint x: 370, startPoint y: 360, endPoint x: 362, endPoint y: 355, distance: 8.8
click at [369, 360] on icon at bounding box center [369, 361] width 3 height 6
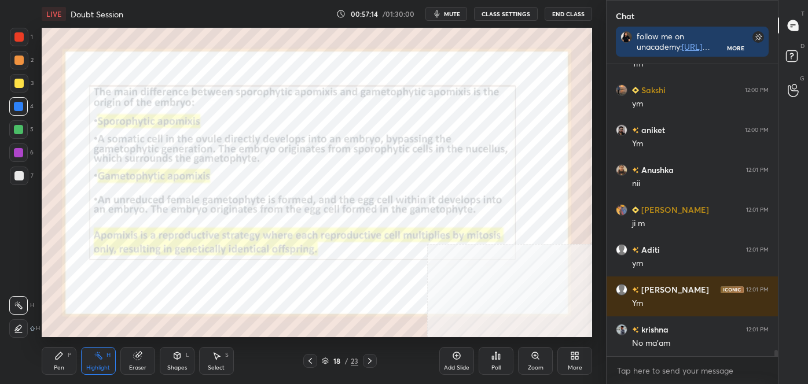
scroll to position [12798, 0]
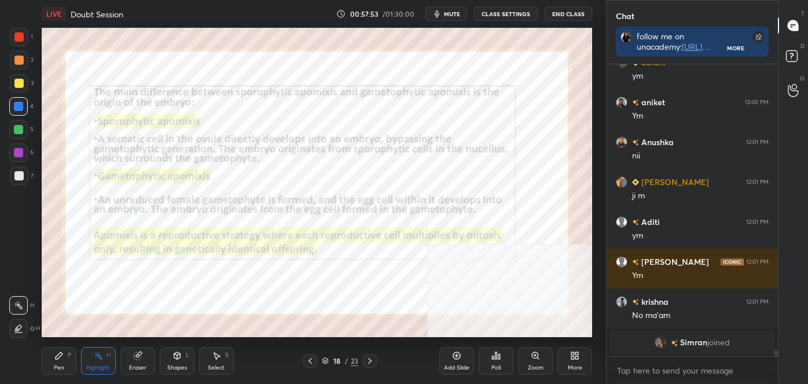
click at [371, 360] on div "18 / 23" at bounding box center [340, 361] width 199 height 14
click at [372, 357] on icon at bounding box center [369, 361] width 9 height 9
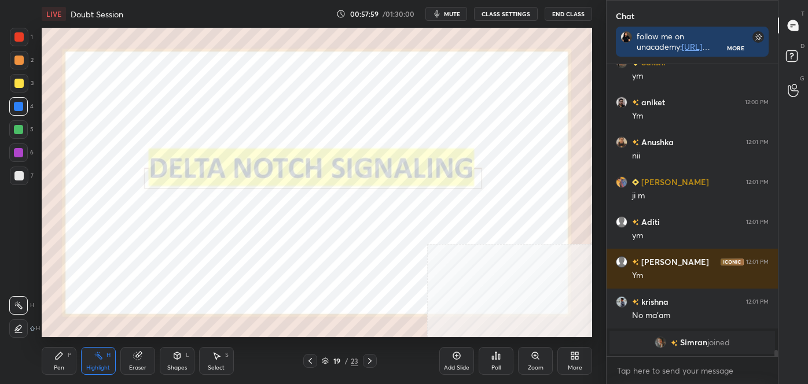
click at [369, 360] on icon at bounding box center [369, 361] width 9 height 9
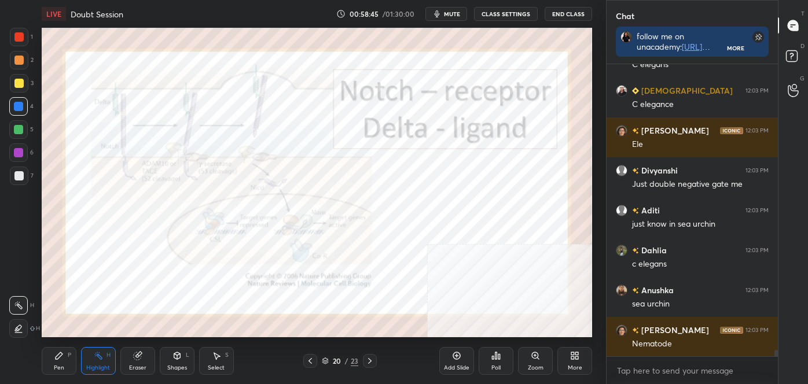
scroll to position [13294, 0]
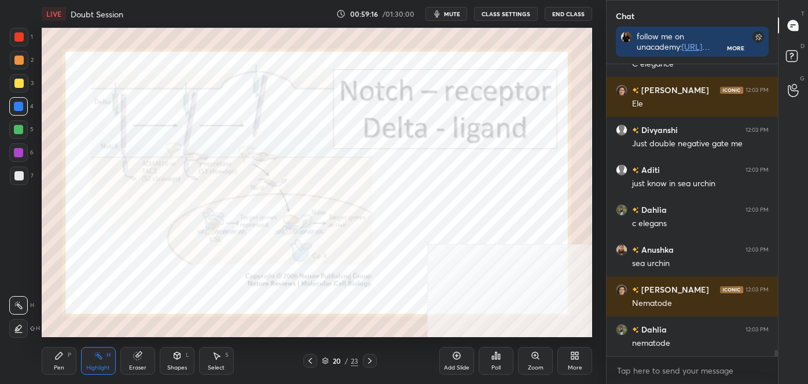
click at [372, 357] on icon at bounding box center [369, 361] width 9 height 9
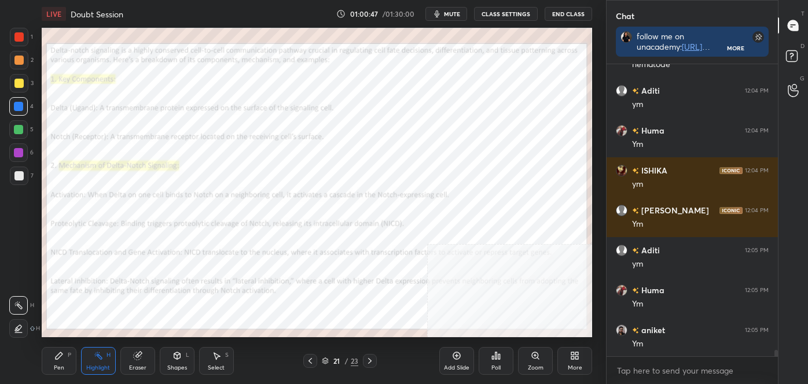
scroll to position [13613, 0]
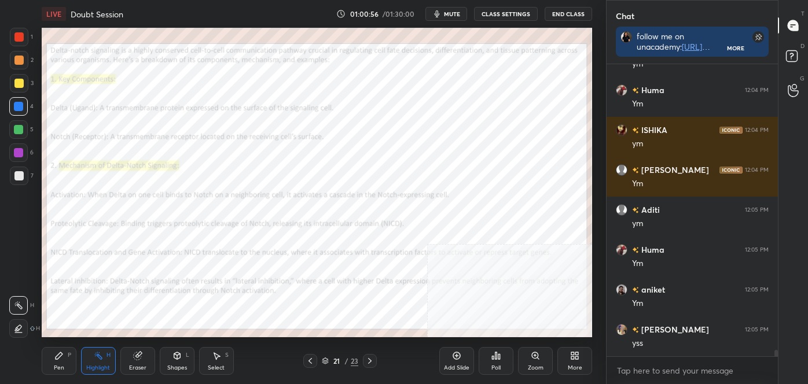
drag, startPoint x: 314, startPoint y: 360, endPoint x: 306, endPoint y: 346, distance: 16.6
click at [313, 359] on icon at bounding box center [310, 361] width 9 height 9
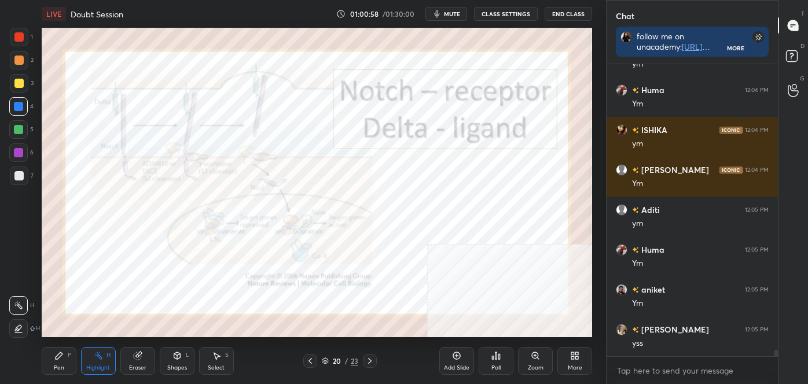
click at [372, 365] on icon at bounding box center [369, 361] width 9 height 9
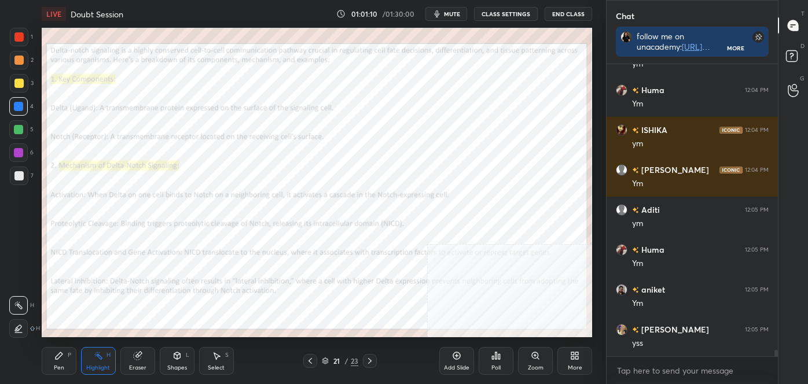
click at [368, 363] on icon at bounding box center [369, 361] width 9 height 9
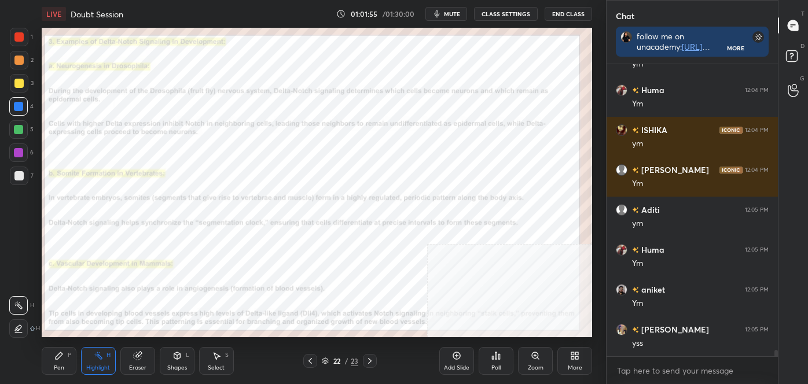
click at [370, 360] on icon at bounding box center [369, 361] width 3 height 6
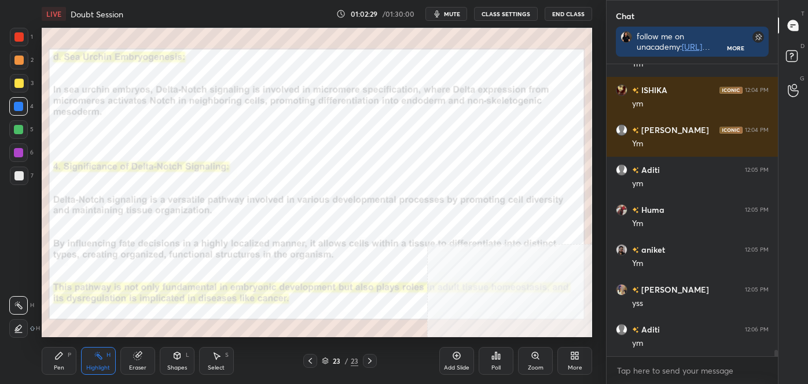
scroll to position [4, 3]
click at [792, 48] on icon at bounding box center [793, 57] width 21 height 21
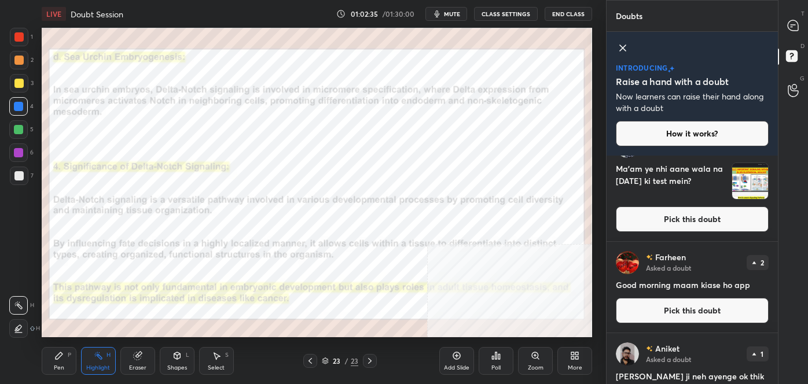
scroll to position [162, 0]
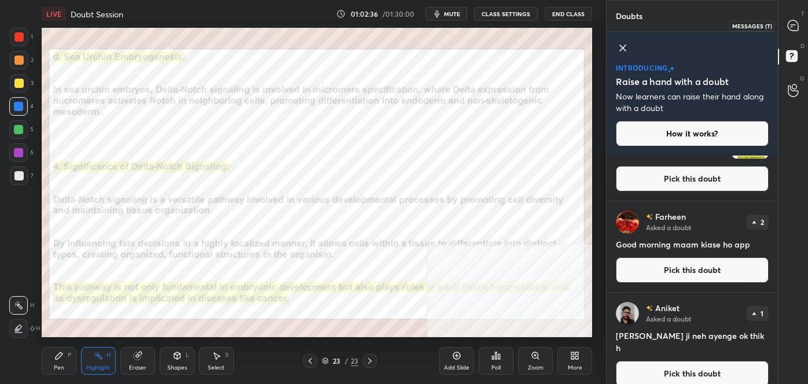
click at [795, 28] on icon at bounding box center [793, 25] width 10 height 10
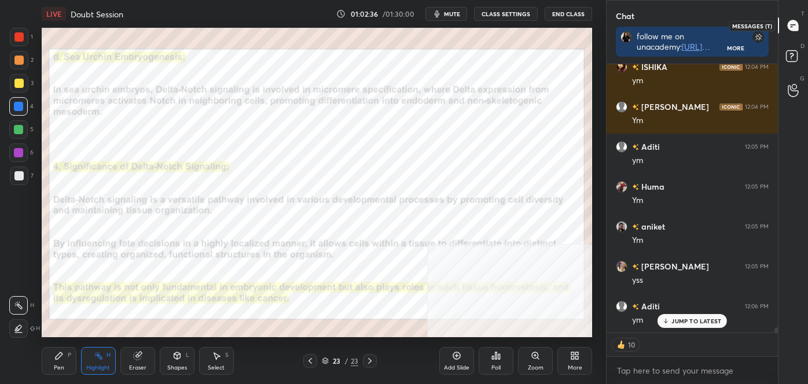
scroll to position [265, 168]
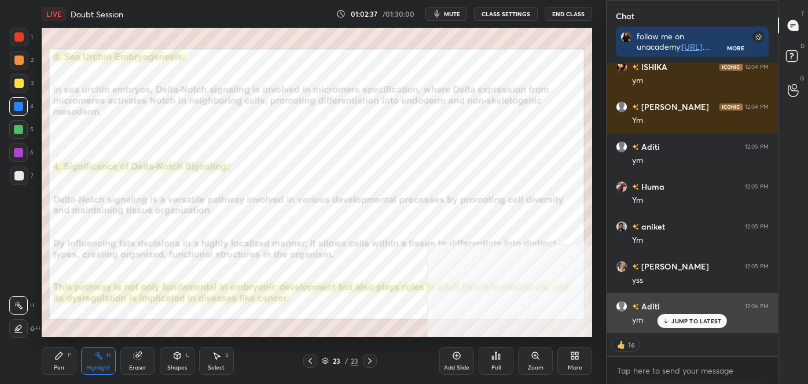
click at [696, 319] on p "JUMP TO LATEST" at bounding box center [696, 321] width 50 height 7
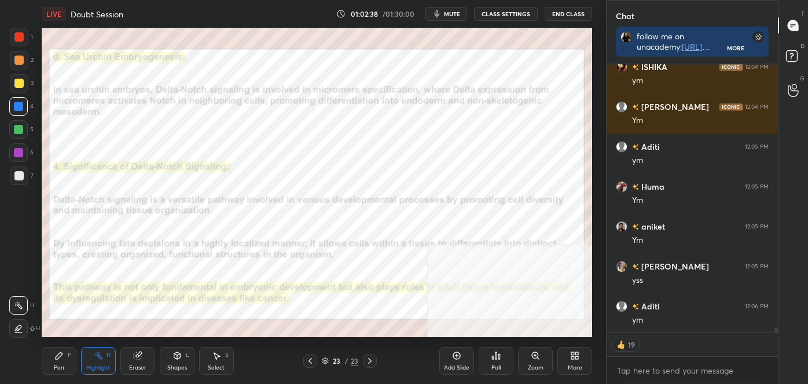
scroll to position [13919, 0]
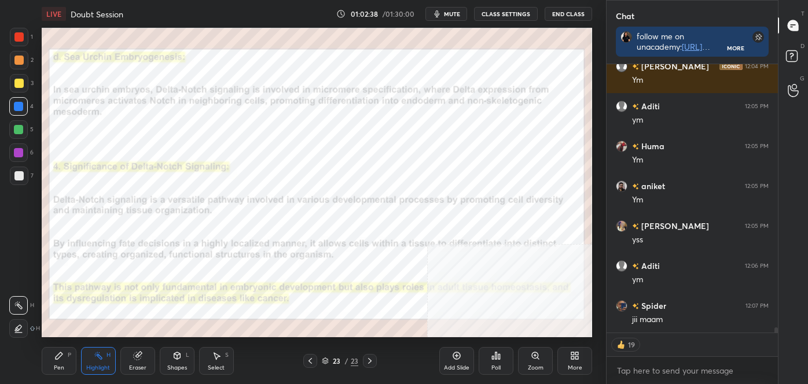
click at [572, 355] on icon at bounding box center [574, 355] width 9 height 9
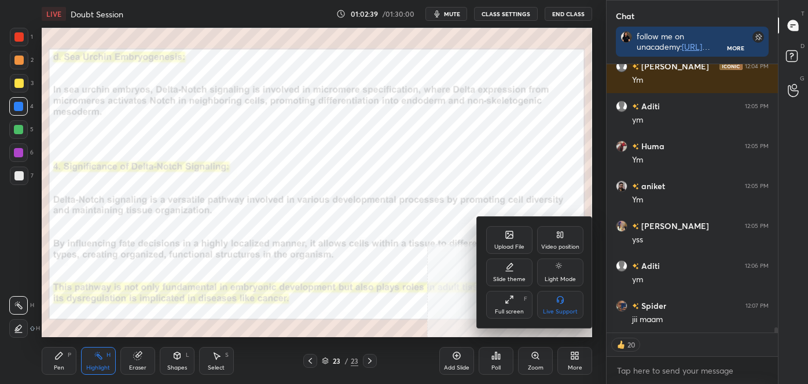
click at [514, 240] on div "Upload File" at bounding box center [509, 240] width 46 height 28
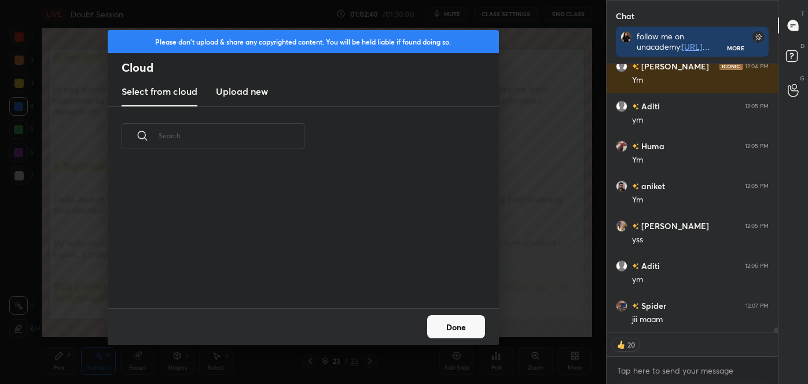
scroll to position [143, 372]
click at [260, 92] on h3 "Upload new" at bounding box center [242, 92] width 52 height 14
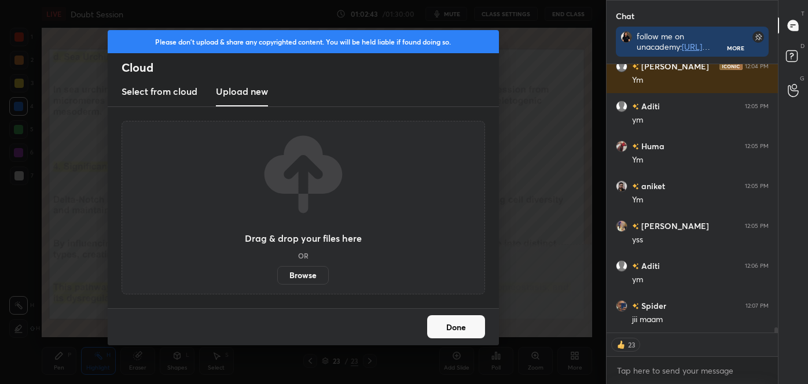
click at [311, 273] on label "Browse" at bounding box center [303, 275] width 52 height 19
click at [277, 273] on input "Browse" at bounding box center [277, 275] width 0 height 19
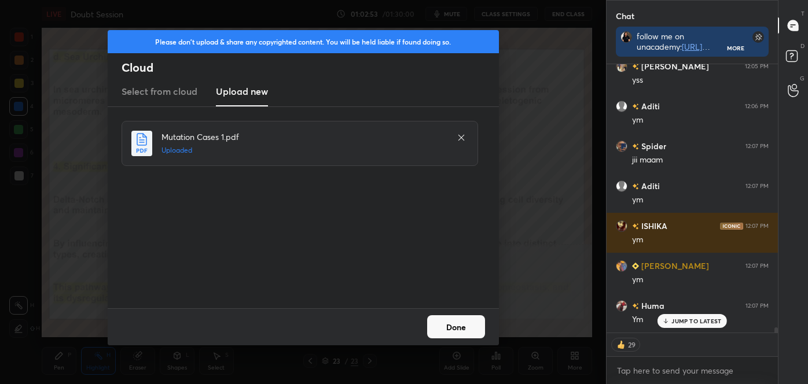
scroll to position [14118, 0]
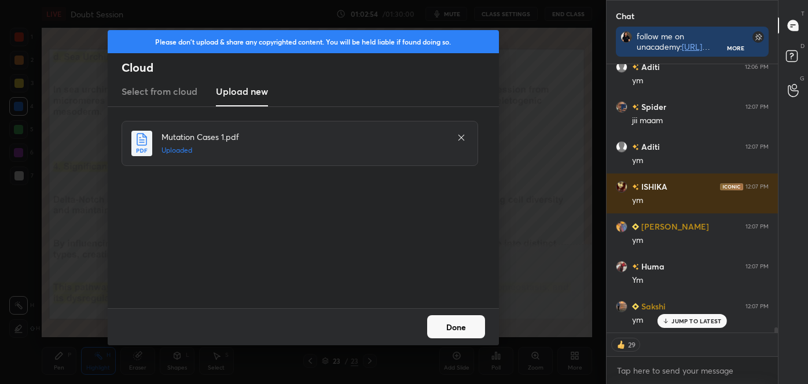
click at [474, 321] on button "Done" at bounding box center [456, 326] width 58 height 23
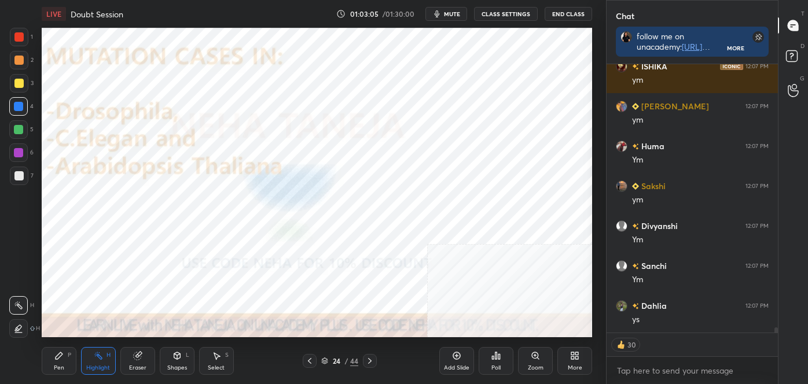
scroll to position [14215, 0]
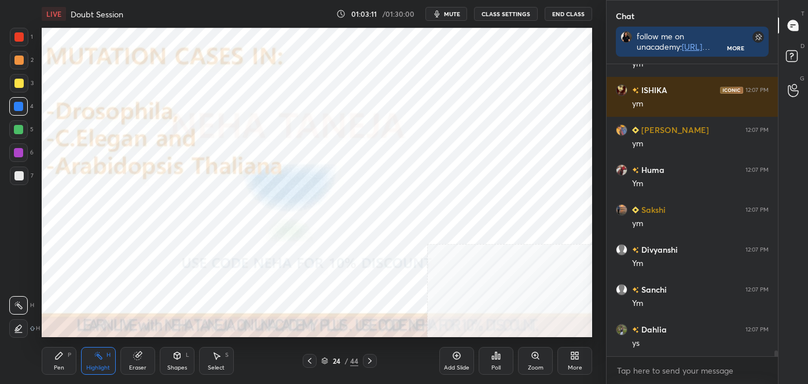
click at [375, 364] on div at bounding box center [370, 361] width 14 height 14
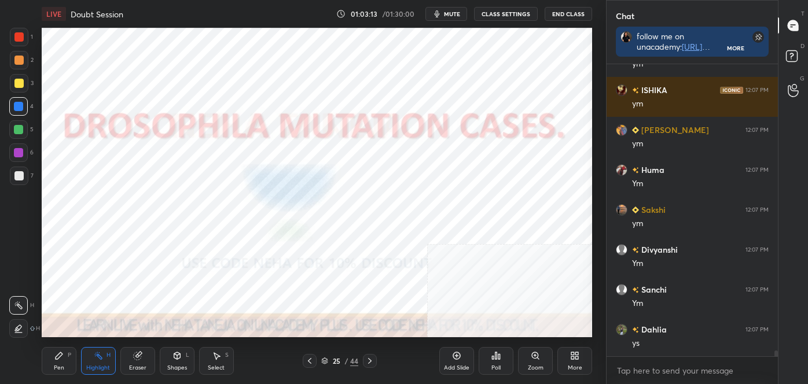
click at [377, 361] on div "25 / 44" at bounding box center [340, 361] width 199 height 14
click at [369, 365] on icon at bounding box center [369, 361] width 9 height 9
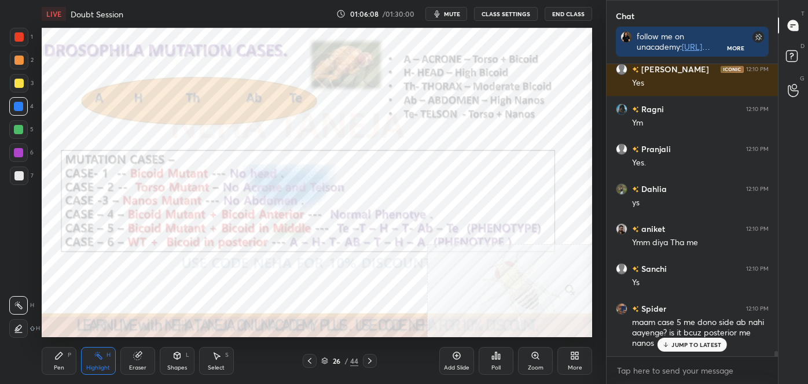
scroll to position [15334, 0]
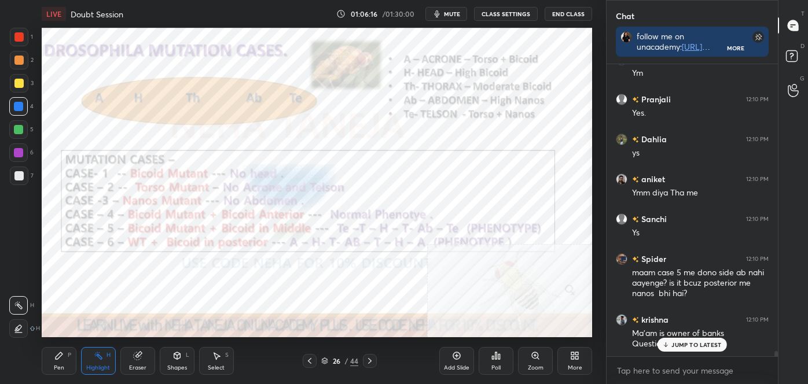
click at [63, 366] on div "Pen" at bounding box center [59, 368] width 10 height 6
click at [20, 330] on icon at bounding box center [18, 328] width 9 height 7
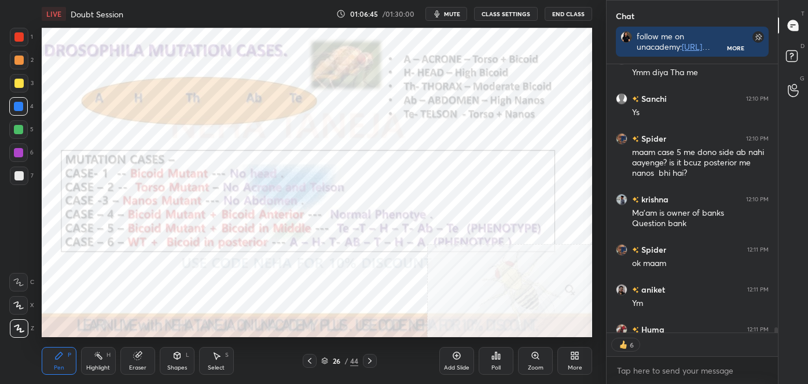
scroll to position [15518, 0]
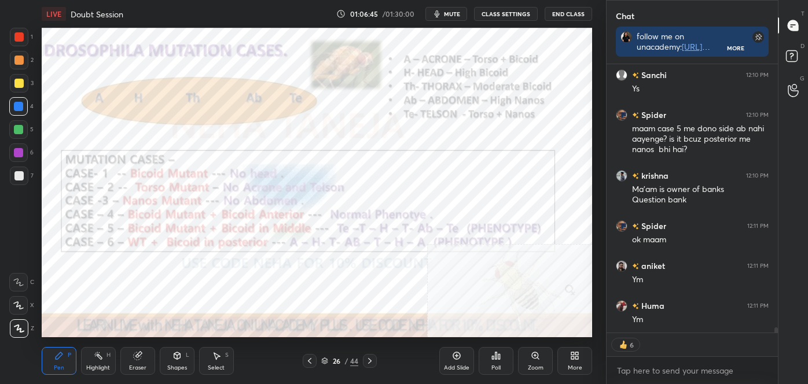
click at [369, 363] on icon at bounding box center [369, 361] width 9 height 9
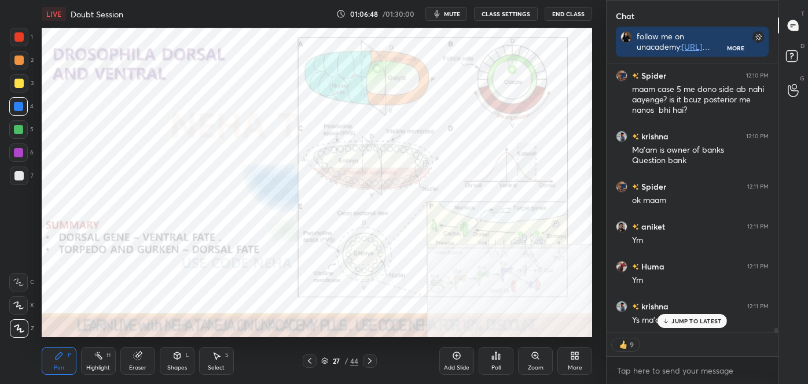
click at [567, 364] on div "More" at bounding box center [574, 361] width 35 height 28
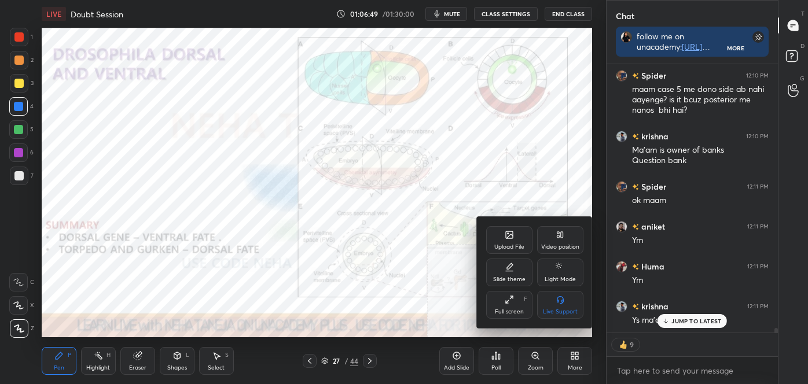
click at [559, 245] on div "Video position" at bounding box center [560, 247] width 38 height 6
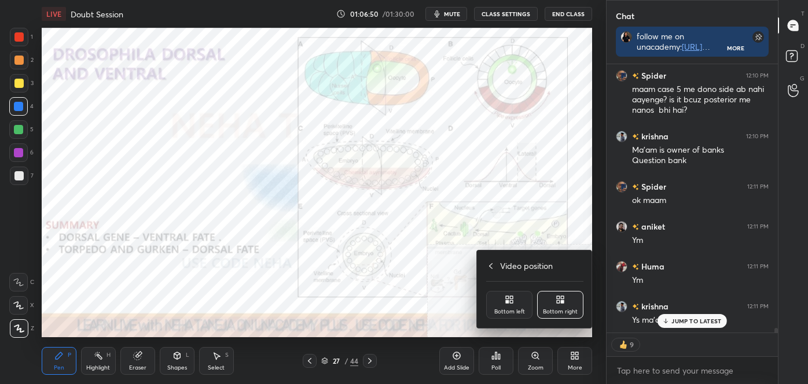
click at [508, 312] on div "Bottom left" at bounding box center [509, 312] width 31 height 6
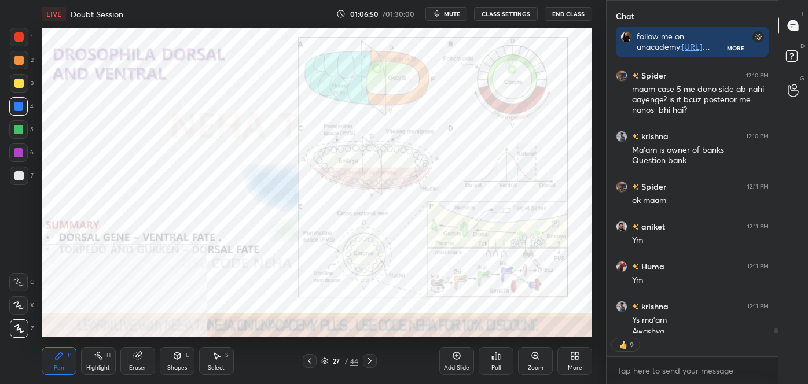
scroll to position [15530, 0]
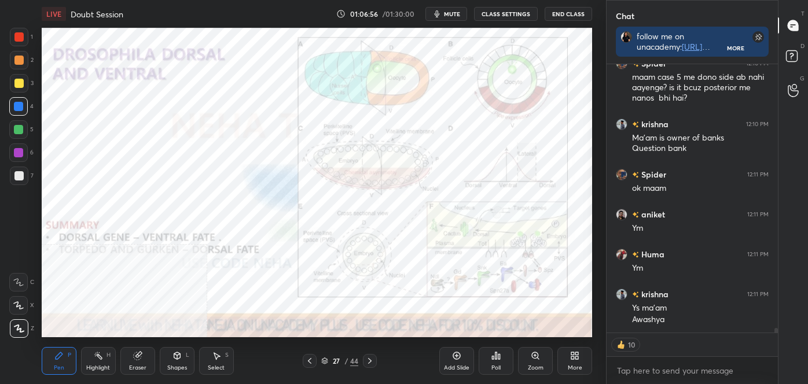
click at [575, 350] on div "More" at bounding box center [574, 361] width 35 height 28
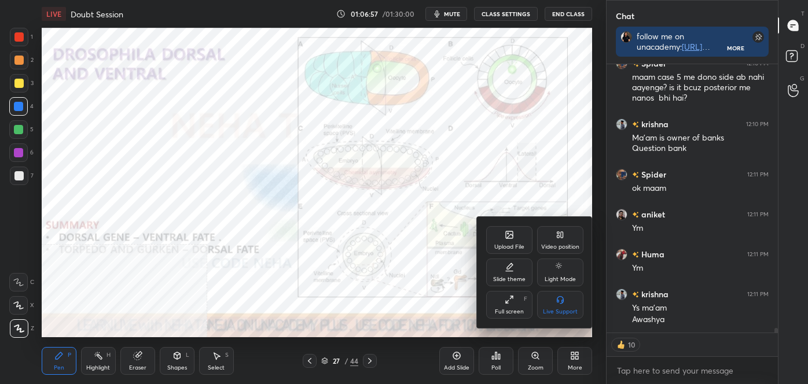
click at [565, 233] on div "Video position" at bounding box center [560, 240] width 46 height 28
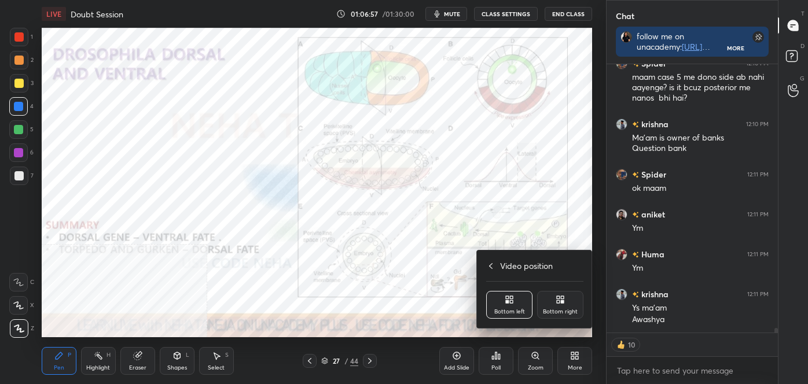
drag, startPoint x: 565, startPoint y: 300, endPoint x: 567, endPoint y: 293, distance: 7.3
click at [565, 300] on div "Bottom right" at bounding box center [560, 305] width 46 height 28
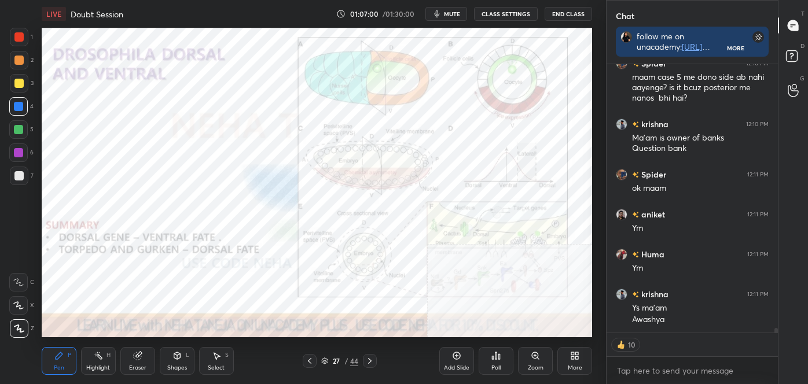
click at [98, 358] on icon at bounding box center [98, 355] width 9 height 9
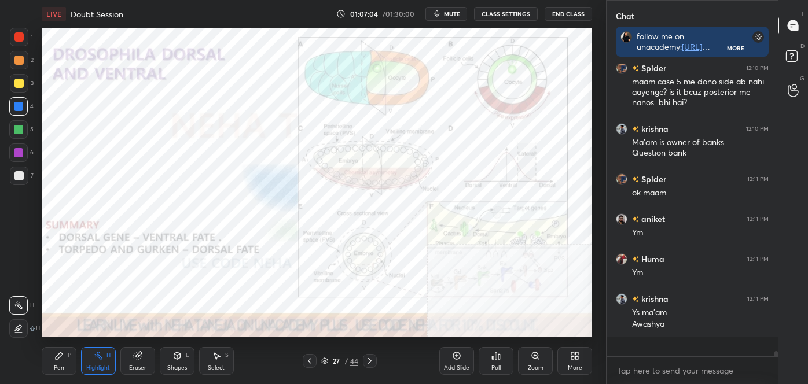
scroll to position [15505, 0]
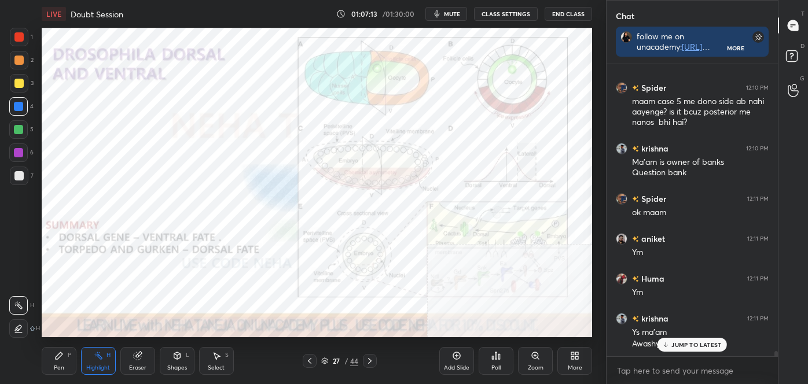
click at [370, 361] on icon at bounding box center [369, 361] width 9 height 9
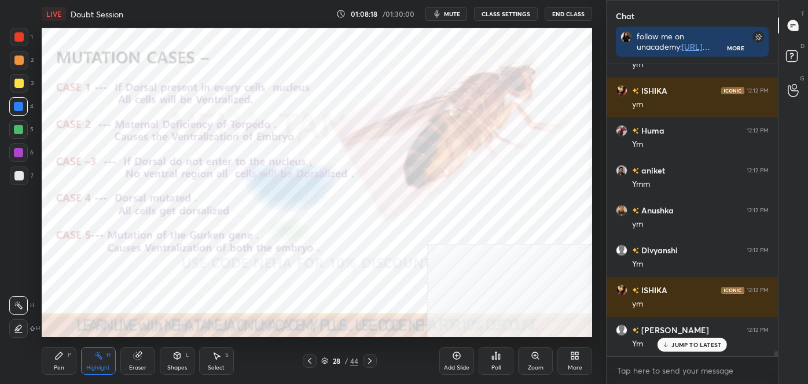
scroll to position [15865, 0]
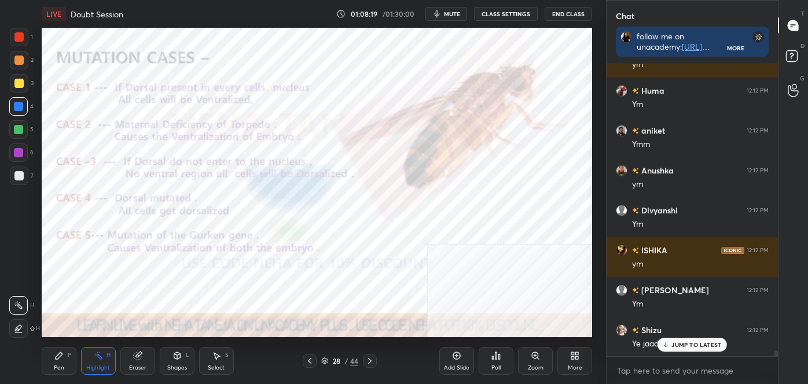
click at [54, 357] on div "Pen P" at bounding box center [59, 361] width 35 height 28
click at [14, 281] on icon at bounding box center [18, 282] width 10 height 8
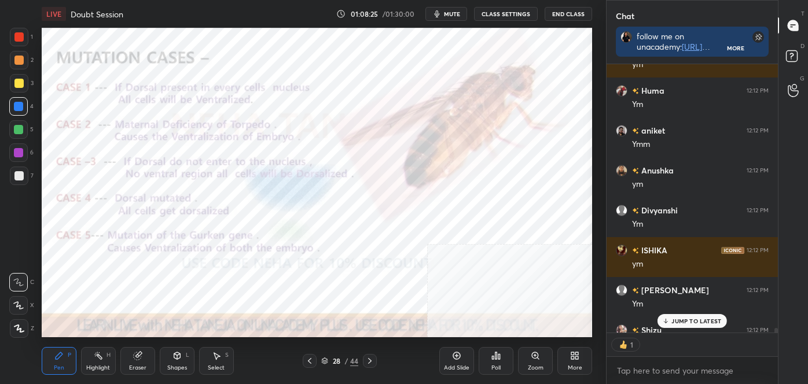
scroll to position [3, 3]
click at [688, 319] on p "JUMP TO LATEST" at bounding box center [696, 321] width 50 height 7
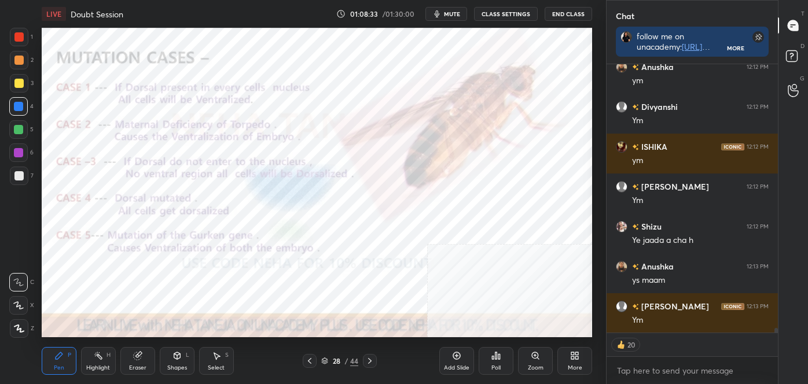
scroll to position [16019, 0]
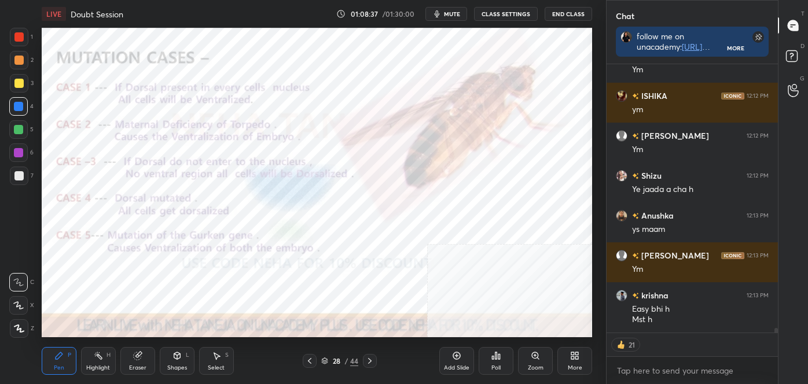
click at [365, 361] on div at bounding box center [370, 361] width 14 height 14
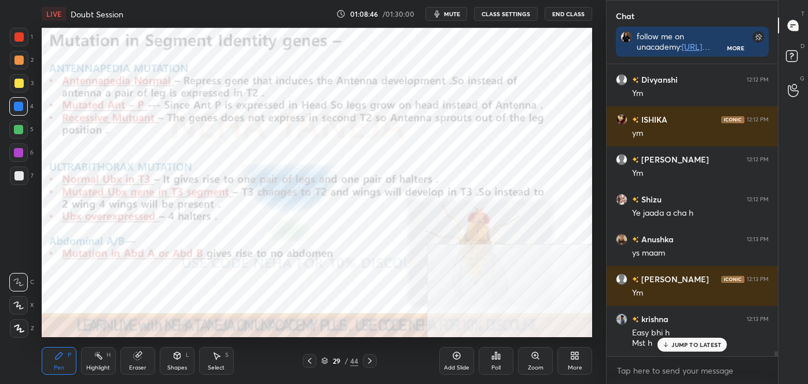
scroll to position [16035, 0]
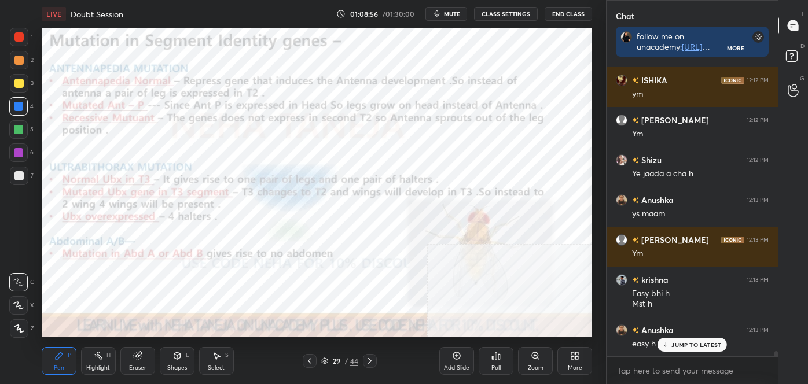
click at [98, 365] on div "Highlight" at bounding box center [98, 368] width 24 height 6
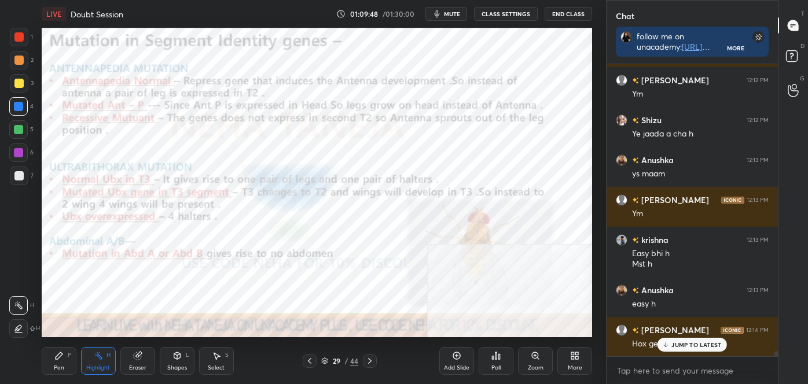
click at [59, 362] on div "Pen P" at bounding box center [59, 361] width 35 height 28
drag, startPoint x: 19, startPoint y: 331, endPoint x: 17, endPoint y: 325, distance: 5.9
click at [19, 330] on icon at bounding box center [19, 329] width 10 height 8
click at [98, 357] on rect at bounding box center [100, 357] width 6 height 6
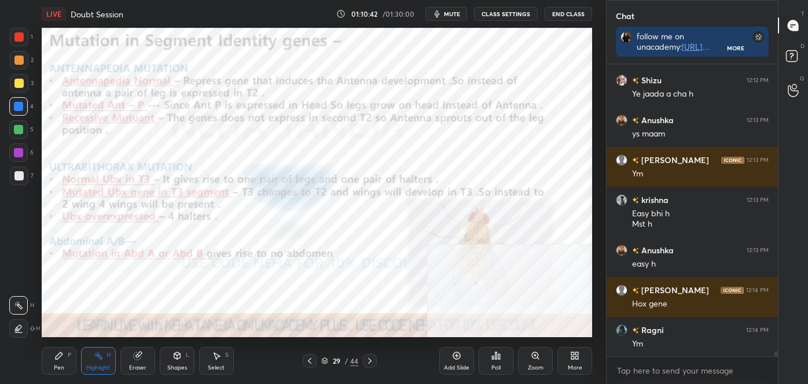
scroll to position [16155, 0]
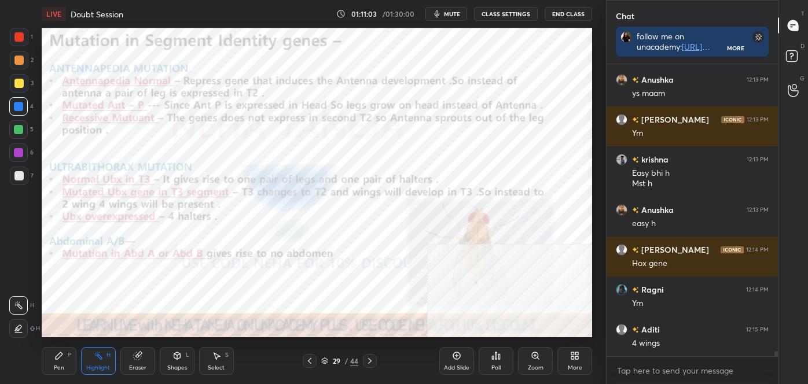
click at [372, 363] on icon at bounding box center [369, 361] width 9 height 9
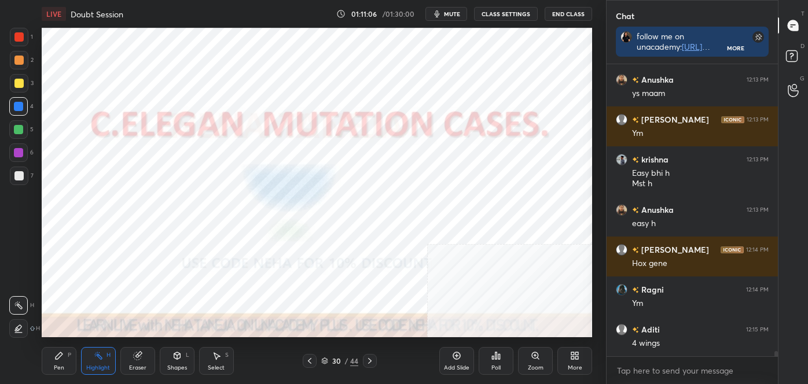
click at [369, 362] on icon at bounding box center [369, 361] width 3 height 6
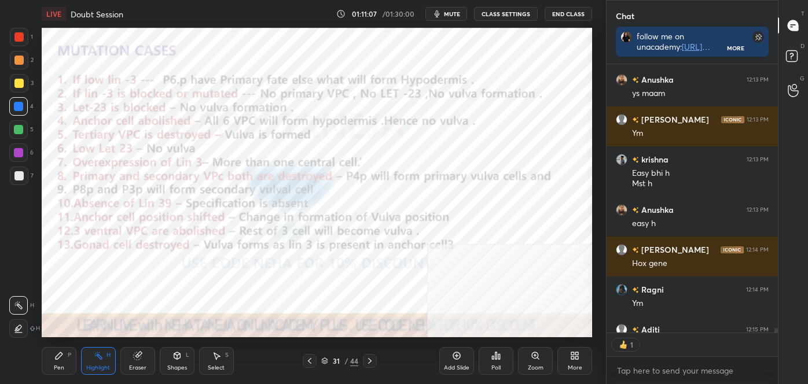
scroll to position [3, 3]
click at [18, 330] on icon at bounding box center [18, 328] width 9 height 9
drag, startPoint x: 19, startPoint y: 74, endPoint x: 28, endPoint y: 74, distance: 9.3
click at [19, 74] on div "1 2 3 4 5 6 7" at bounding box center [21, 109] width 24 height 162
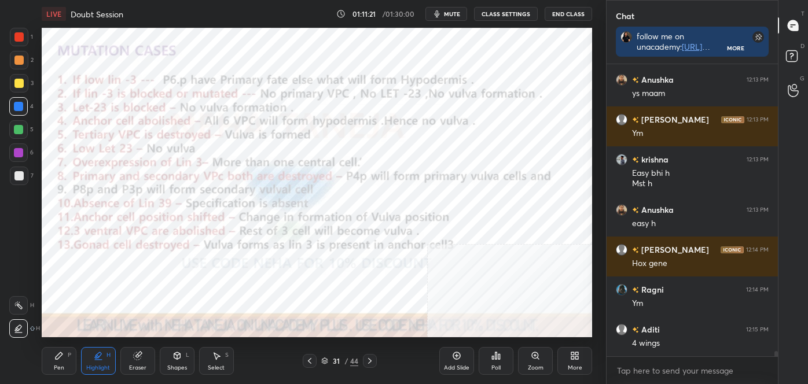
click at [137, 360] on icon at bounding box center [138, 356] width 8 height 8
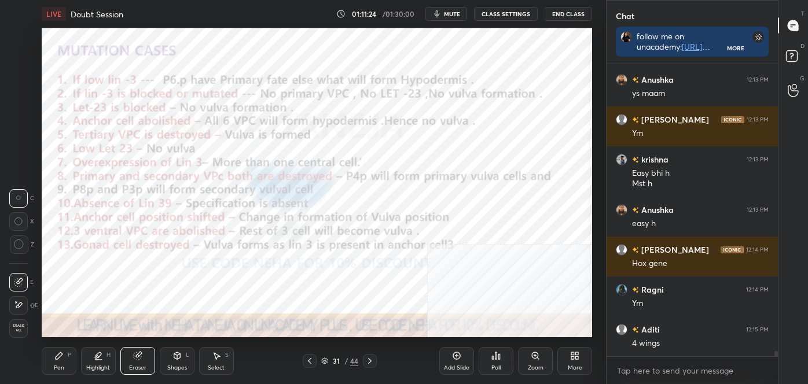
click at [55, 357] on icon at bounding box center [58, 355] width 9 height 9
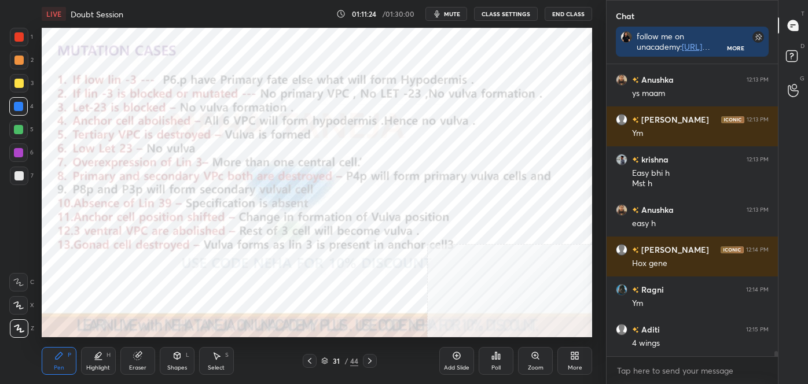
click at [13, 332] on div at bounding box center [19, 328] width 19 height 19
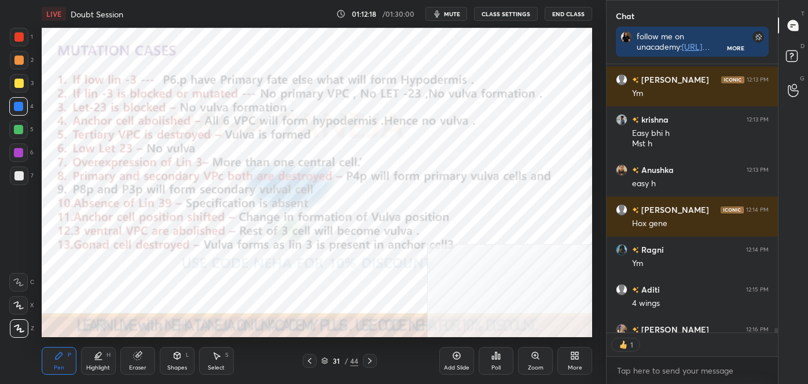
scroll to position [3, 3]
click at [18, 35] on div at bounding box center [18, 36] width 9 height 9
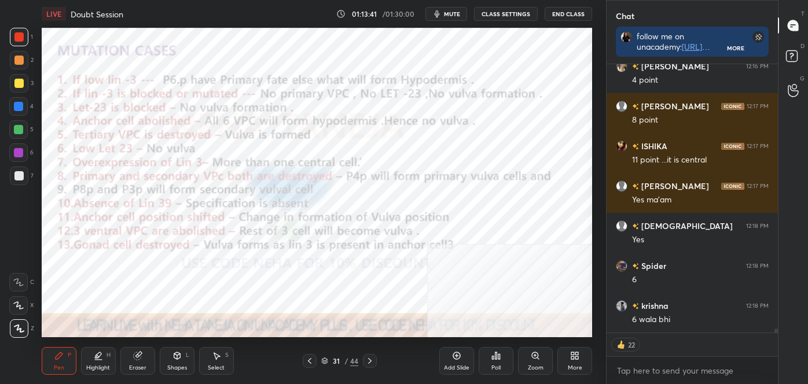
scroll to position [16498, 0]
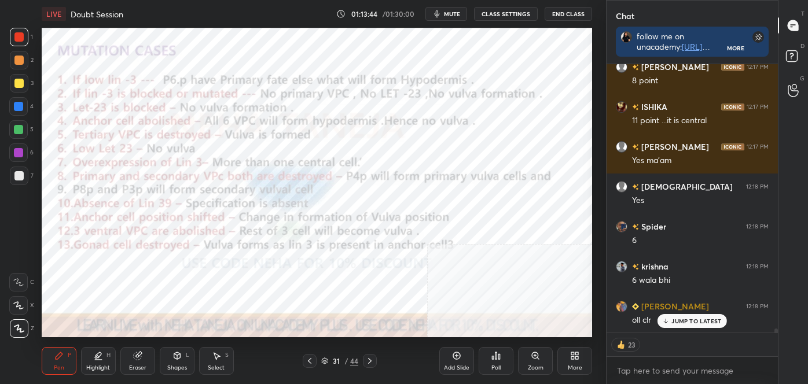
click at [96, 357] on icon at bounding box center [96, 358] width 2 height 2
click at [19, 79] on div at bounding box center [18, 83] width 9 height 9
drag, startPoint x: 19, startPoint y: 301, endPoint x: 37, endPoint y: 278, distance: 29.2
click at [19, 302] on icon at bounding box center [18, 305] width 9 height 9
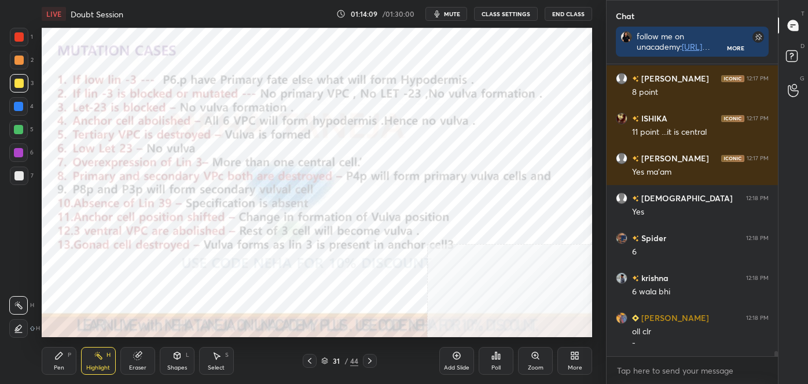
scroll to position [16526, 0]
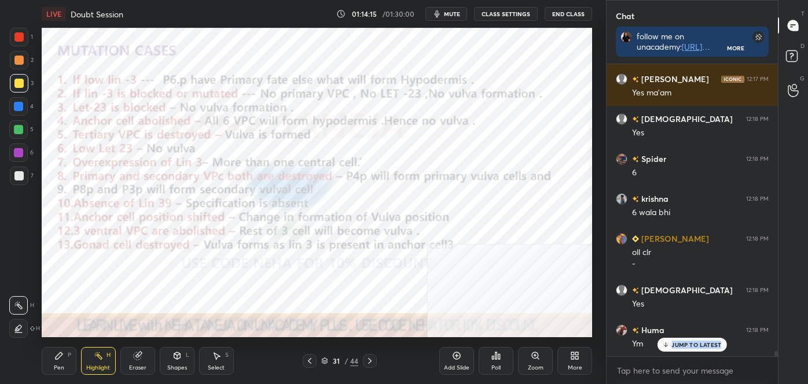
click at [775, 355] on div at bounding box center [774, 210] width 7 height 292
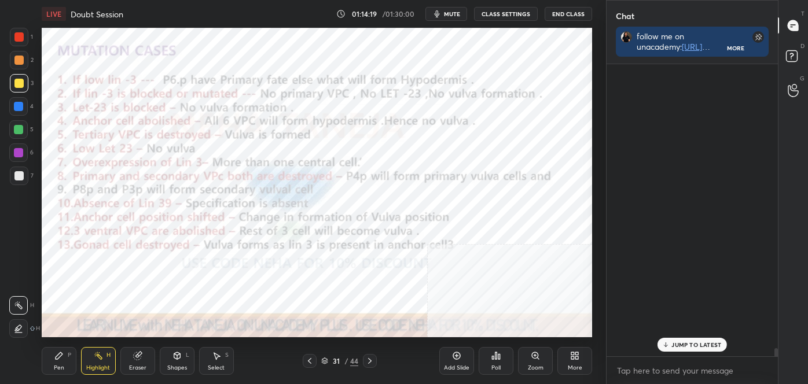
scroll to position [16846, 0]
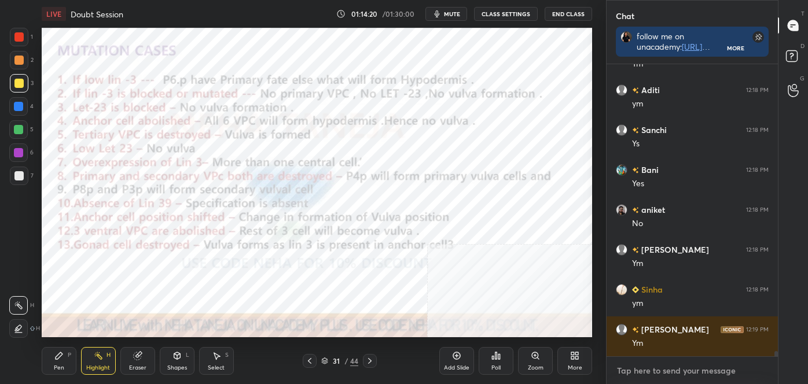
click at [673, 368] on textarea at bounding box center [692, 371] width 153 height 19
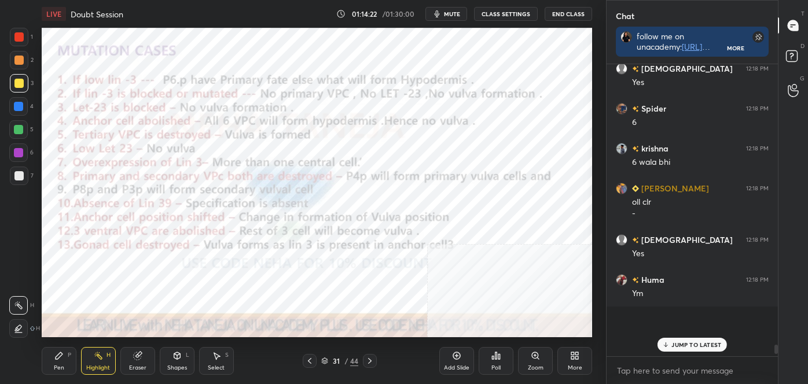
scroll to position [16926, 0]
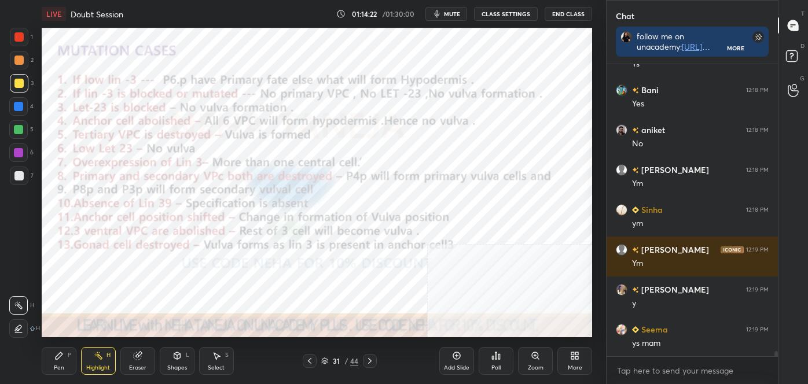
drag, startPoint x: 776, startPoint y: 351, endPoint x: 764, endPoint y: 381, distance: 32.2
click at [765, 381] on div "Aditi 12:18 PM ym Sanchi 12:18 PM Ys Bani 12:18 PM Yes [PERSON_NAME] 12:18 PM N…" at bounding box center [692, 224] width 171 height 320
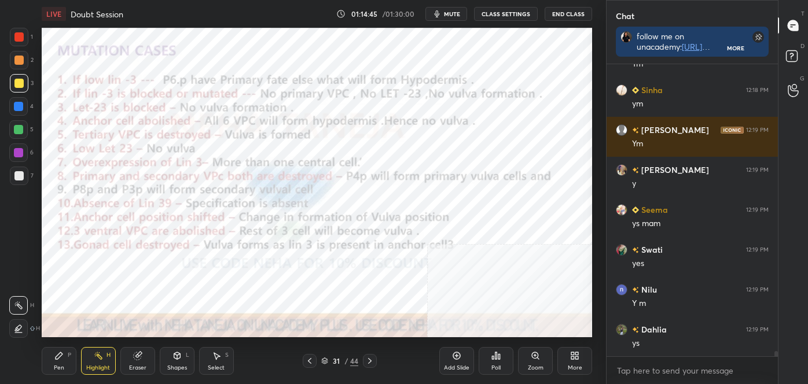
scroll to position [17086, 0]
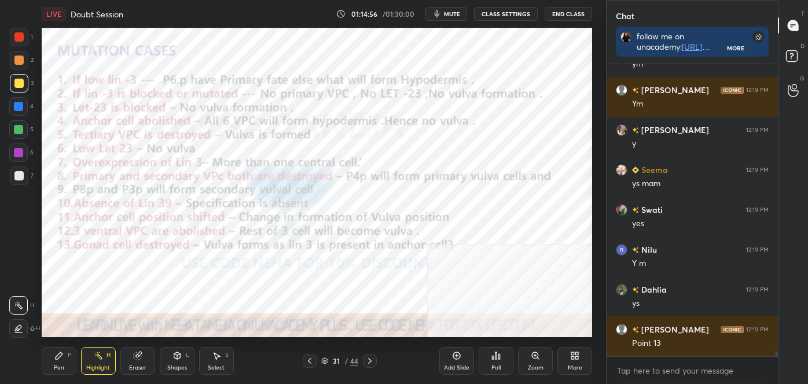
click at [57, 363] on div "Pen P" at bounding box center [59, 361] width 35 height 28
click at [17, 281] on icon at bounding box center [18, 282] width 10 height 8
click at [16, 37] on div at bounding box center [18, 36] width 9 height 9
click at [95, 361] on div "Highlight H" at bounding box center [98, 361] width 35 height 28
click at [61, 365] on div "Pen" at bounding box center [59, 368] width 10 height 6
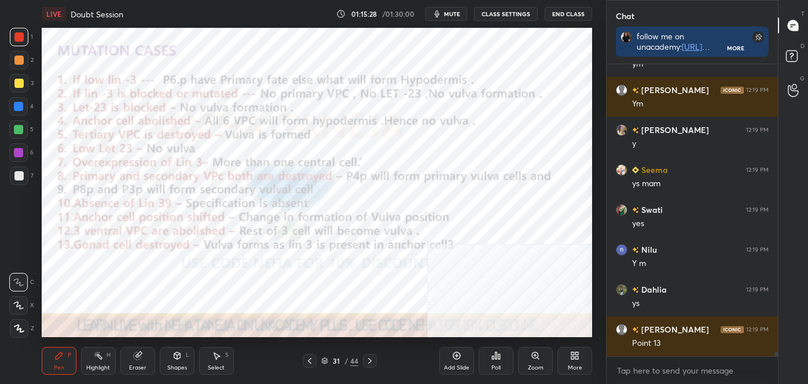
click at [21, 282] on icon at bounding box center [18, 282] width 10 height 8
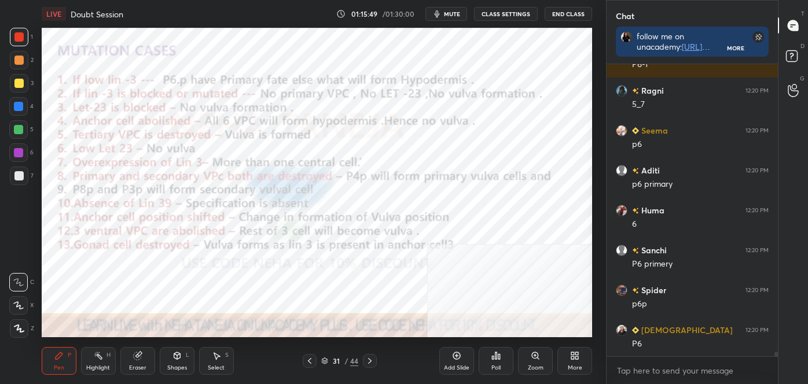
scroll to position [17524, 0]
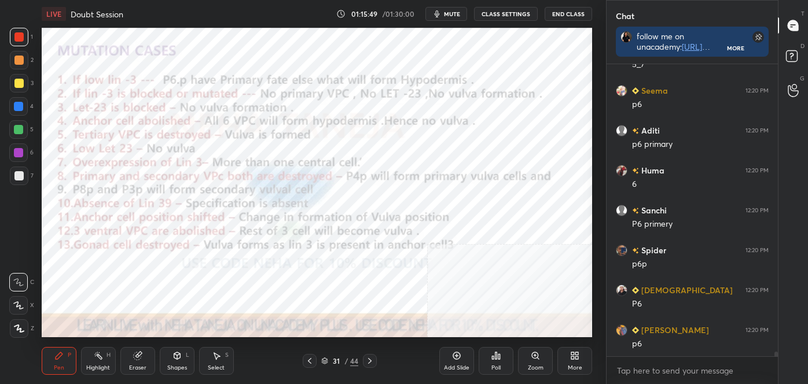
click at [19, 106] on div at bounding box center [18, 106] width 9 height 9
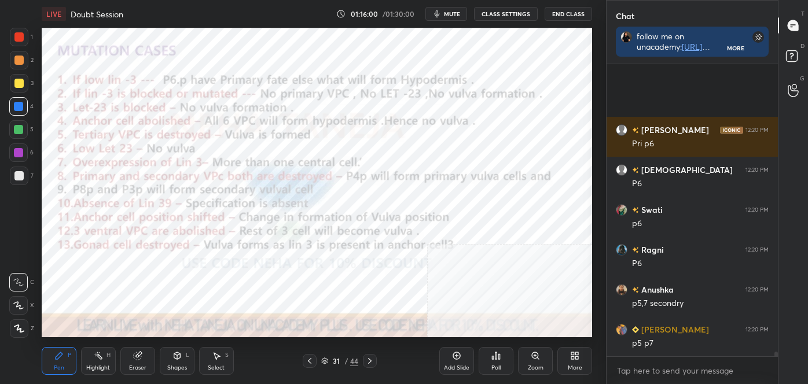
scroll to position [18044, 0]
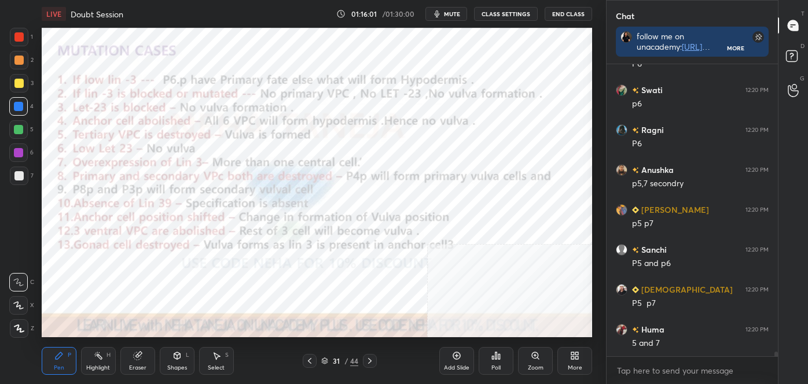
click at [100, 363] on div "Highlight H" at bounding box center [98, 361] width 35 height 28
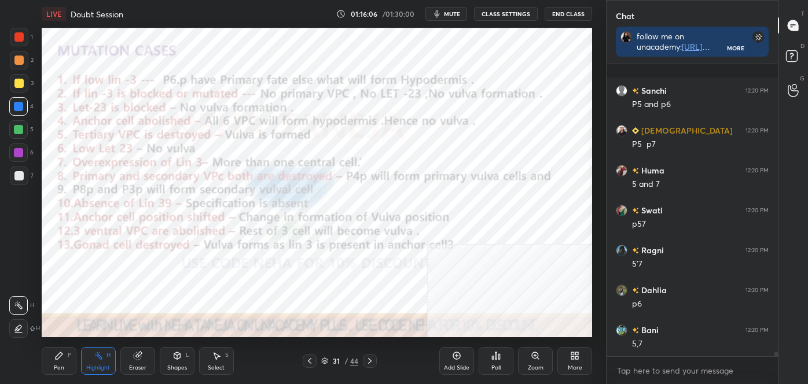
scroll to position [18284, 0]
click at [63, 355] on icon at bounding box center [58, 355] width 9 height 9
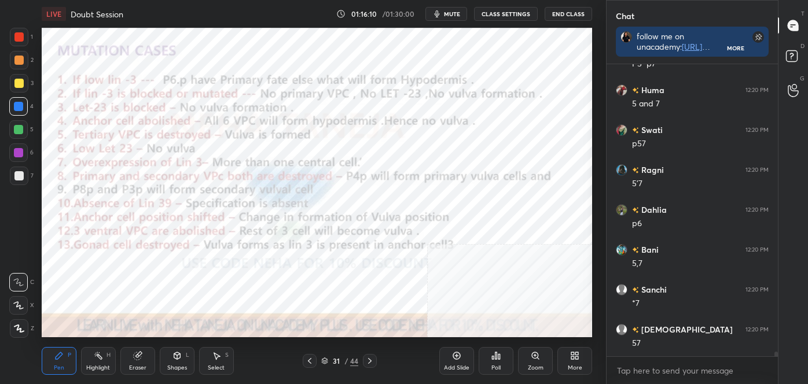
click at [21, 326] on icon at bounding box center [19, 329] width 10 height 8
click at [18, 38] on div at bounding box center [18, 36] width 9 height 9
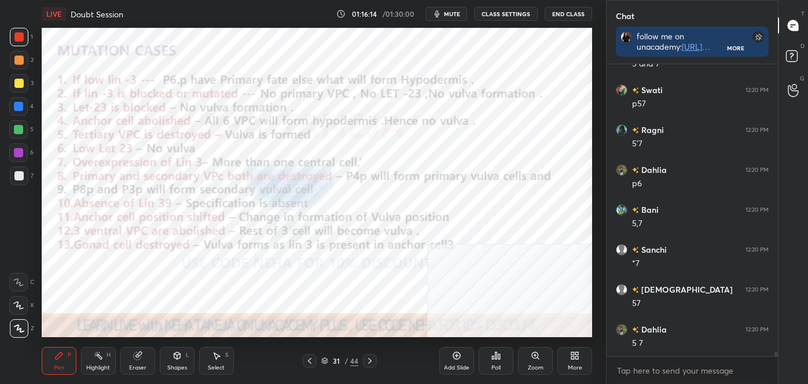
click at [177, 362] on div "Shapes L" at bounding box center [177, 361] width 35 height 28
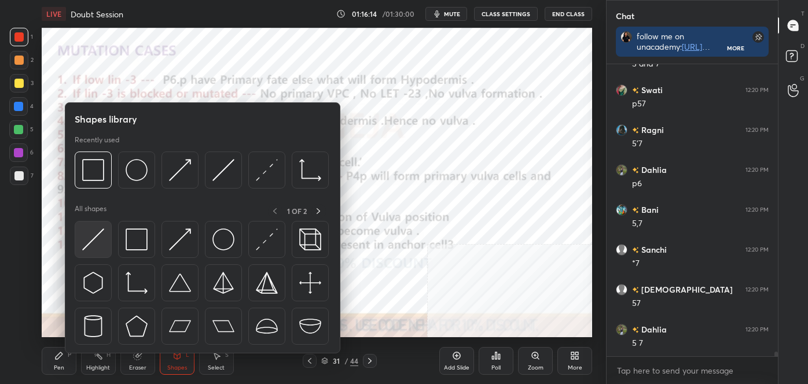
click at [89, 241] on img at bounding box center [93, 240] width 22 height 22
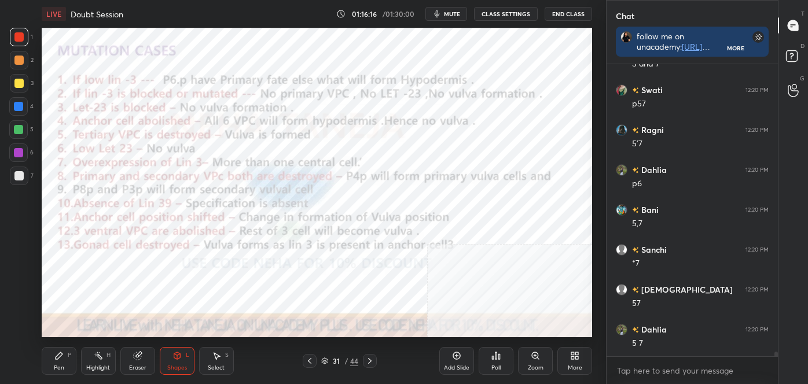
drag, startPoint x: 17, startPoint y: 128, endPoint x: 25, endPoint y: 127, distance: 8.2
click at [18, 128] on div at bounding box center [18, 129] width 9 height 9
click at [60, 362] on div "Pen P" at bounding box center [59, 361] width 35 height 28
click at [19, 328] on icon at bounding box center [19, 329] width 10 height 8
click at [17, 34] on div at bounding box center [18, 36] width 9 height 9
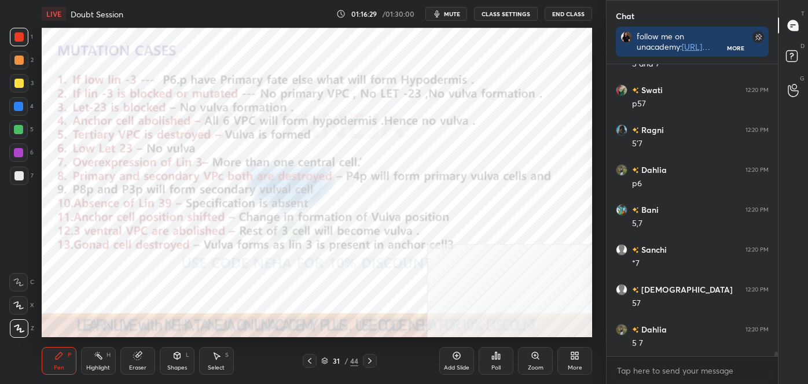
drag, startPoint x: 91, startPoint y: 361, endPoint x: 105, endPoint y: 347, distance: 19.2
click at [93, 360] on div "Highlight H" at bounding box center [98, 361] width 35 height 28
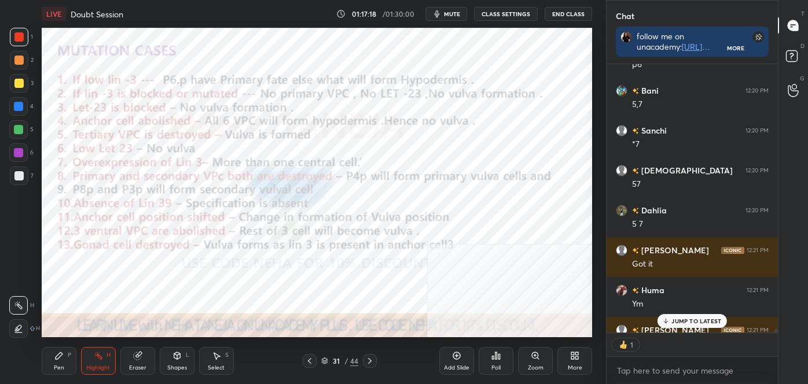
scroll to position [265, 168]
click at [708, 318] on p "JUMP TO LATEST" at bounding box center [696, 321] width 50 height 7
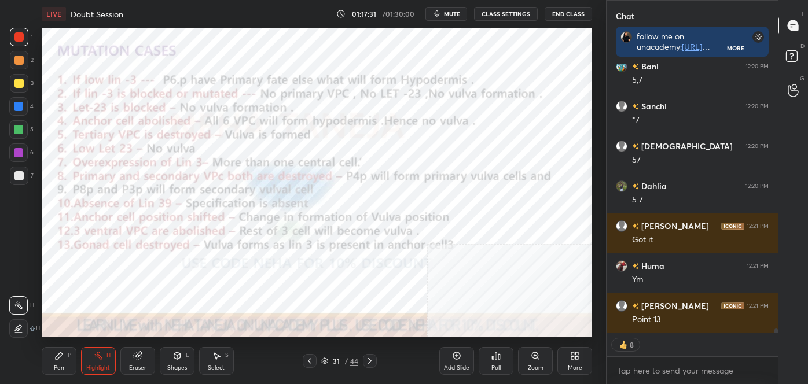
scroll to position [18507, 0]
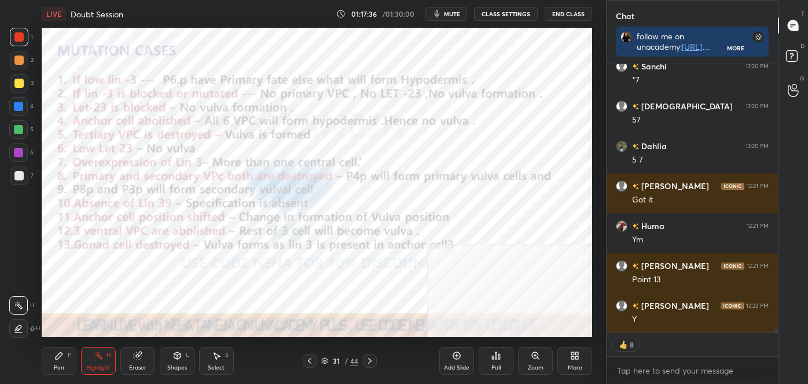
click at [52, 370] on div "Pen P" at bounding box center [59, 361] width 35 height 28
click at [17, 331] on icon at bounding box center [19, 329] width 10 height 8
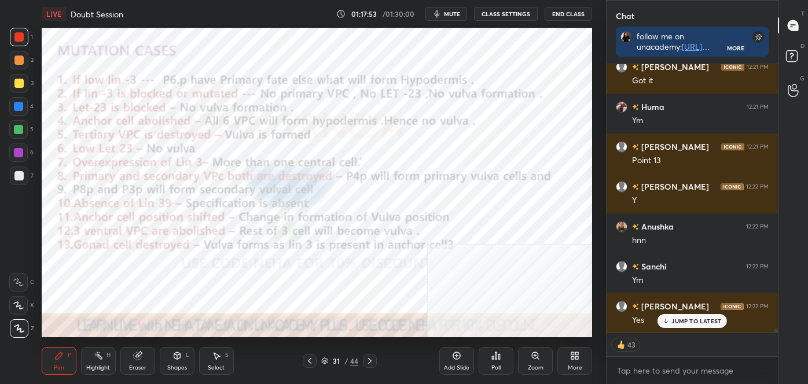
scroll to position [18666, 0]
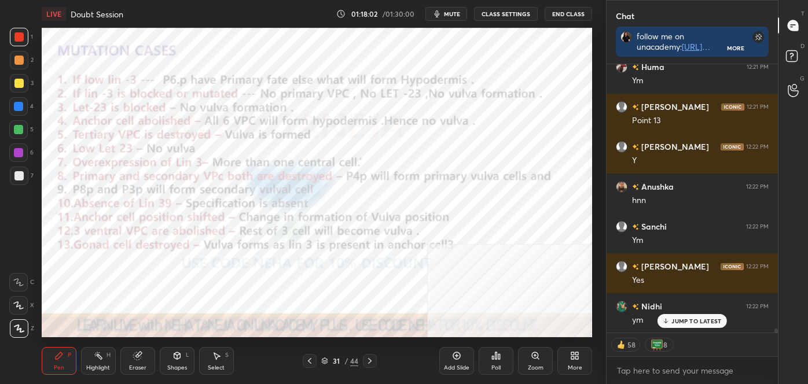
click at [368, 363] on icon at bounding box center [369, 361] width 9 height 9
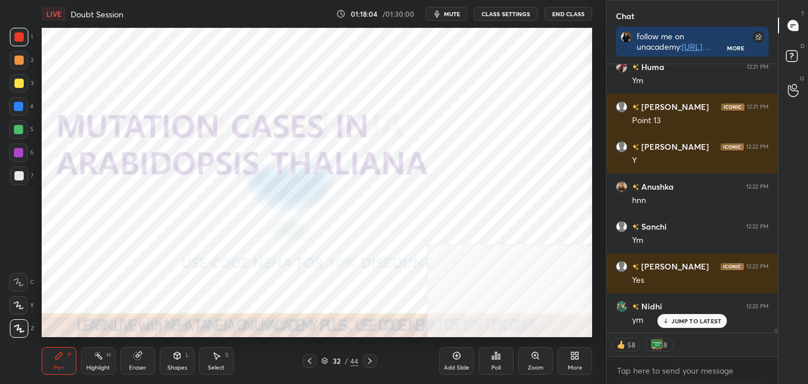
click at [370, 362] on icon at bounding box center [369, 361] width 3 height 6
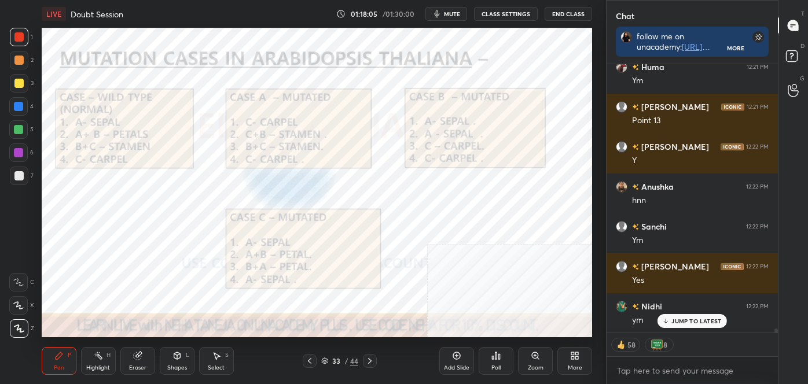
click at [325, 361] on icon at bounding box center [325, 359] width 6 height 3
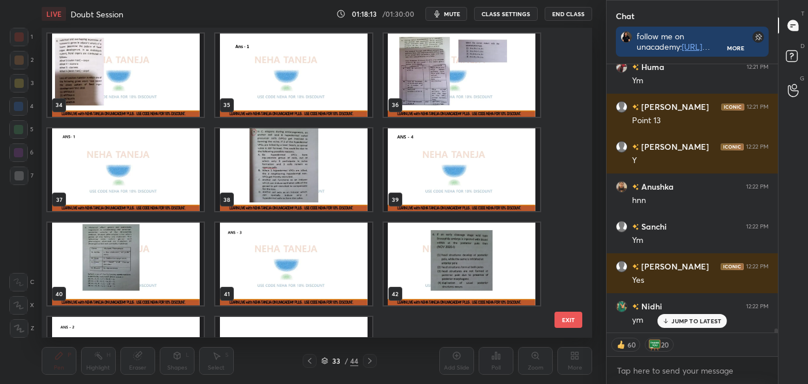
scroll to position [1037, 0]
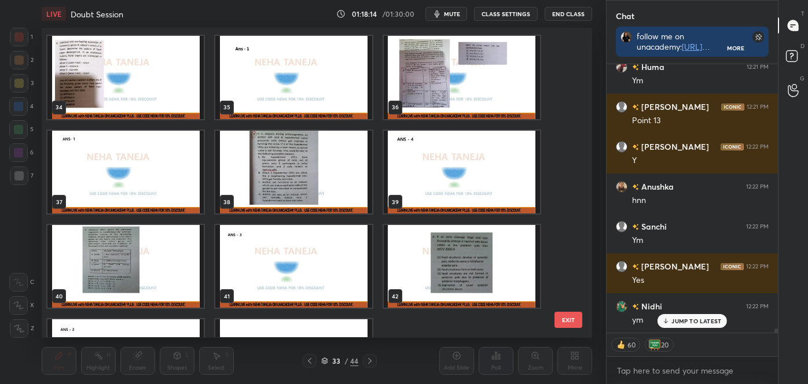
click at [300, 181] on img "grid" at bounding box center [293, 172] width 156 height 83
click at [302, 181] on img "grid" at bounding box center [293, 172] width 156 height 83
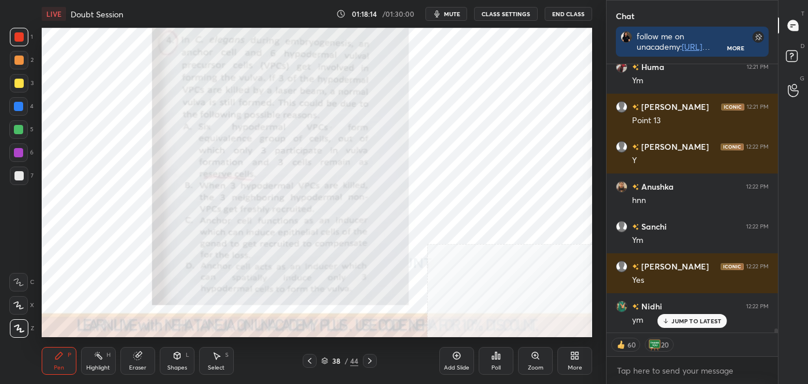
click at [303, 182] on img "grid" at bounding box center [293, 172] width 156 height 83
click at [303, 183] on img "grid" at bounding box center [293, 172] width 156 height 83
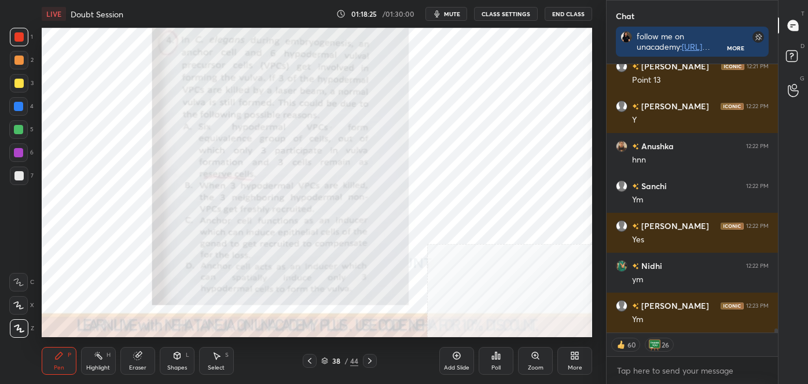
click at [367, 360] on icon at bounding box center [369, 361] width 9 height 9
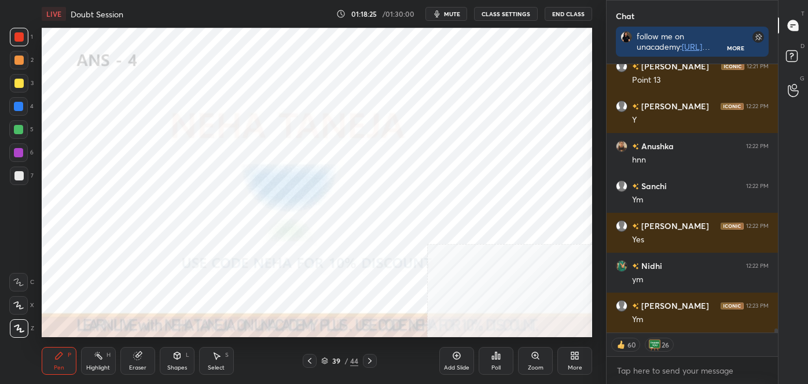
scroll to position [18747, 0]
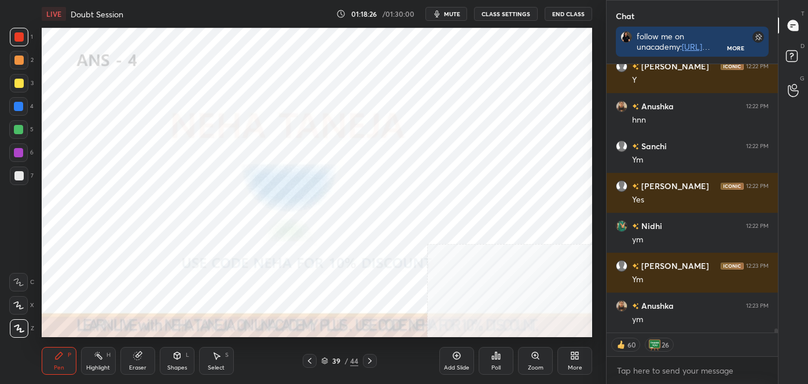
click at [279, 314] on div "LIVE Doubt Session 01:18:26 / 01:30:00 mute CLASS SETTINGS End Class Setting up…" at bounding box center [317, 192] width 560 height 384
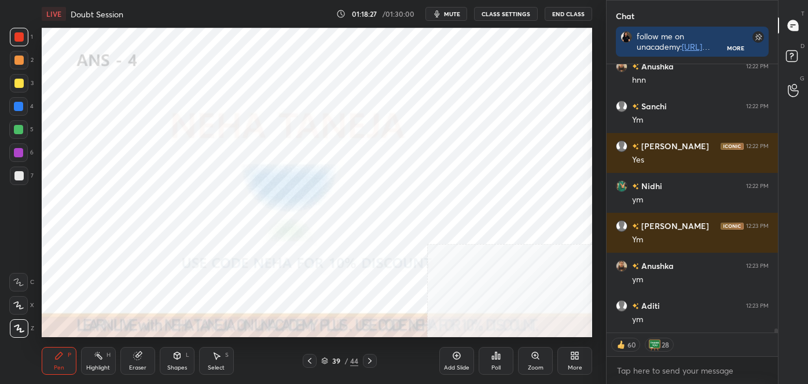
click at [307, 365] on icon at bounding box center [309, 361] width 9 height 9
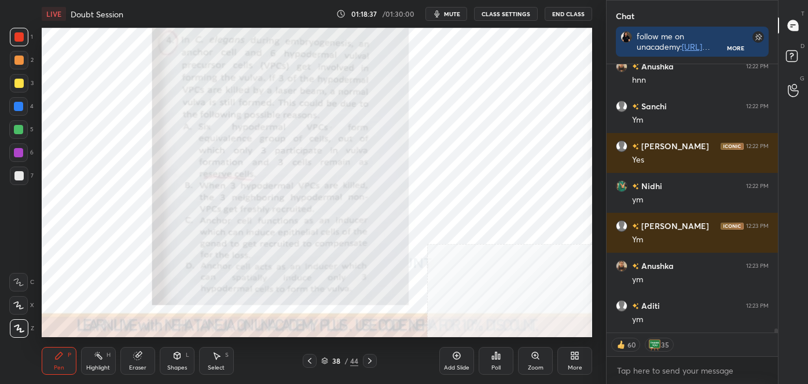
scroll to position [18827, 0]
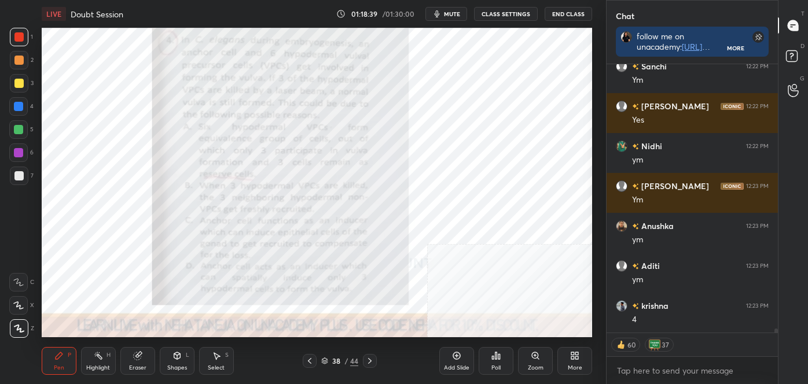
click at [374, 361] on icon at bounding box center [369, 361] width 9 height 9
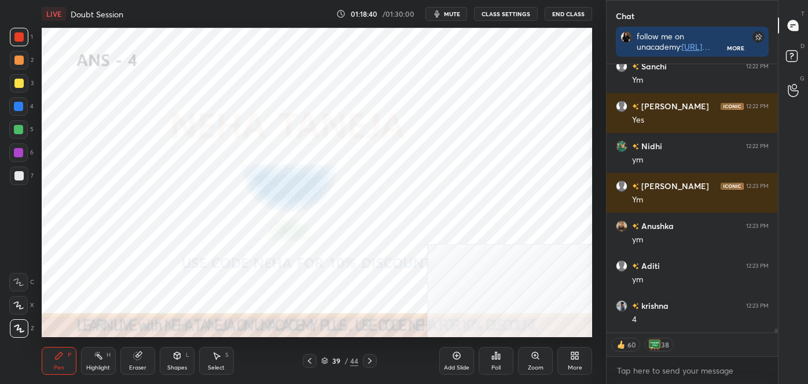
click at [374, 361] on icon at bounding box center [369, 361] width 9 height 9
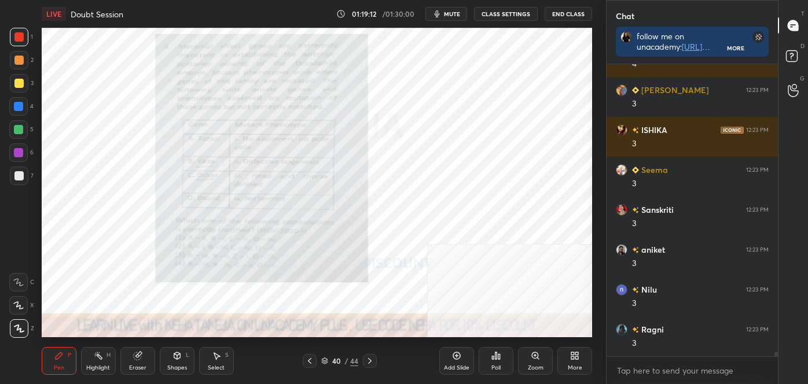
scroll to position [19202, 0]
click at [372, 358] on icon at bounding box center [369, 361] width 9 height 9
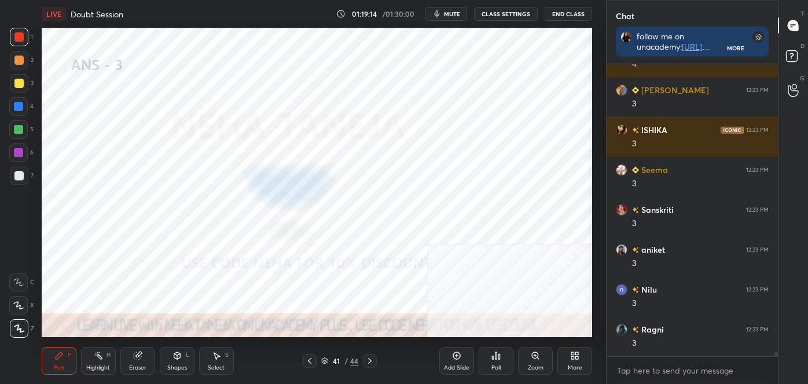
click at [372, 358] on icon at bounding box center [369, 361] width 9 height 9
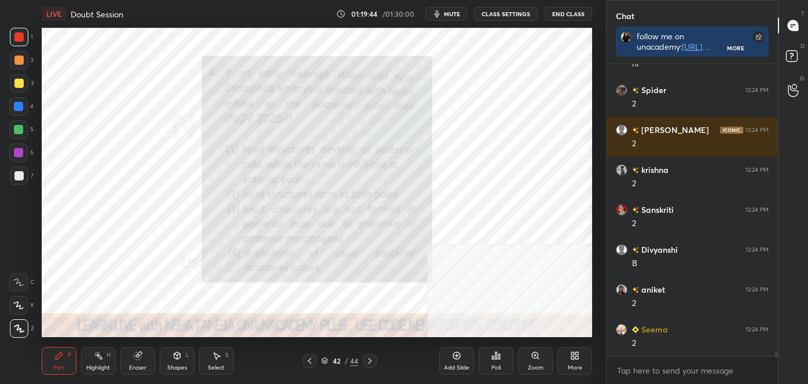
scroll to position [19602, 0]
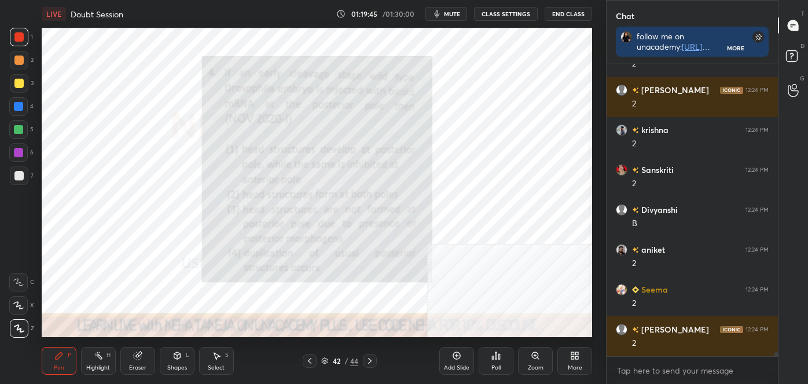
click at [369, 363] on icon at bounding box center [369, 361] width 9 height 9
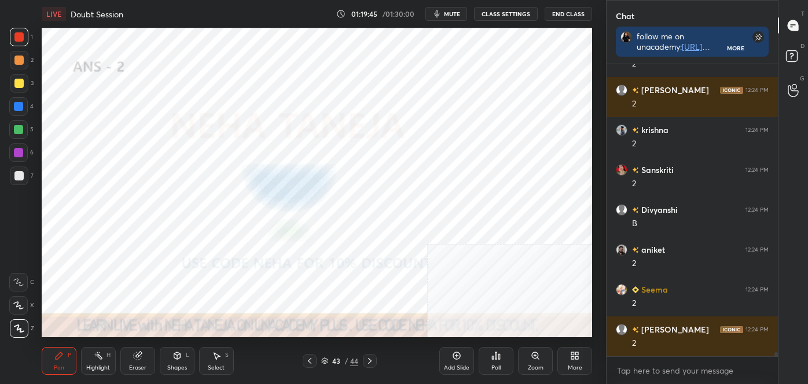
click at [368, 362] on icon at bounding box center [369, 361] width 9 height 9
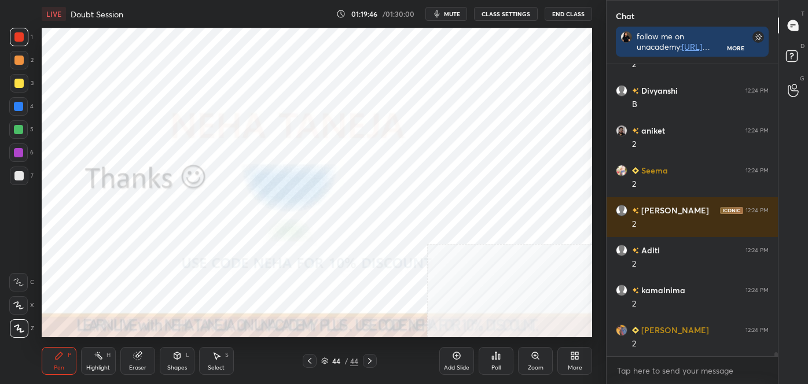
click at [563, 355] on div "More" at bounding box center [574, 361] width 35 height 28
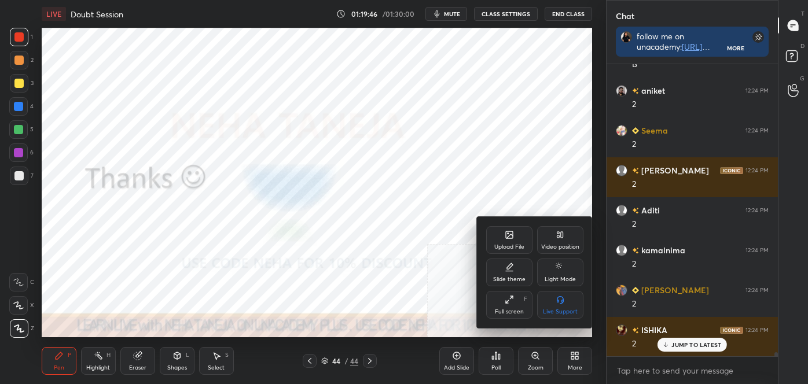
click at [504, 245] on div "Upload File" at bounding box center [509, 247] width 30 height 6
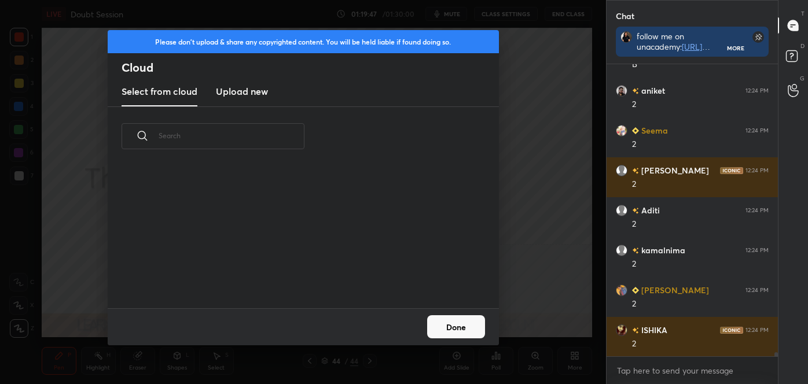
scroll to position [19801, 0]
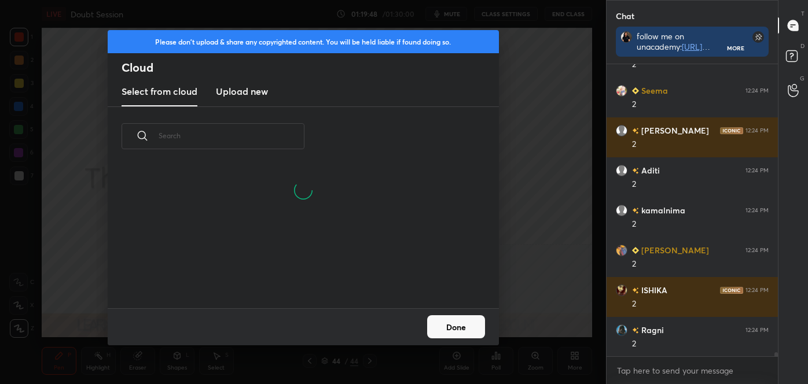
click at [234, 102] on new "Upload new" at bounding box center [242, 92] width 52 height 29
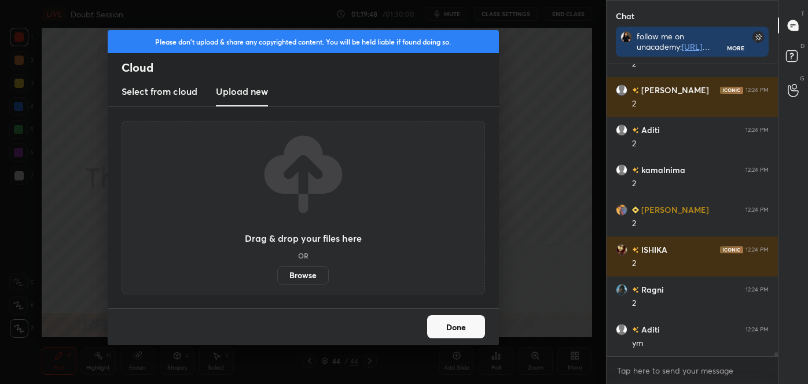
click at [304, 269] on label "Browse" at bounding box center [303, 275] width 52 height 19
click at [277, 269] on input "Browse" at bounding box center [277, 275] width 0 height 19
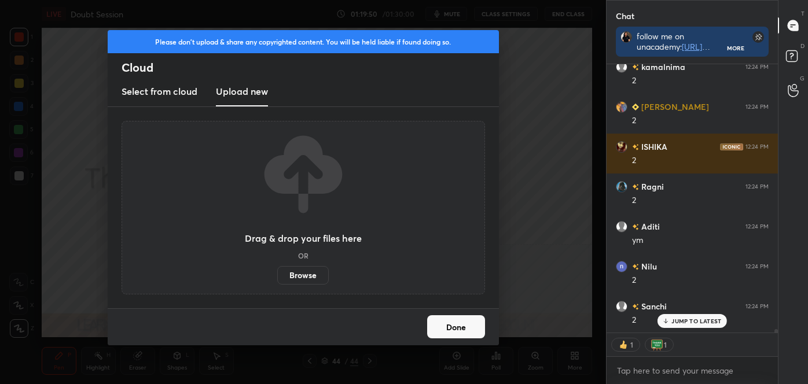
scroll to position [19985, 0]
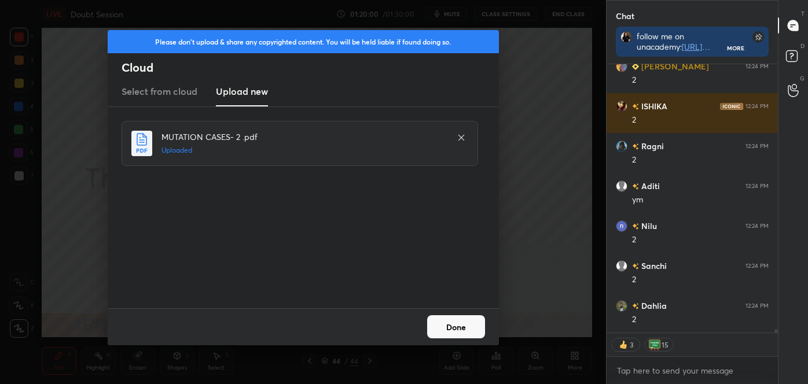
click at [456, 325] on button "Done" at bounding box center [456, 326] width 58 height 23
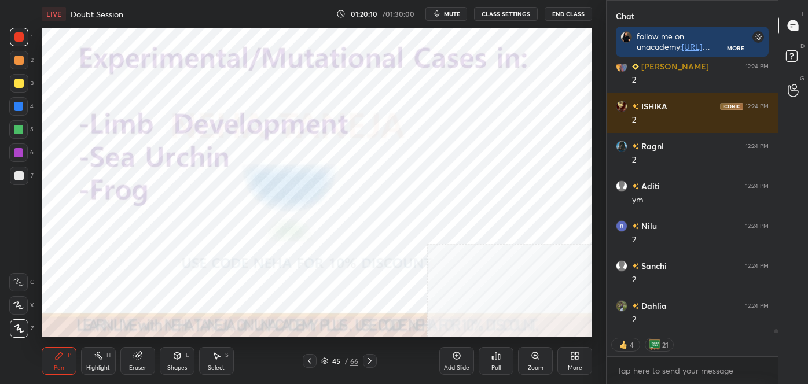
click at [367, 359] on icon at bounding box center [369, 361] width 9 height 9
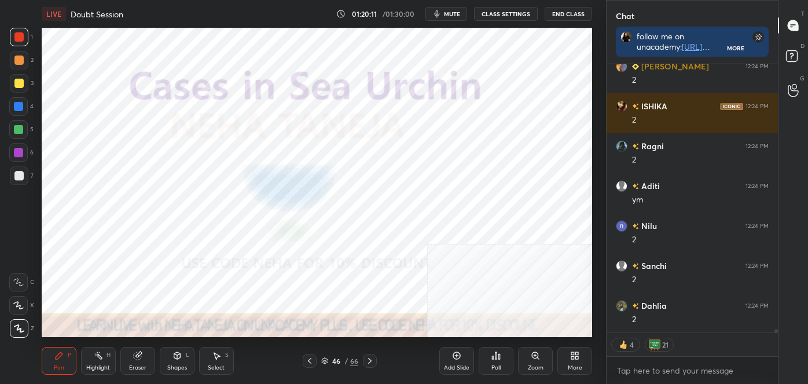
click at [369, 359] on icon at bounding box center [369, 361] width 9 height 9
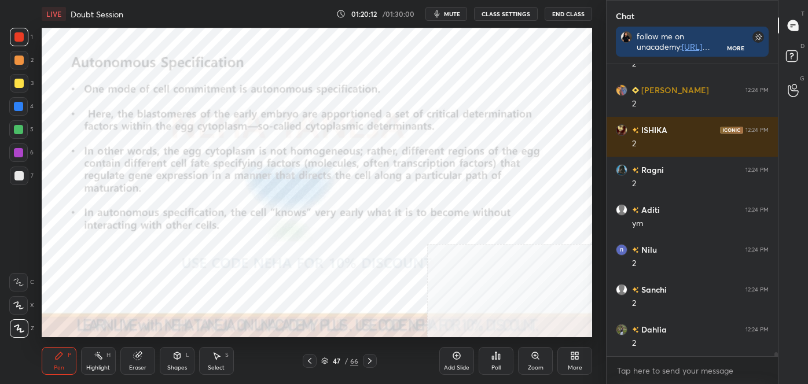
scroll to position [19961, 0]
click at [368, 360] on icon at bounding box center [369, 361] width 9 height 9
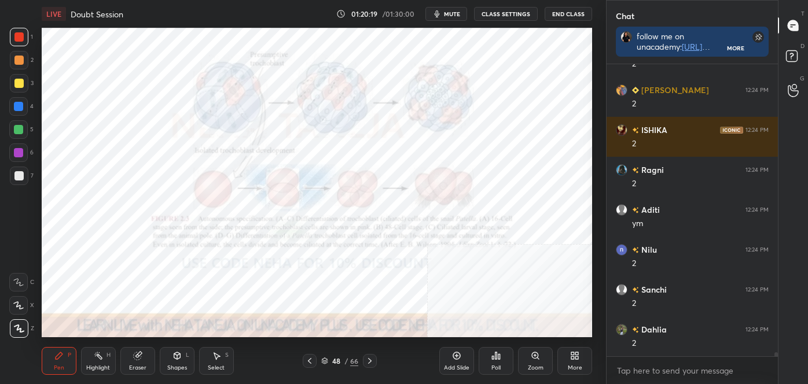
click at [367, 360] on icon at bounding box center [369, 361] width 9 height 9
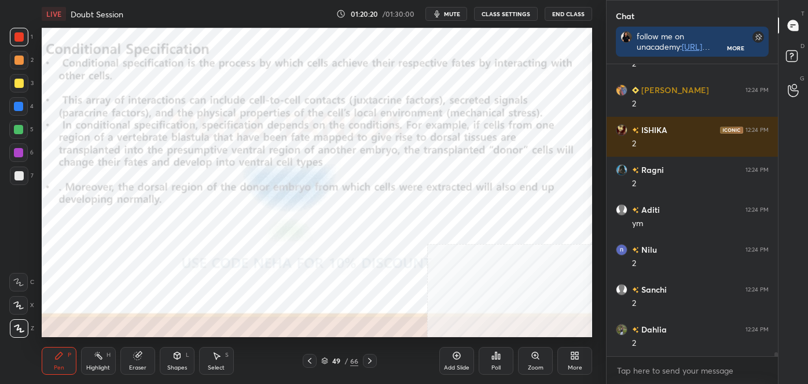
click at [366, 361] on icon at bounding box center [369, 361] width 9 height 9
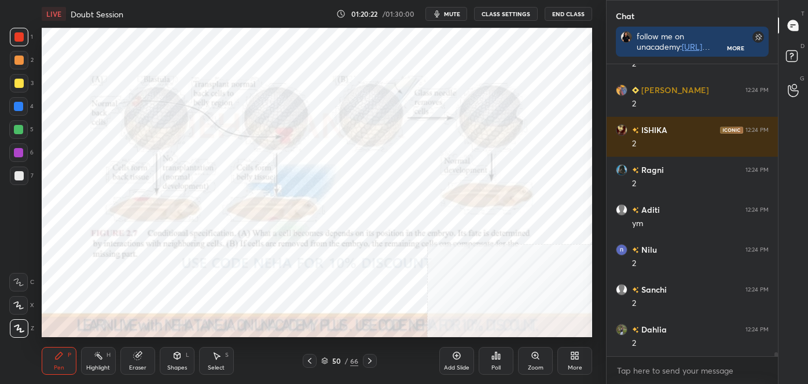
click at [94, 365] on div "Highlight" at bounding box center [98, 368] width 24 height 6
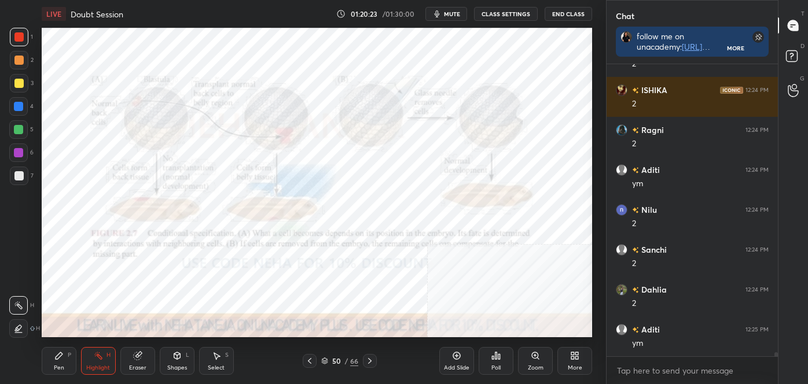
scroll to position [3, 3]
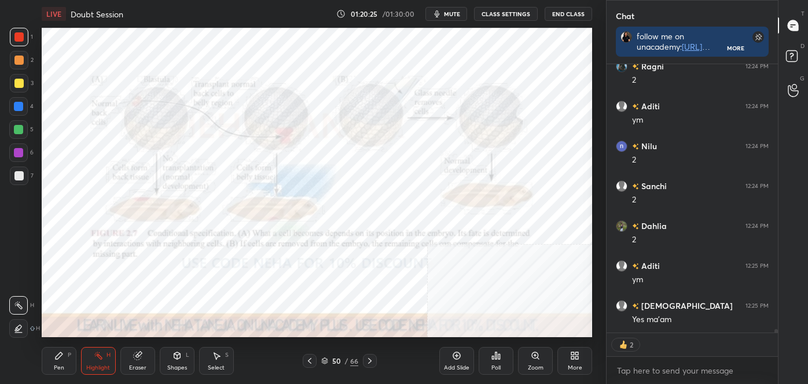
drag, startPoint x: 373, startPoint y: 357, endPoint x: 344, endPoint y: 339, distance: 34.2
click at [344, 339] on div "Pen P Highlight H Eraser Shapes L Select S 50 / 66 Add Slide Poll Zoom More" at bounding box center [317, 361] width 550 height 46
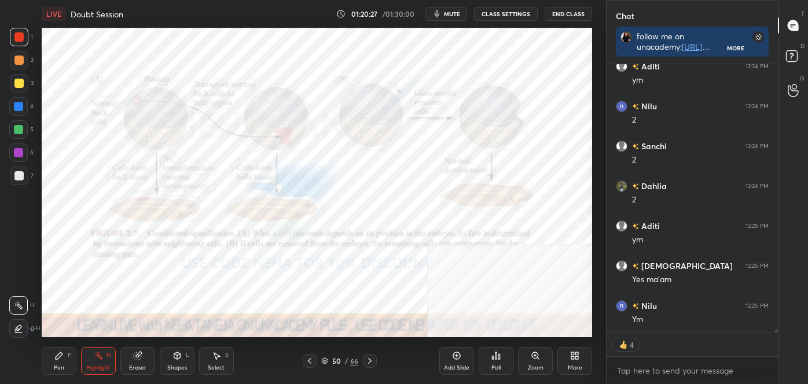
scroll to position [20145, 0]
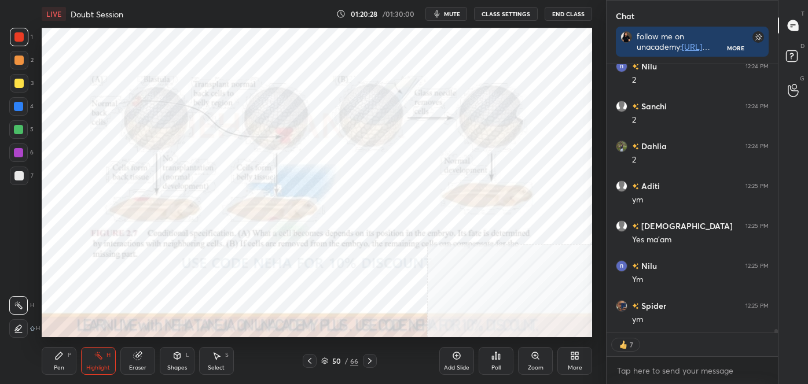
click at [368, 363] on icon at bounding box center [369, 361] width 9 height 9
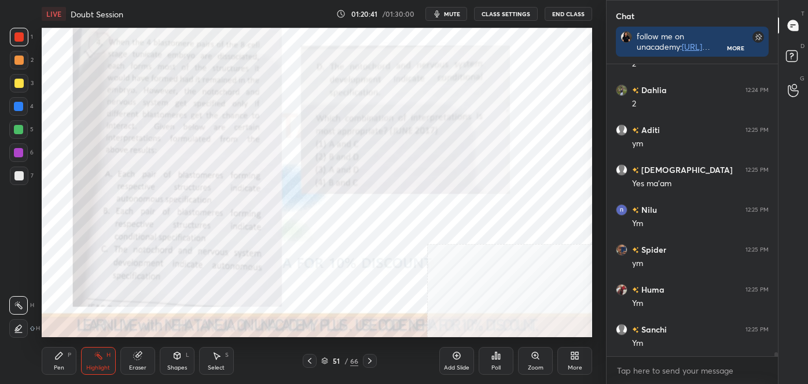
scroll to position [20201, 0]
click at [369, 354] on div at bounding box center [370, 361] width 14 height 14
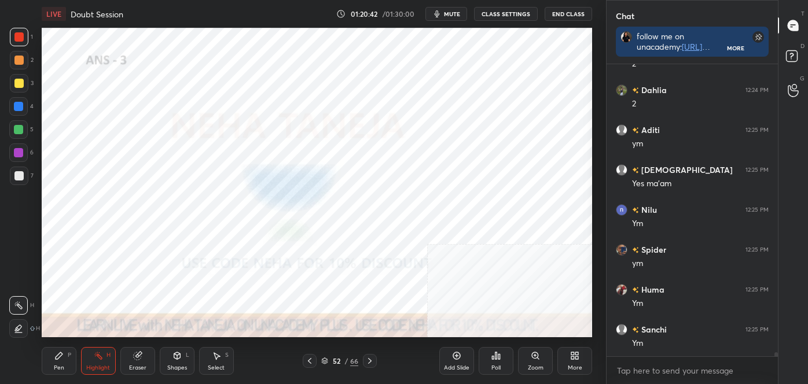
click at [369, 359] on icon at bounding box center [369, 361] width 9 height 9
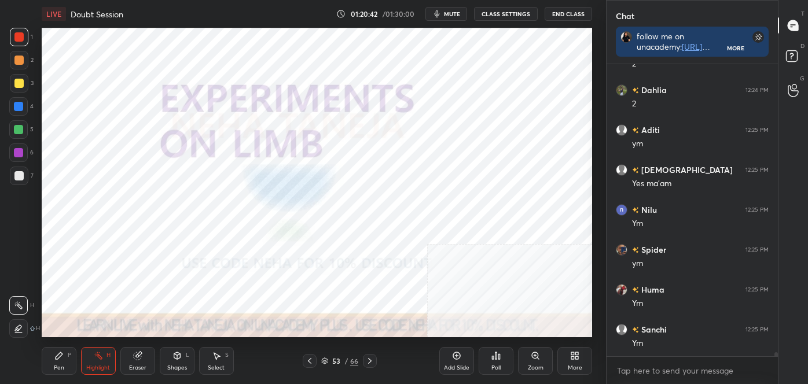
scroll to position [20212, 0]
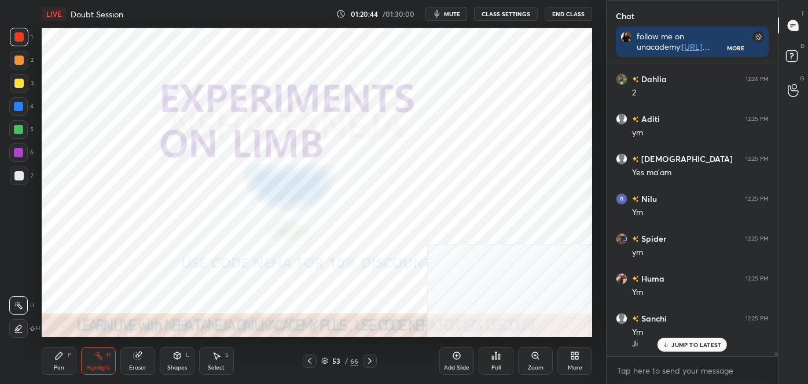
click at [310, 358] on icon at bounding box center [309, 361] width 9 height 9
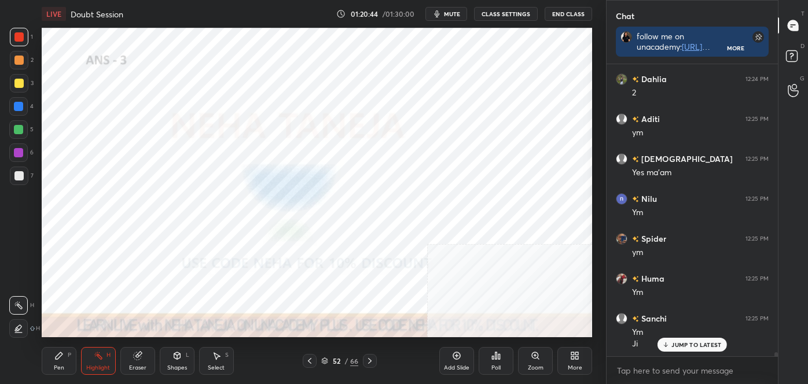
click at [309, 359] on icon at bounding box center [309, 361] width 9 height 9
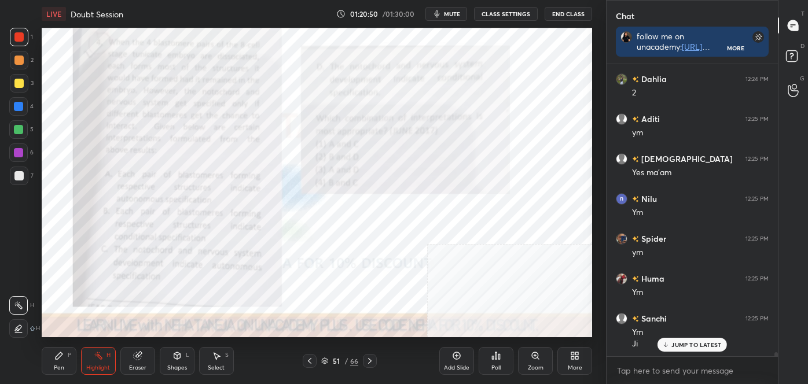
click at [367, 361] on icon at bounding box center [369, 361] width 9 height 9
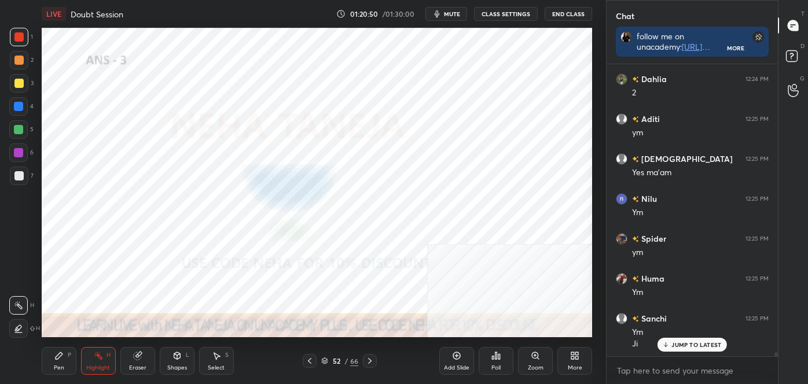
click at [368, 361] on icon at bounding box center [369, 361] width 9 height 9
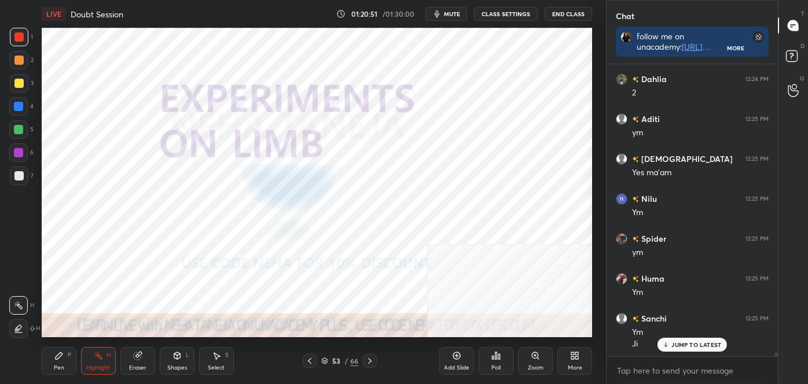
click at [369, 360] on icon at bounding box center [369, 361] width 9 height 9
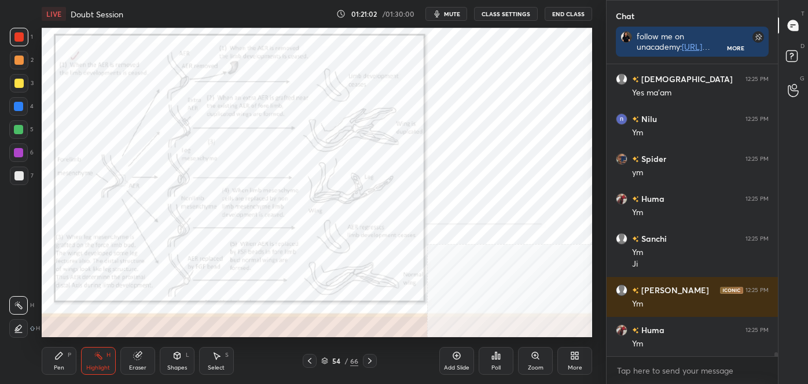
scroll to position [20332, 0]
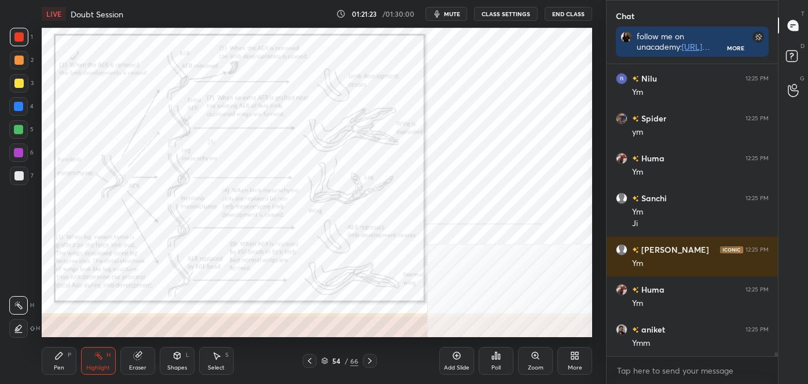
click at [369, 364] on icon at bounding box center [369, 361] width 9 height 9
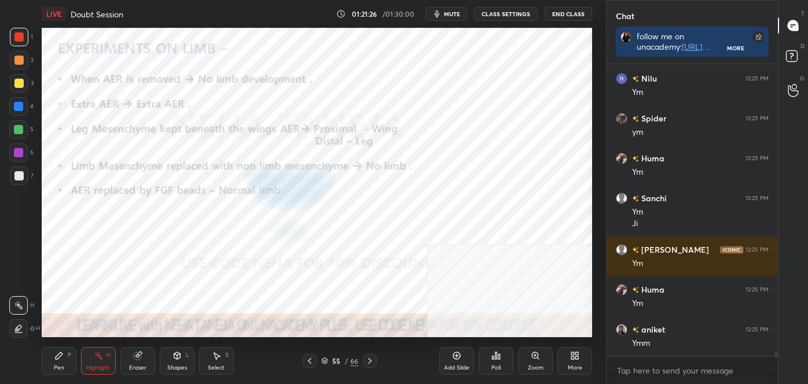
scroll to position [3, 3]
click at [310, 358] on icon at bounding box center [309, 361] width 9 height 9
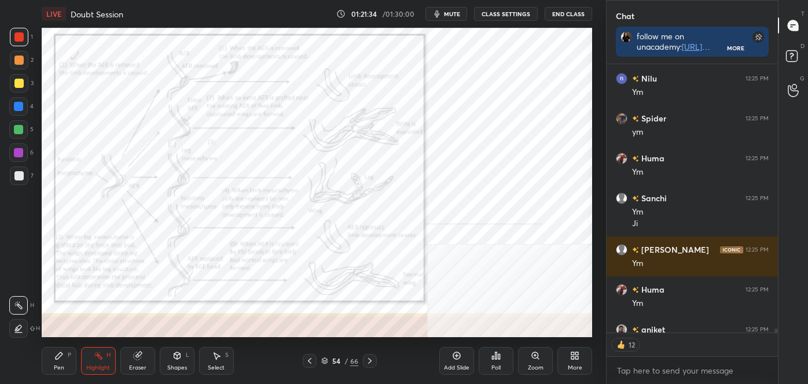
click at [370, 359] on icon at bounding box center [369, 361] width 9 height 9
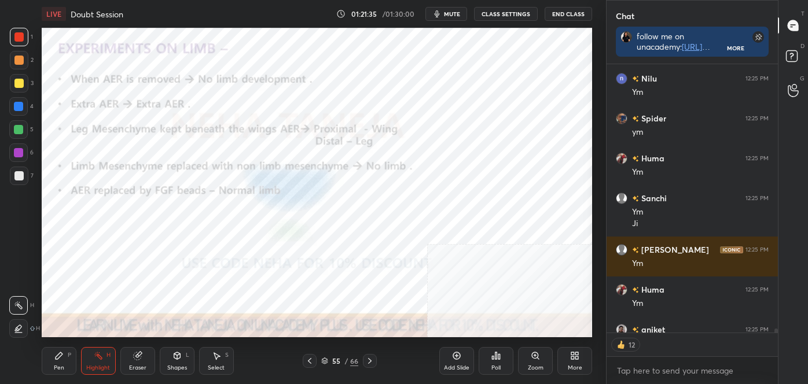
click at [56, 355] on icon at bounding box center [58, 355] width 9 height 9
click at [17, 287] on div at bounding box center [18, 282] width 19 height 19
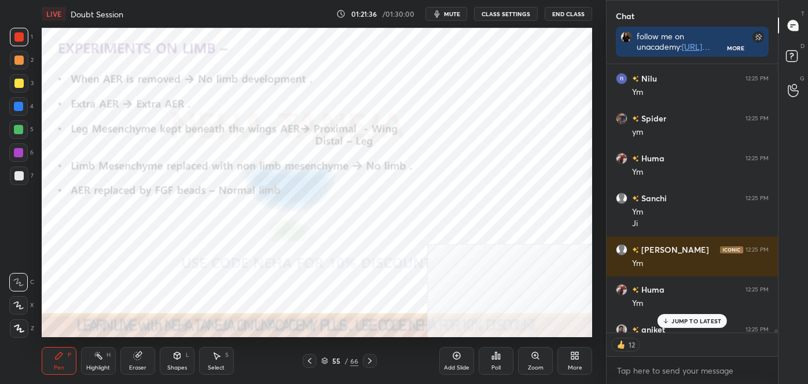
scroll to position [20395, 0]
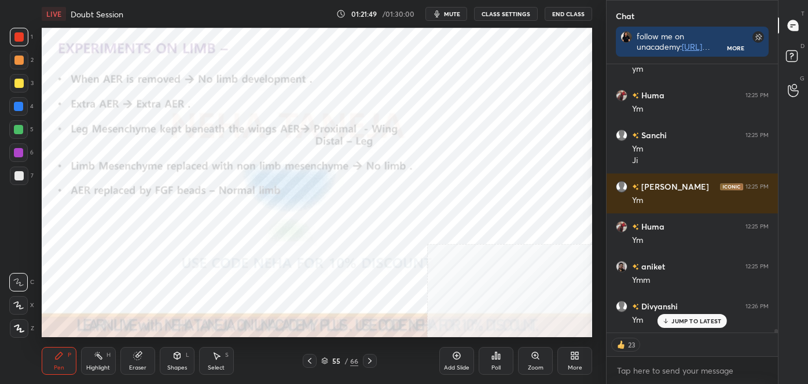
click at [368, 357] on icon at bounding box center [369, 361] width 9 height 9
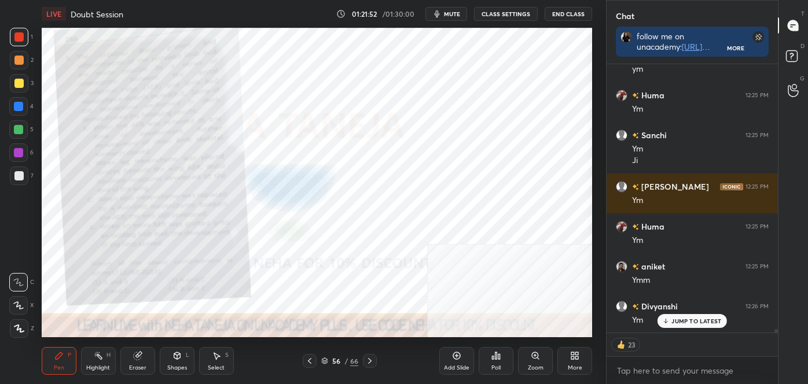
click at [372, 358] on icon at bounding box center [369, 361] width 9 height 9
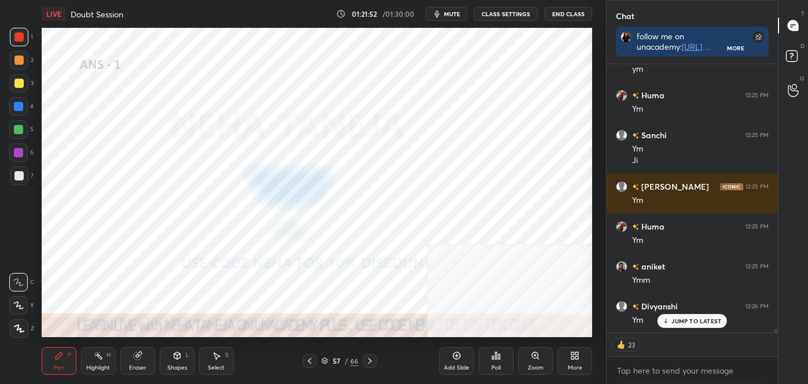
click at [372, 358] on icon at bounding box center [369, 361] width 9 height 9
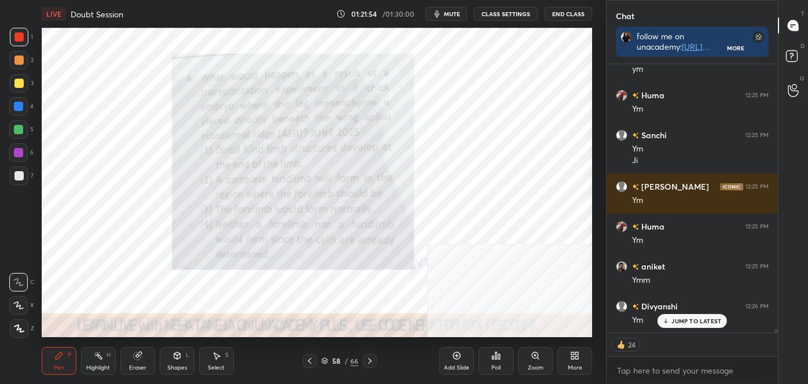
click at [373, 358] on icon at bounding box center [369, 361] width 9 height 9
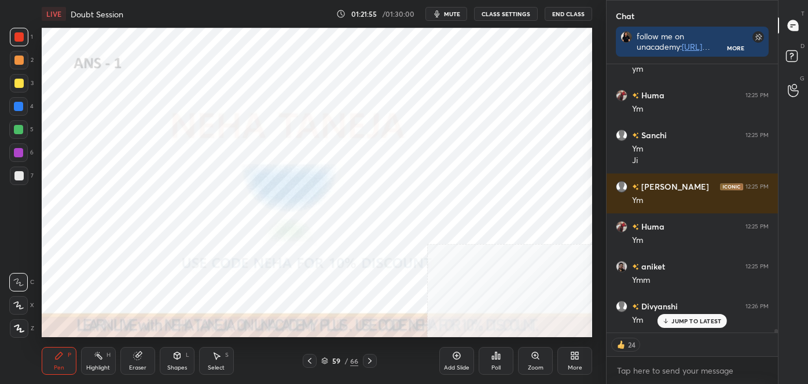
click at [373, 358] on icon at bounding box center [369, 361] width 9 height 9
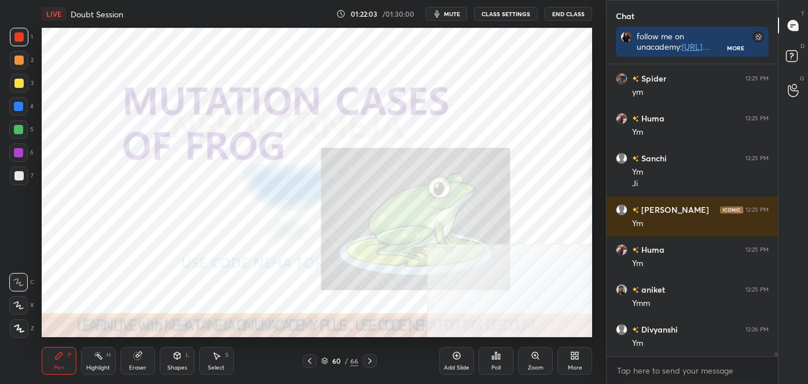
scroll to position [20372, 0]
click at [374, 358] on icon at bounding box center [369, 361] width 9 height 9
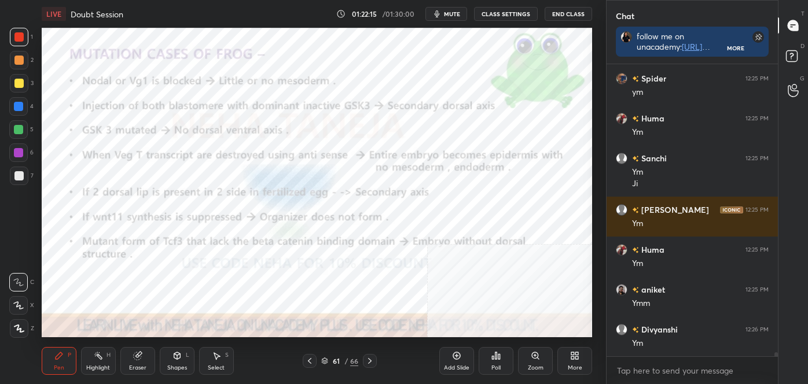
click at [103, 358] on div "Highlight H" at bounding box center [98, 361] width 35 height 28
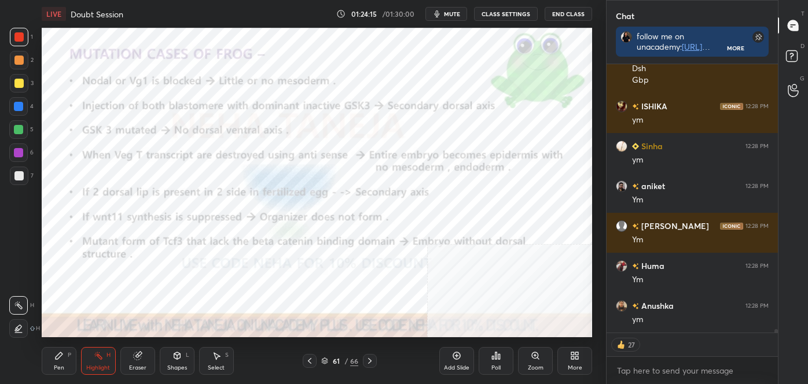
scroll to position [21030, 0]
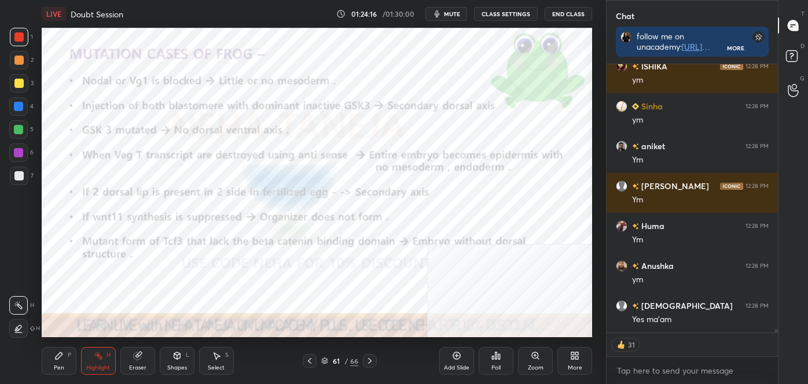
click at [374, 360] on icon at bounding box center [369, 361] width 9 height 9
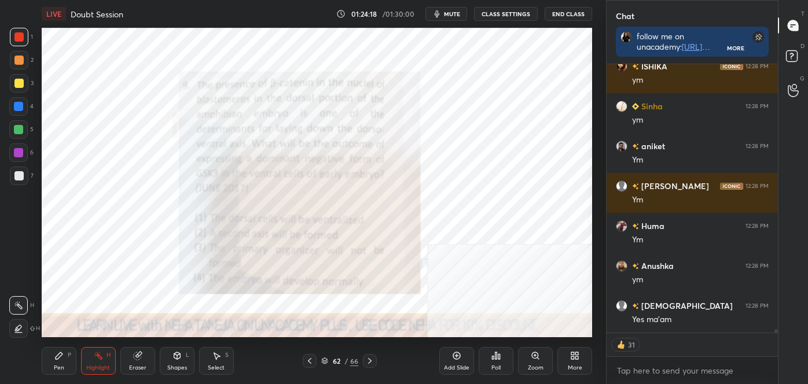
scroll to position [21069, 0]
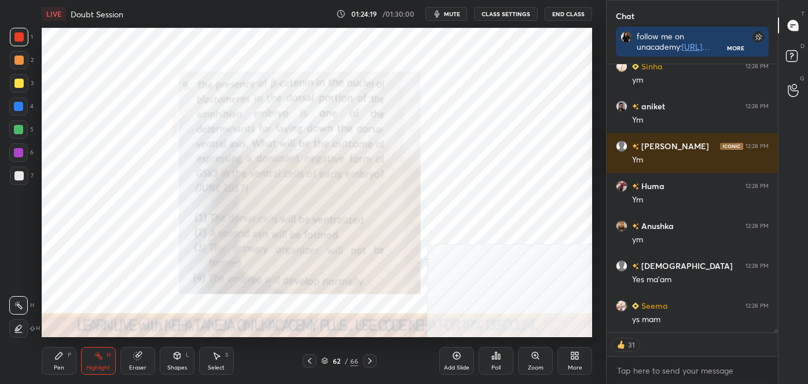
click at [306, 361] on icon at bounding box center [309, 361] width 9 height 9
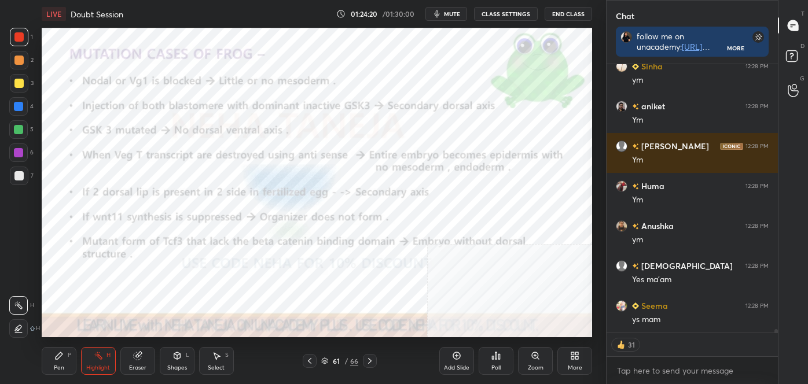
click at [326, 360] on icon at bounding box center [324, 361] width 7 height 7
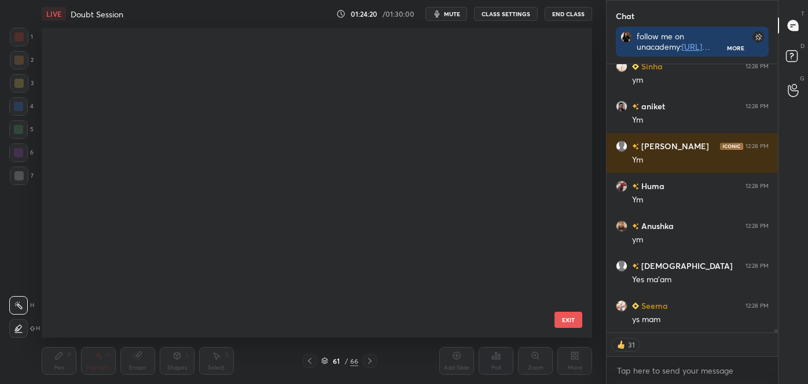
scroll to position [306, 545]
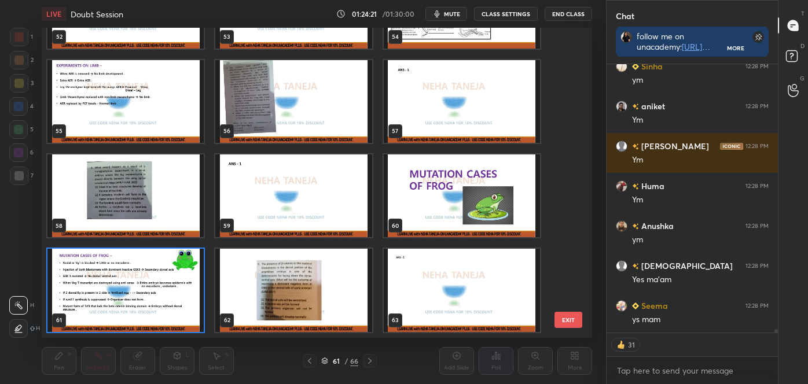
drag, startPoint x: 572, startPoint y: 260, endPoint x: 568, endPoint y: 288, distance: 27.4
click at [568, 289] on div "49 50 51 52 53 54 55 56 57 58 59 60 61 62 63 EXIT" at bounding box center [317, 183] width 550 height 310
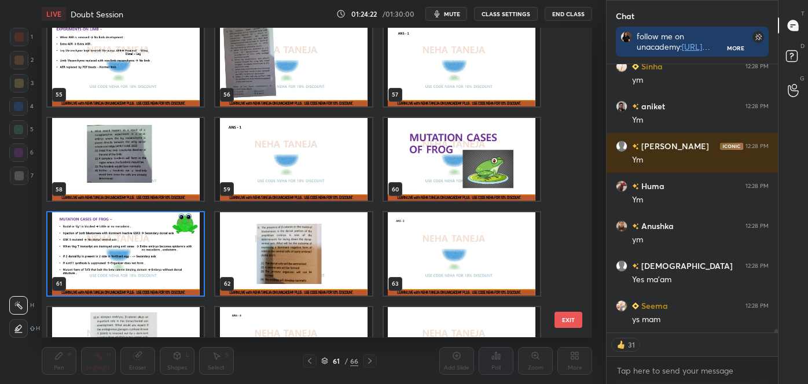
scroll to position [1769, 0]
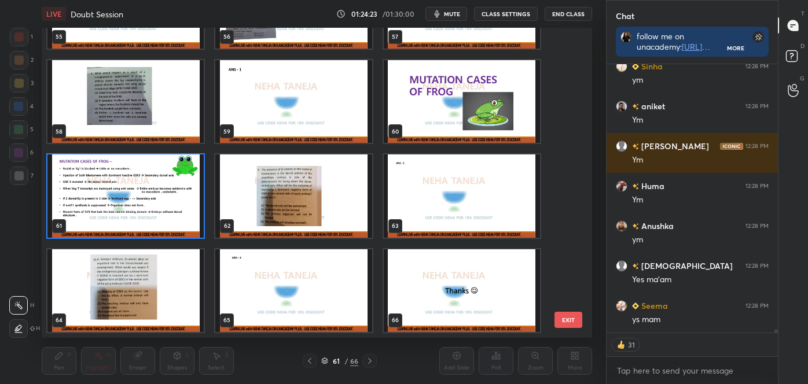
click at [439, 286] on img "grid" at bounding box center [462, 290] width 156 height 83
click at [441, 286] on img "grid" at bounding box center [462, 290] width 156 height 83
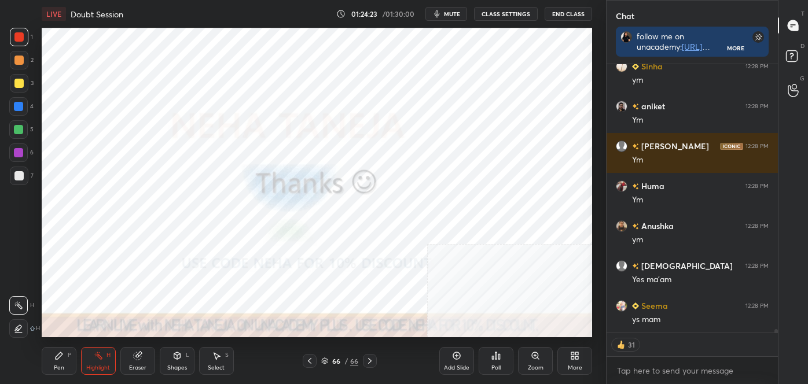
click at [442, 286] on img "grid" at bounding box center [462, 290] width 156 height 83
drag, startPoint x: 441, startPoint y: 284, endPoint x: 436, endPoint y: 280, distance: 6.5
click at [440, 284] on img "grid" at bounding box center [462, 290] width 156 height 83
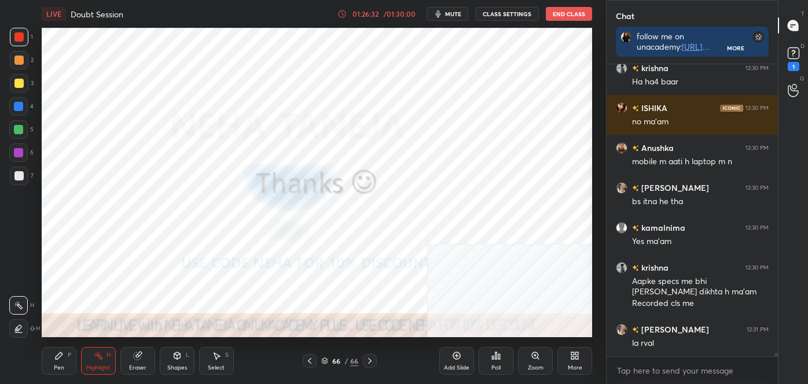
scroll to position [22536, 0]
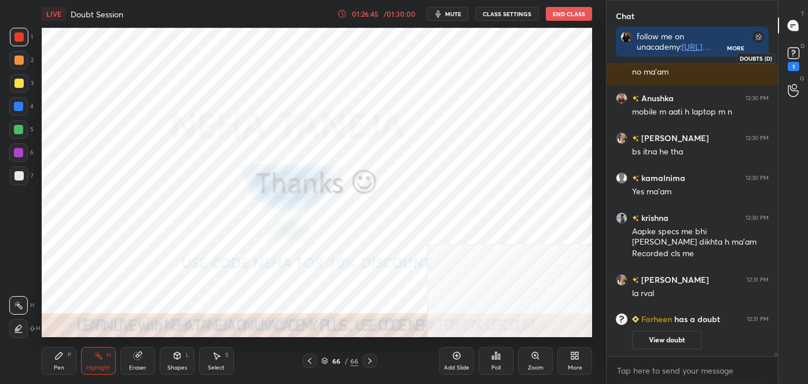
click at [791, 55] on rect at bounding box center [793, 53] width 11 height 11
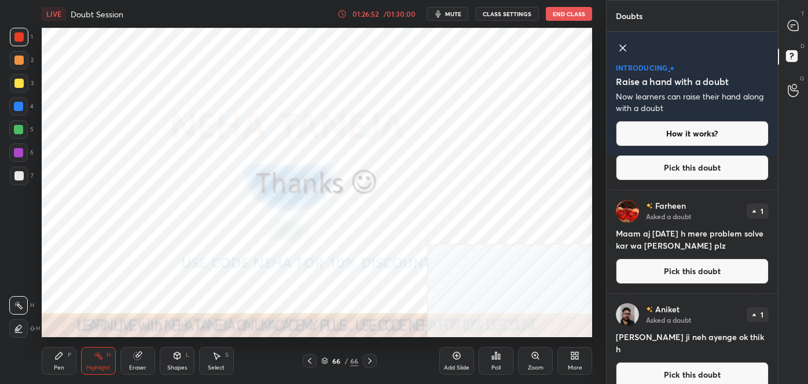
scroll to position [265, 0]
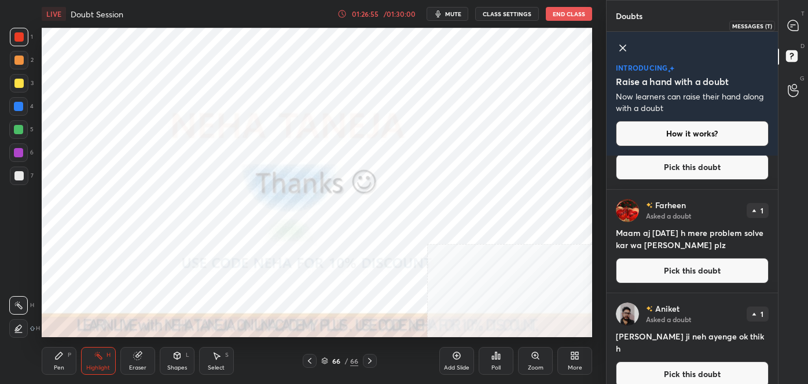
click at [796, 28] on icon at bounding box center [793, 25] width 10 height 10
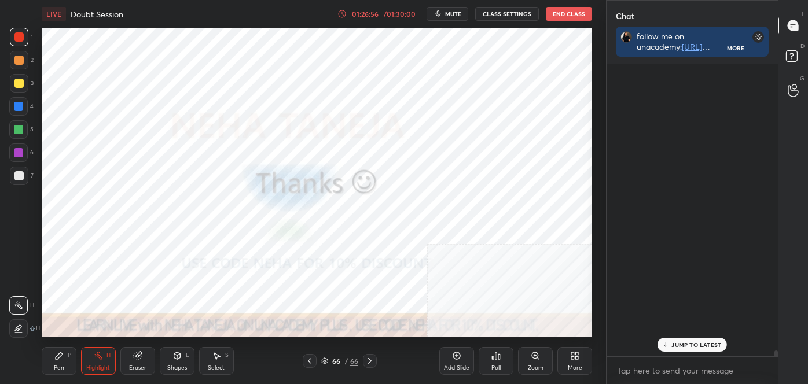
scroll to position [289, 168]
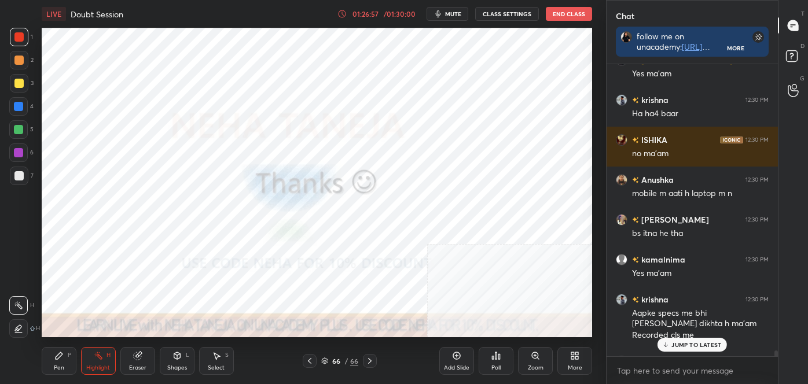
click at [689, 351] on div "JUMP TO LATEST" at bounding box center [692, 345] width 69 height 14
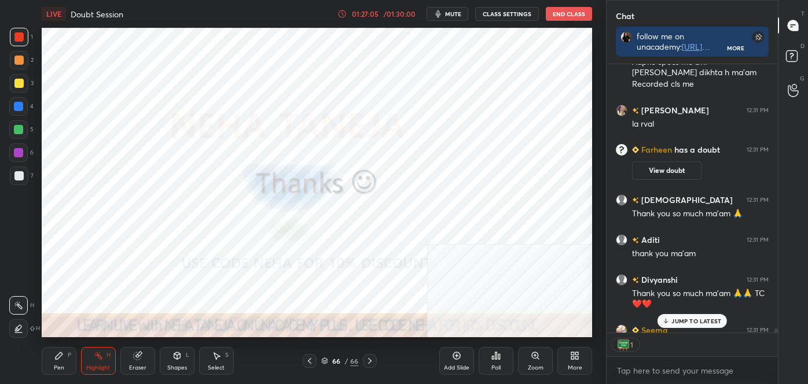
scroll to position [265, 168]
click at [560, 10] on button "End Class" at bounding box center [569, 14] width 46 height 14
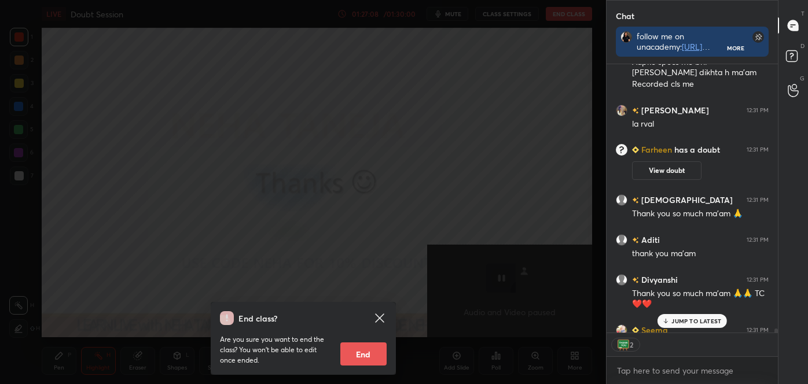
click at [358, 352] on button "End" at bounding box center [363, 354] width 46 height 23
type textarea "x"
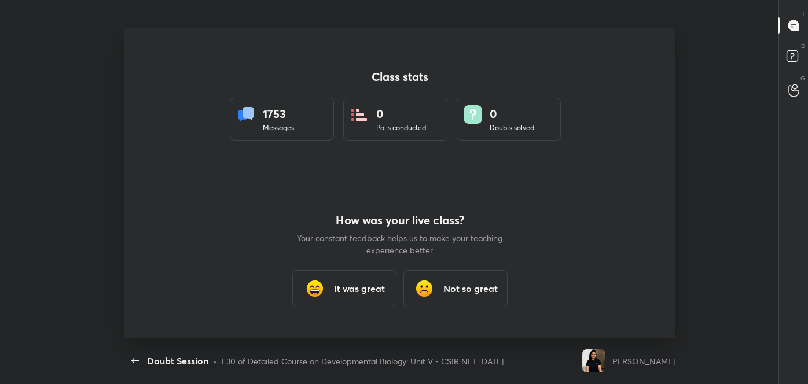
scroll to position [310, 776]
